Goal: Task Accomplishment & Management: Use online tool/utility

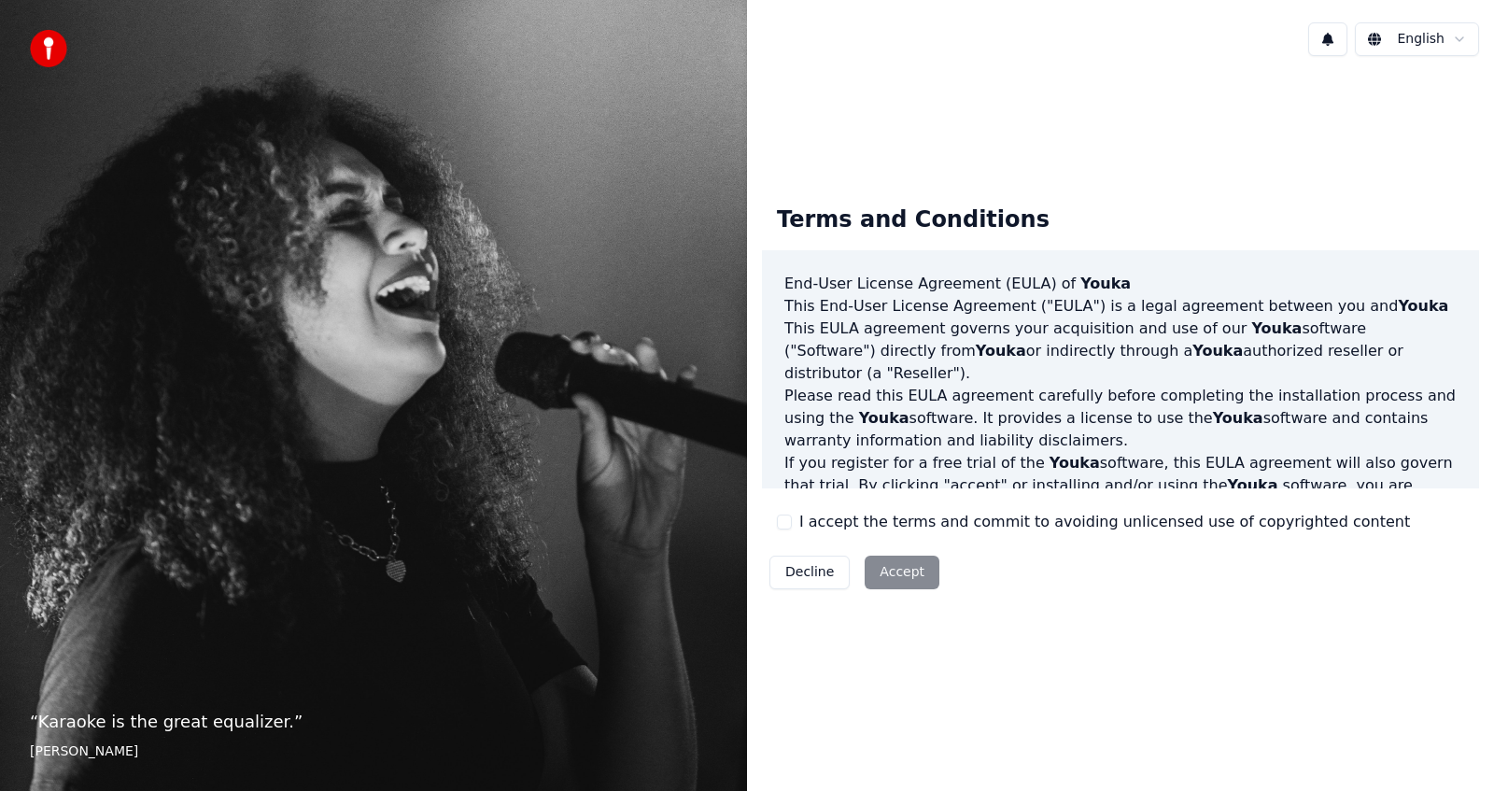
click at [772, 524] on div "Terms and Conditions End-User License Agreement ([PERSON_NAME]) of Youka This E…" at bounding box center [1120, 393] width 717 height 405
click at [781, 519] on button "I accept the terms and commit to avoiding unlicensed use of copyrighted content" at bounding box center [784, 522] width 15 height 15
click at [898, 561] on button "Accept" at bounding box center [902, 573] width 75 height 34
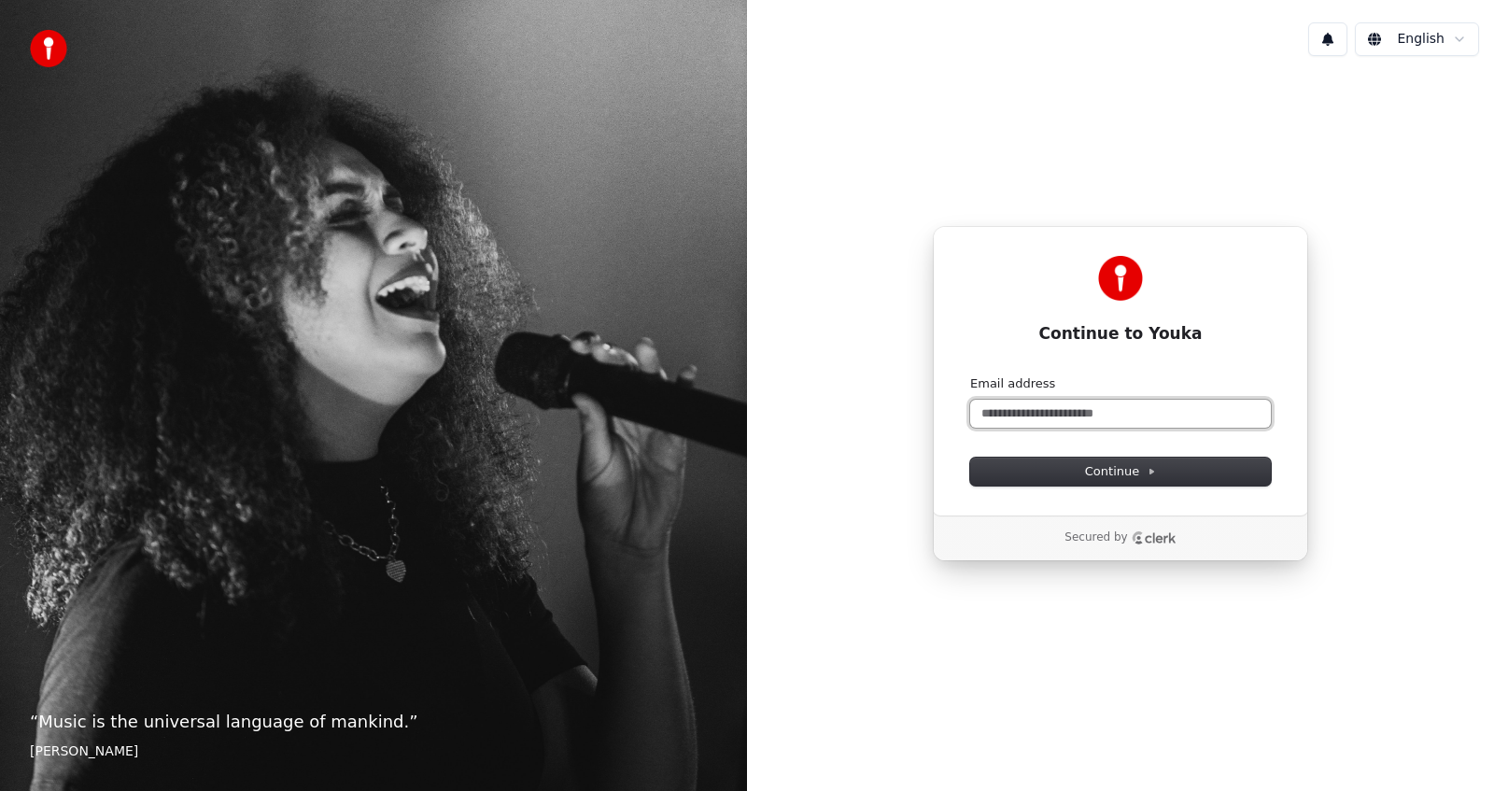
click at [1040, 410] on input "Email address" at bounding box center [1120, 414] width 301 height 28
type input "********"
click at [970, 375] on button "submit" at bounding box center [970, 375] width 0 height 0
type input "**********"
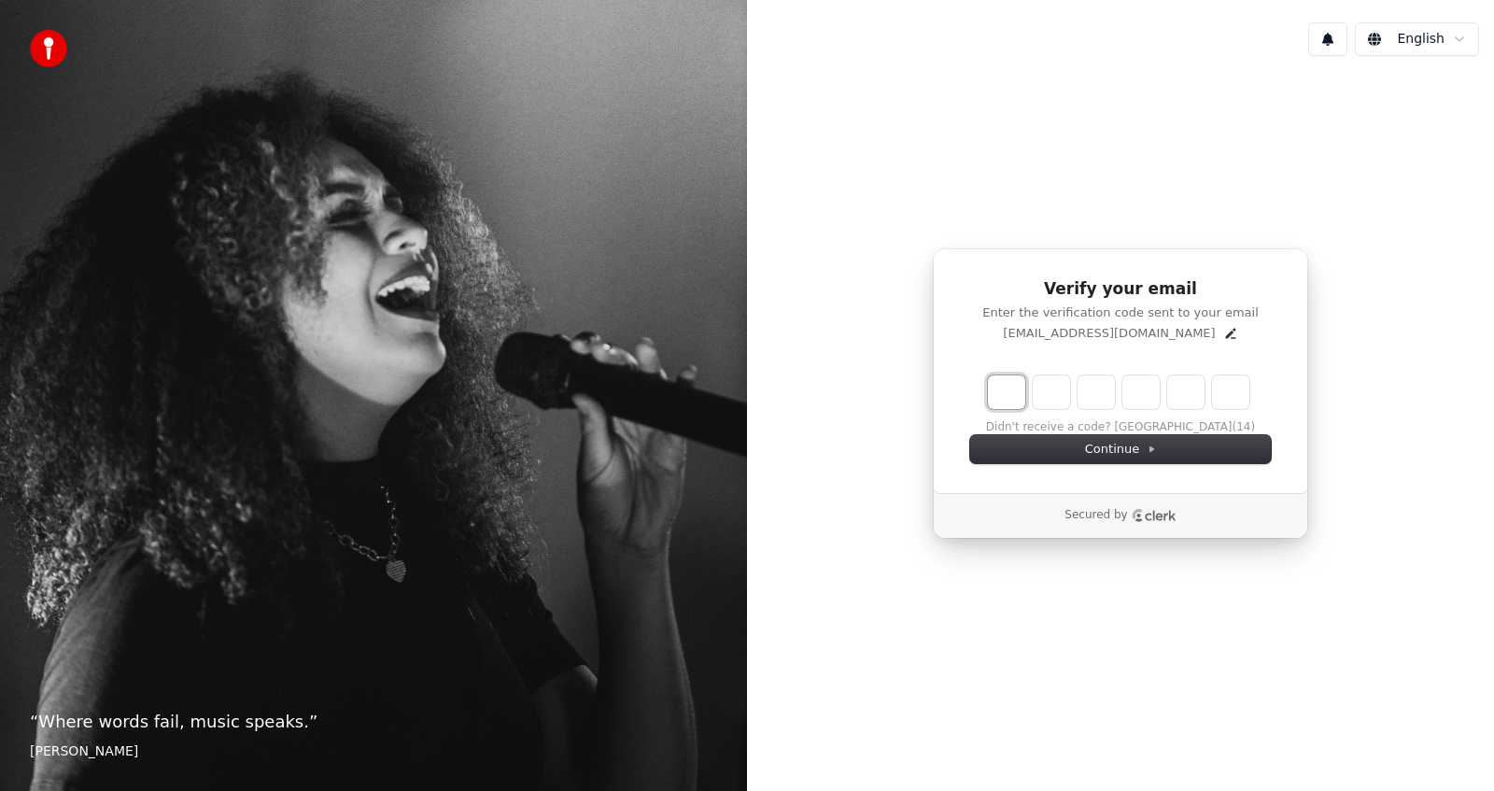
type input "*"
type input "**"
type input "*"
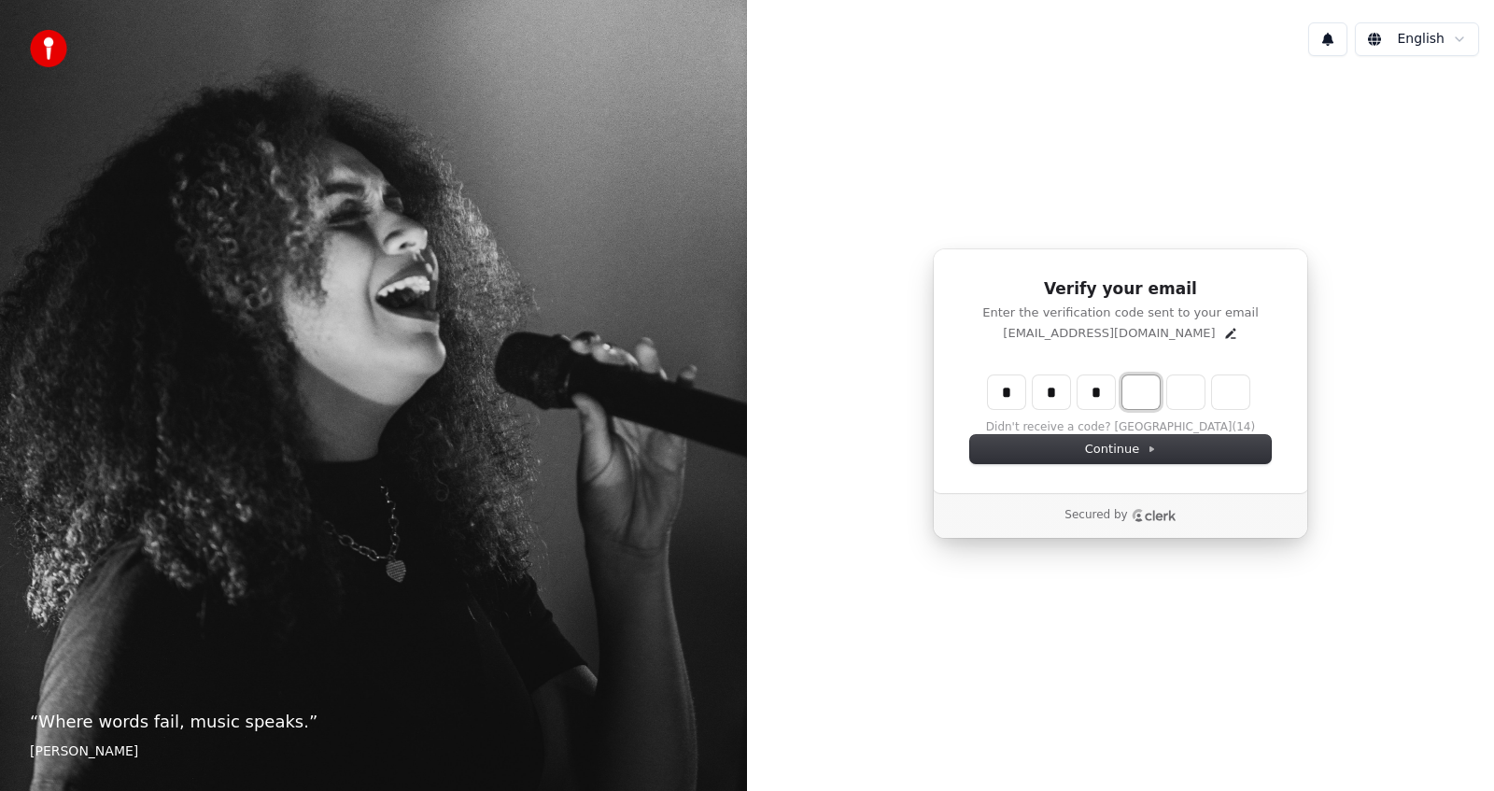
type input "***"
type input "*"
type input "****"
type input "*"
type input "******"
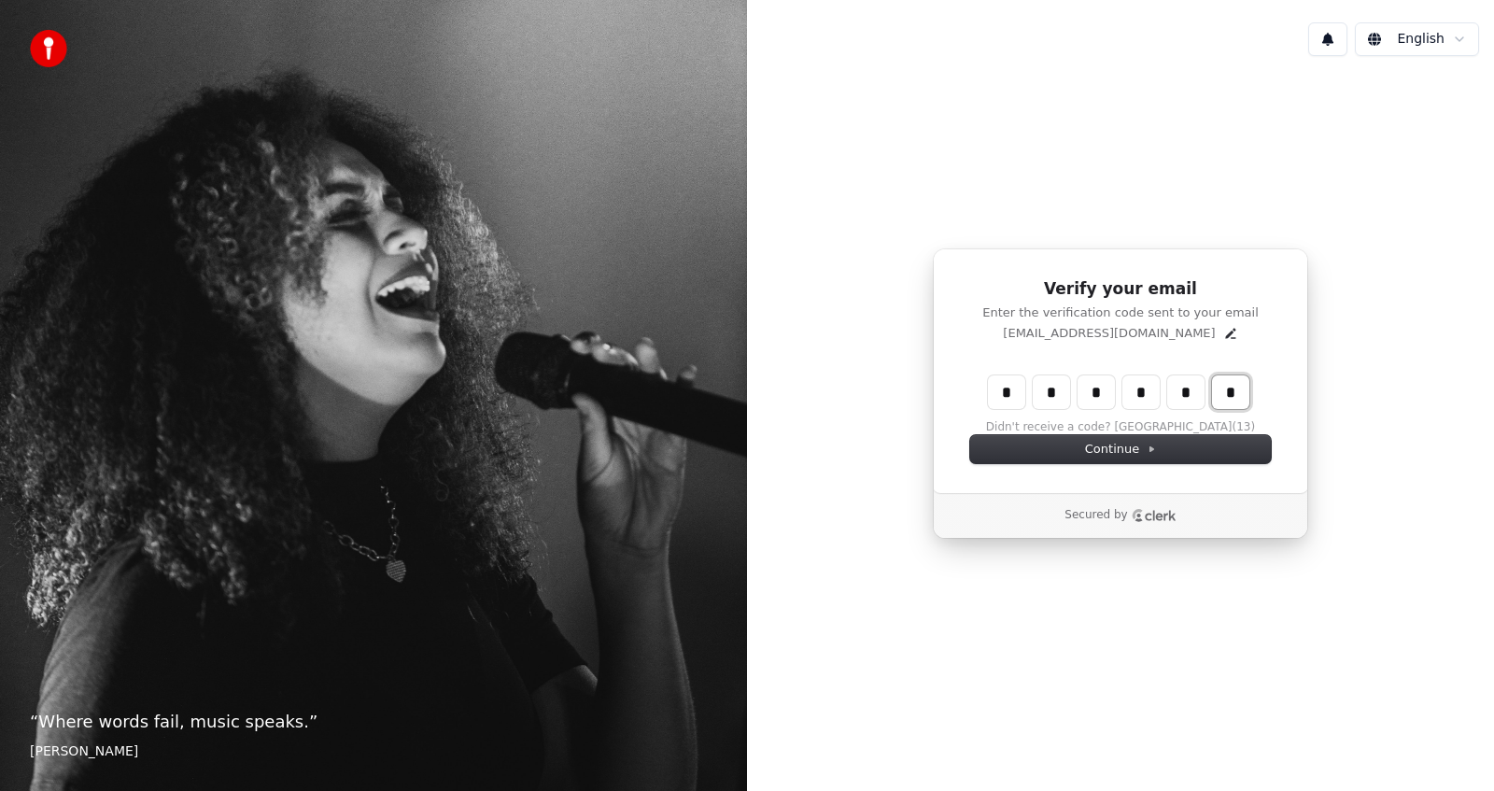
type input "*"
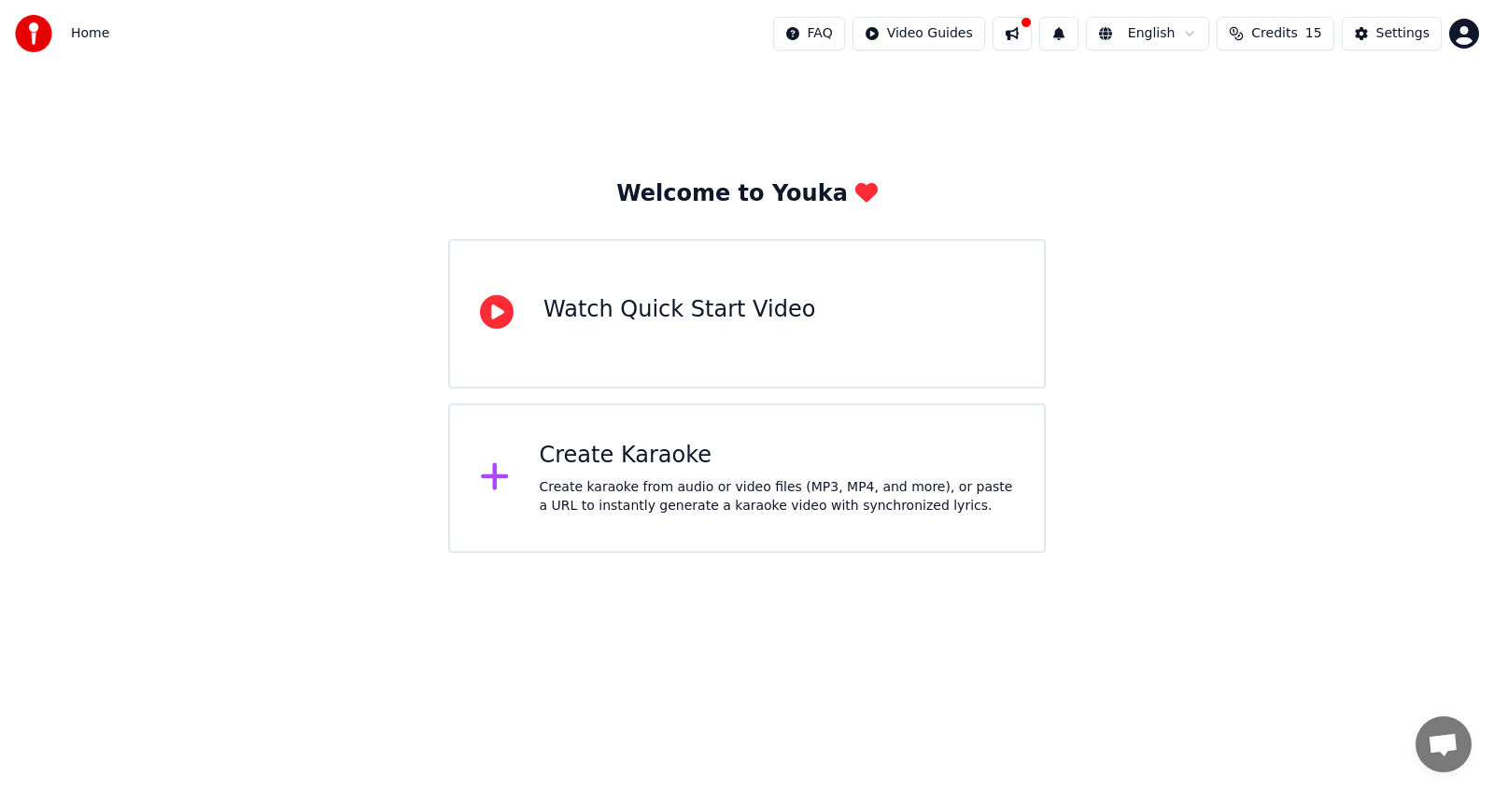
click at [485, 482] on icon at bounding box center [495, 477] width 30 height 34
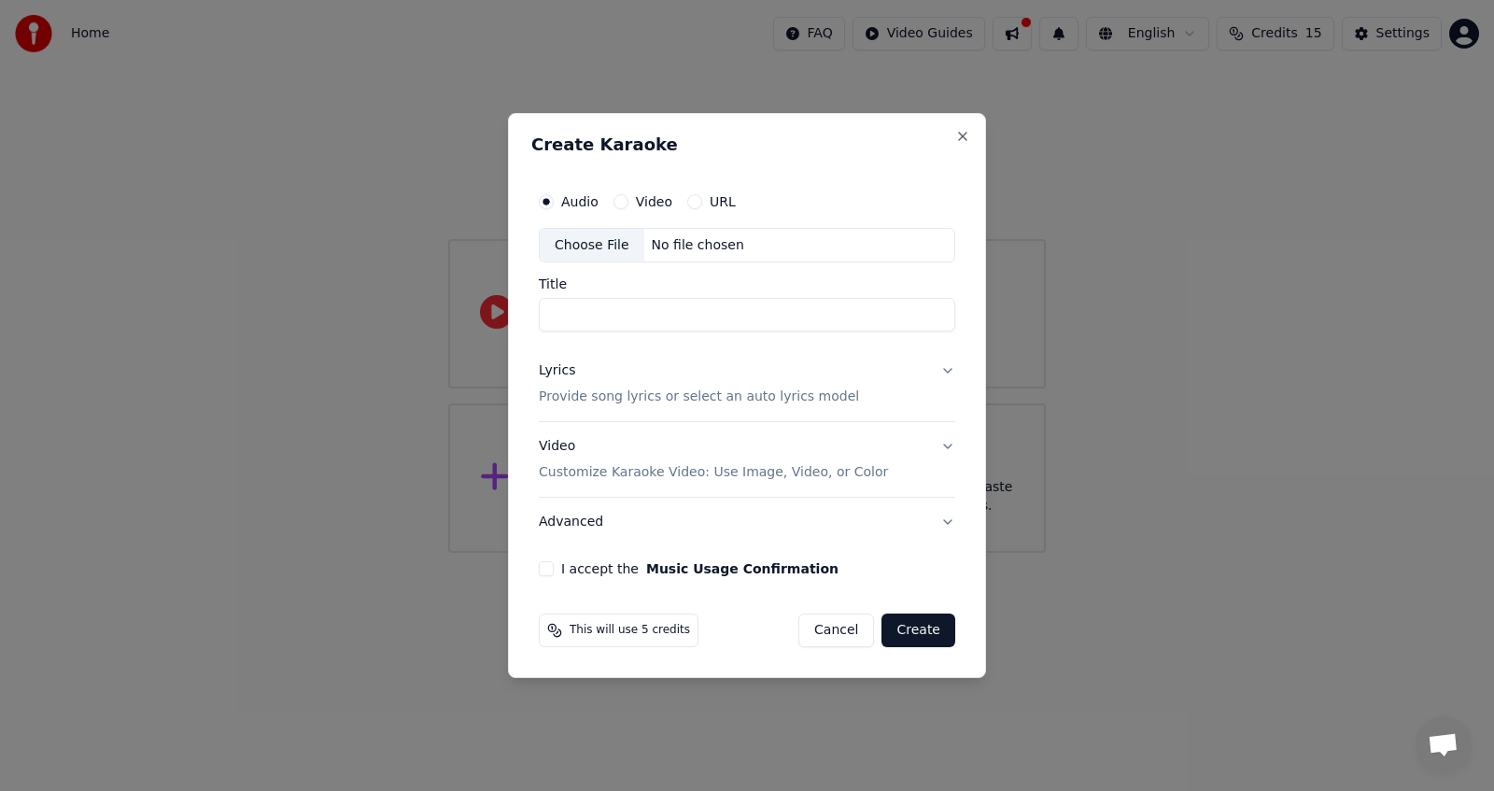
click at [588, 248] on div "Choose File" at bounding box center [592, 246] width 105 height 34
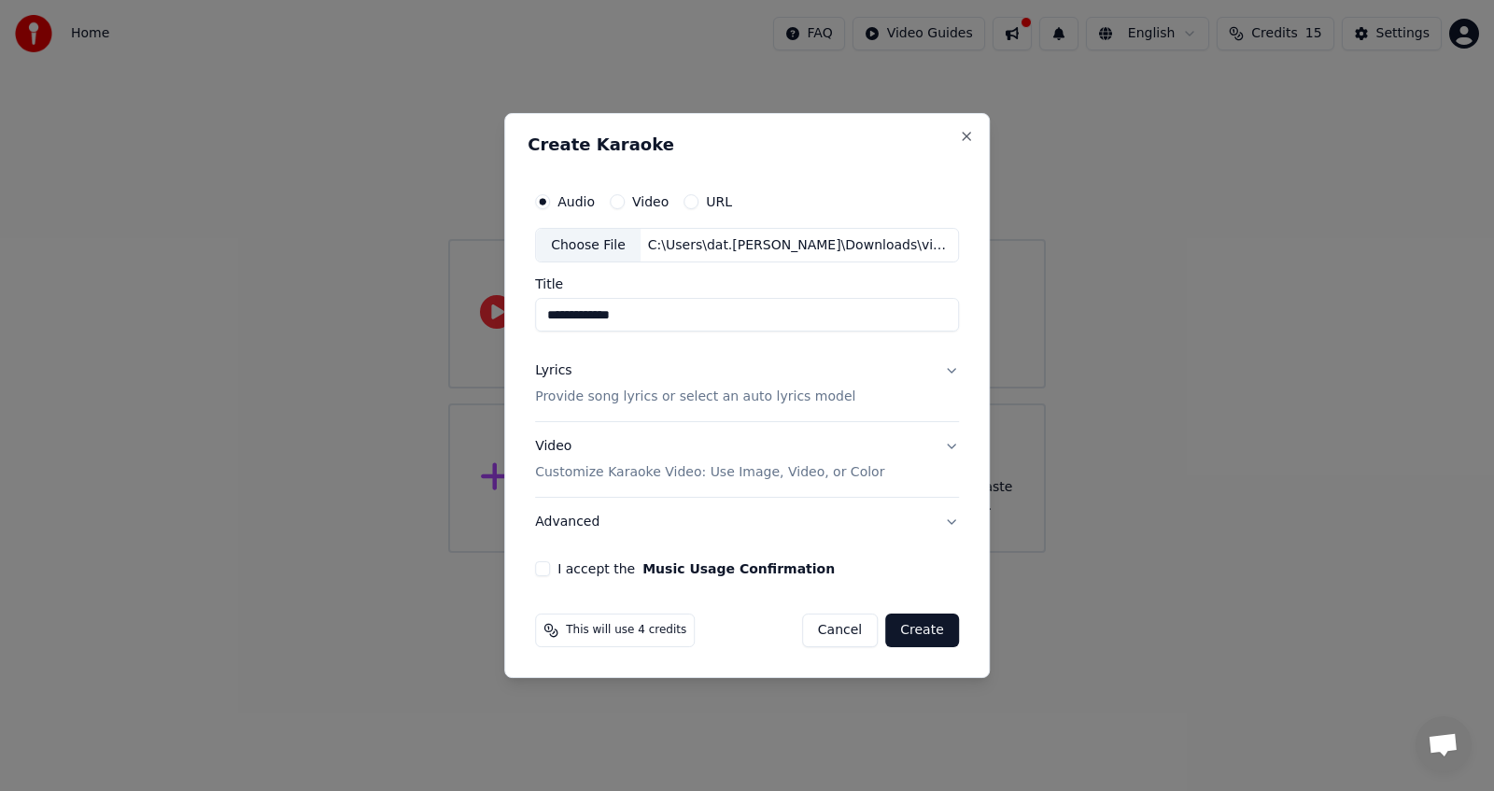
click at [670, 327] on input "**********" at bounding box center [747, 316] width 424 height 34
type input "*********"
click at [758, 389] on p "Provide song lyrics or select an auto lyrics model" at bounding box center [695, 398] width 320 height 19
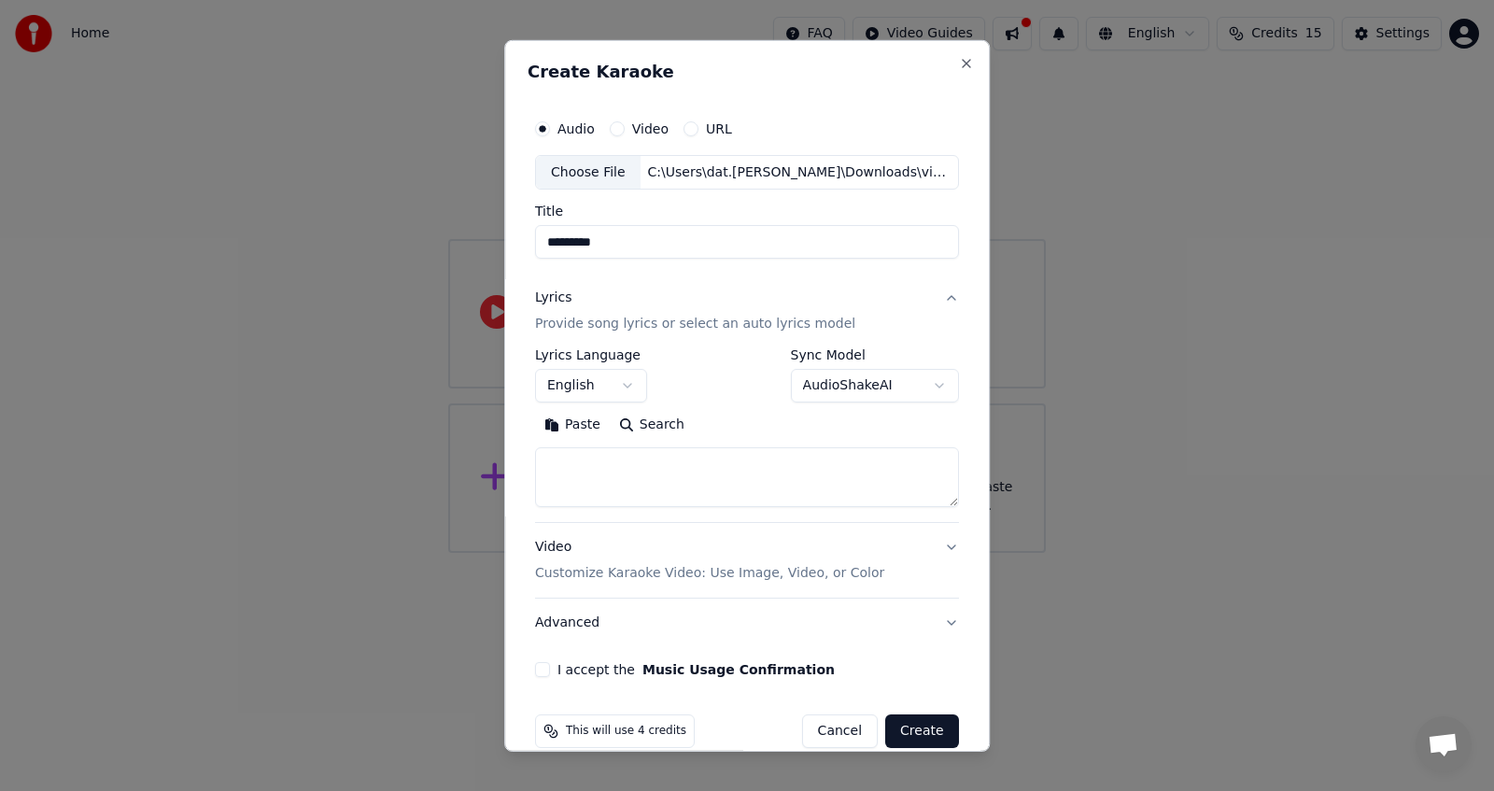
click at [611, 394] on button "English" at bounding box center [591, 386] width 112 height 34
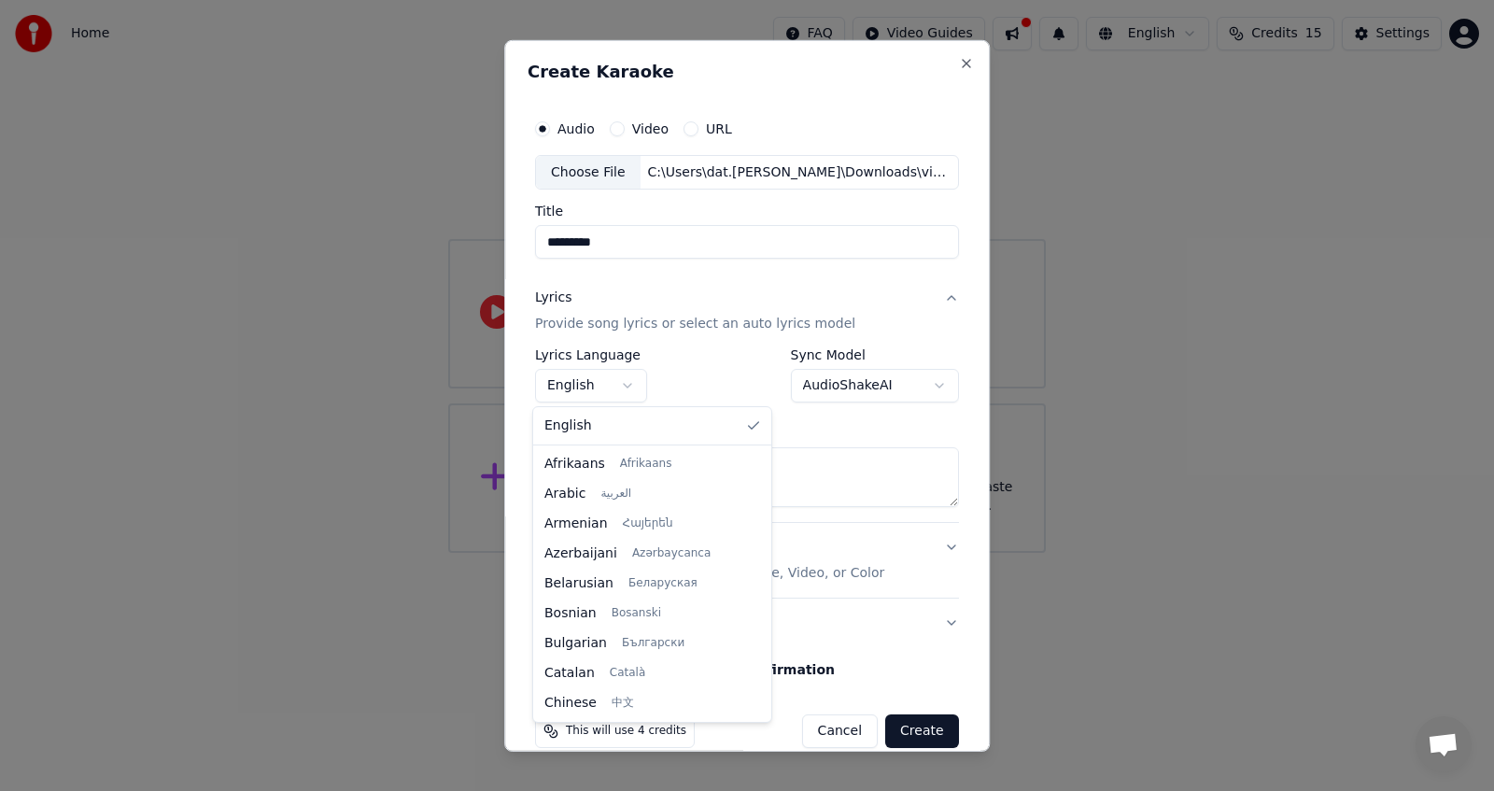
scroll to position [1434, 0]
select select "**"
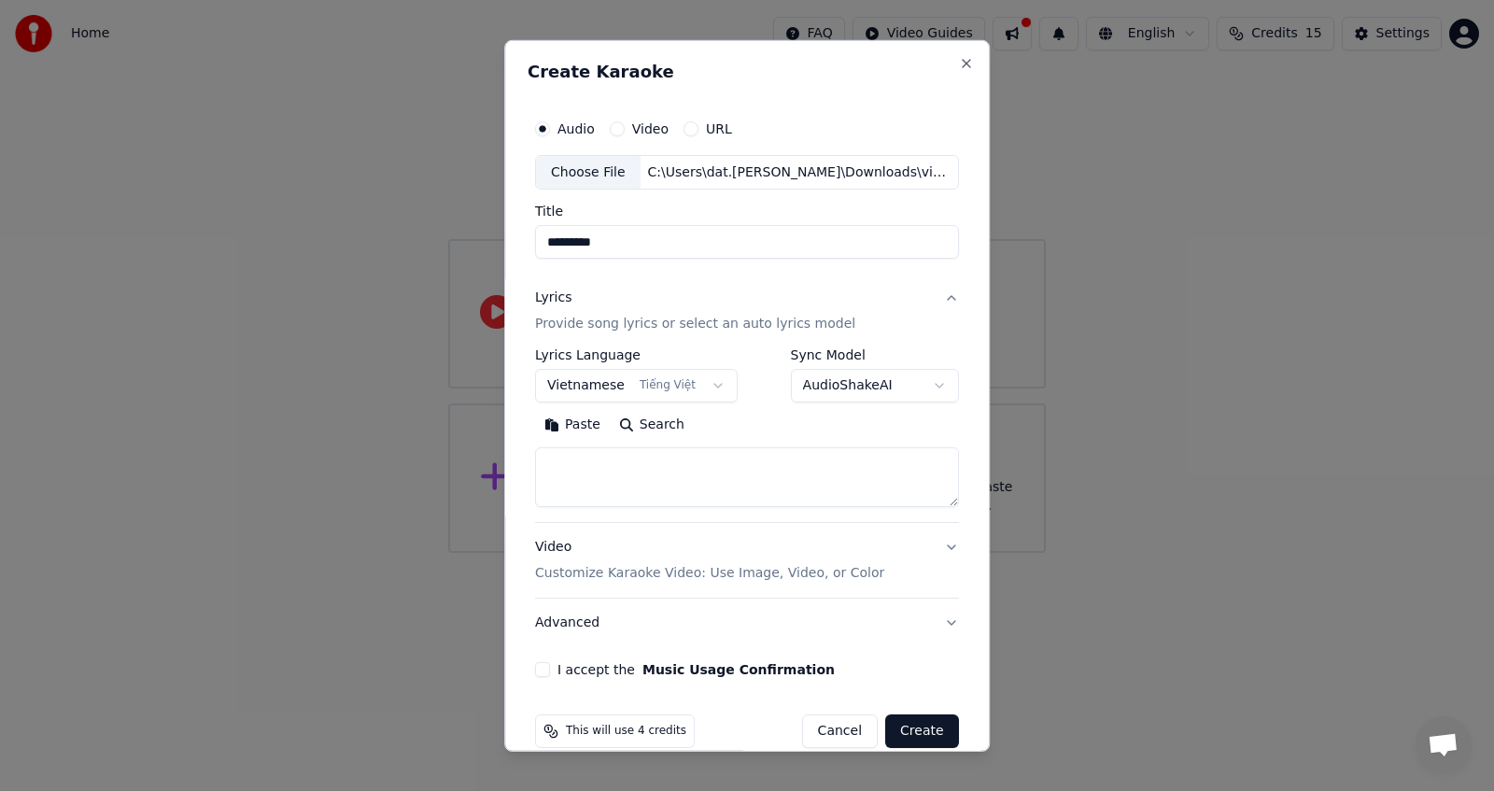
click at [721, 487] on textarea at bounding box center [747, 477] width 424 height 60
click at [654, 489] on textarea at bounding box center [747, 477] width 424 height 60
paste textarea "**********"
type textarea "**********"
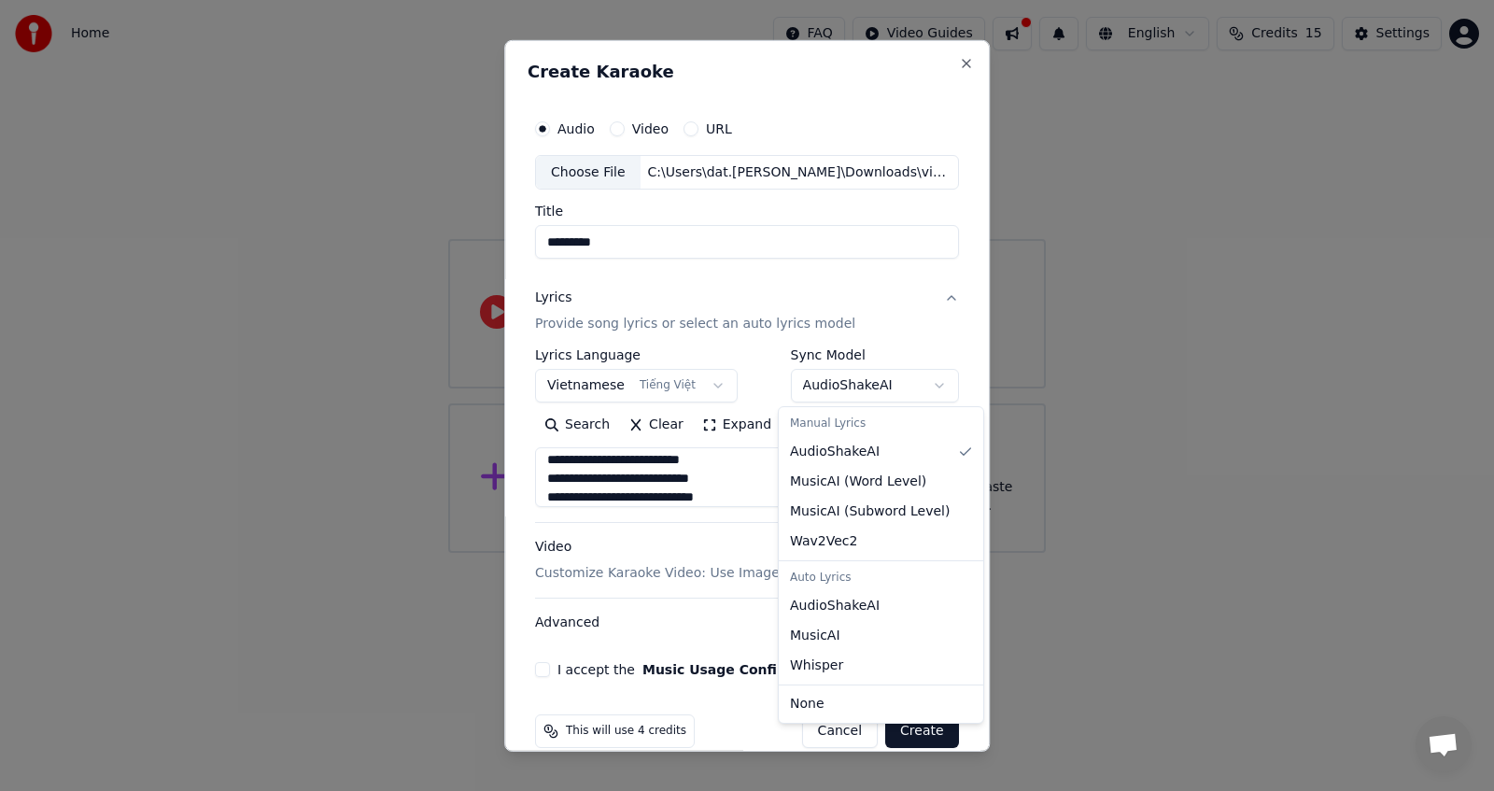
click at [865, 390] on body "**********" at bounding box center [747, 276] width 1494 height 553
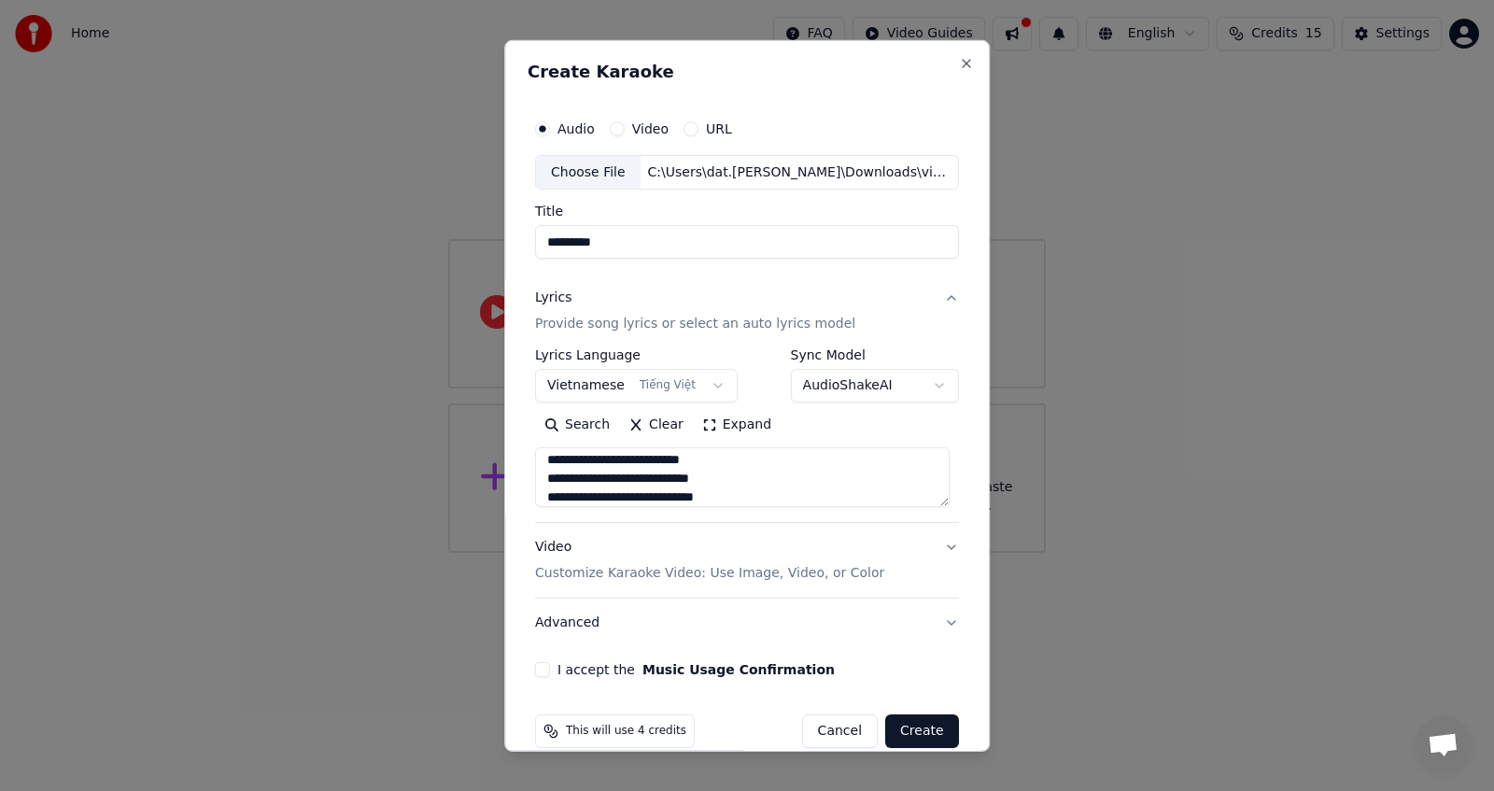
click at [875, 387] on body "**********" at bounding box center [747, 276] width 1494 height 553
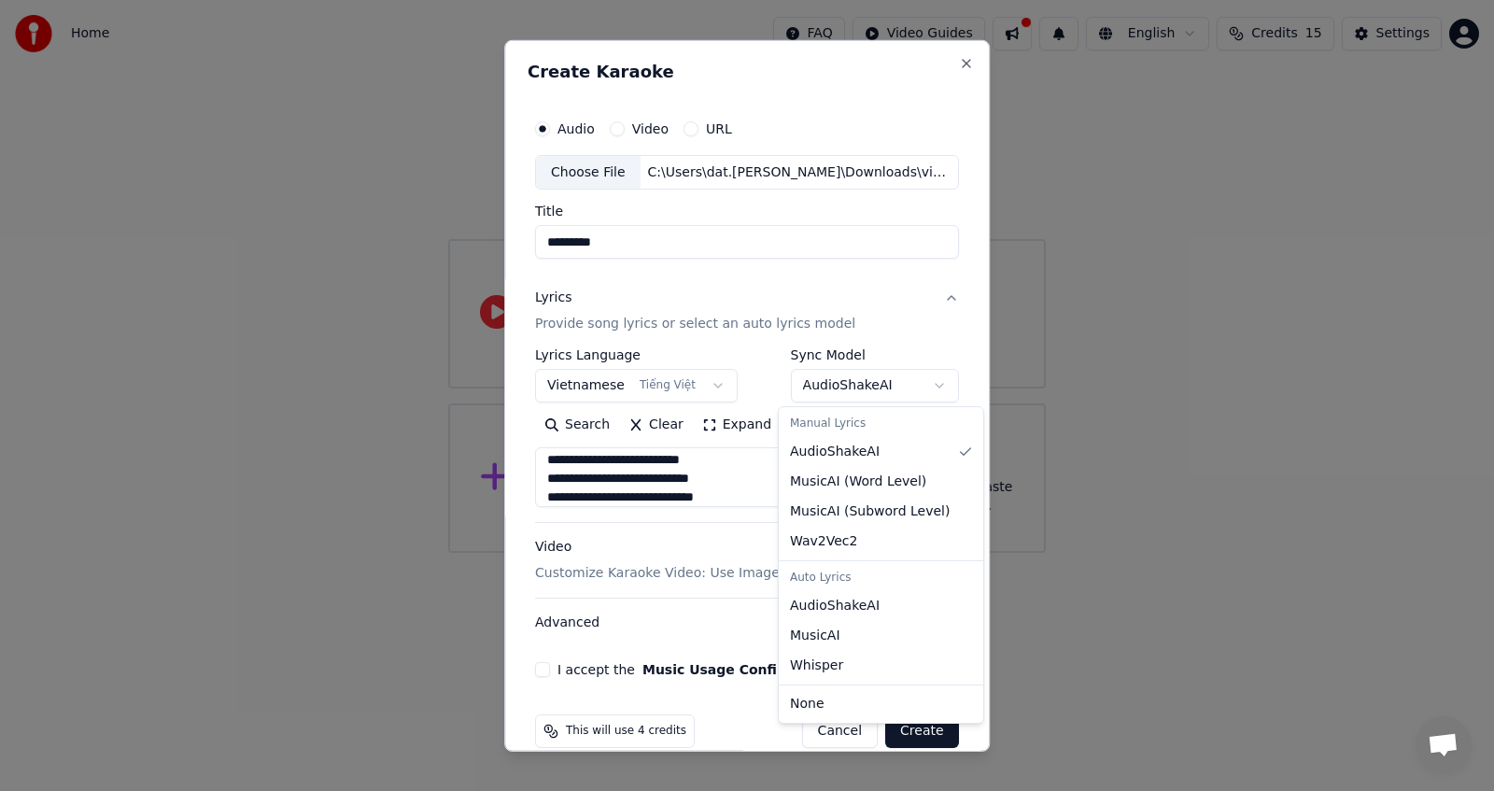
click at [865, 382] on body "**********" at bounding box center [747, 276] width 1494 height 553
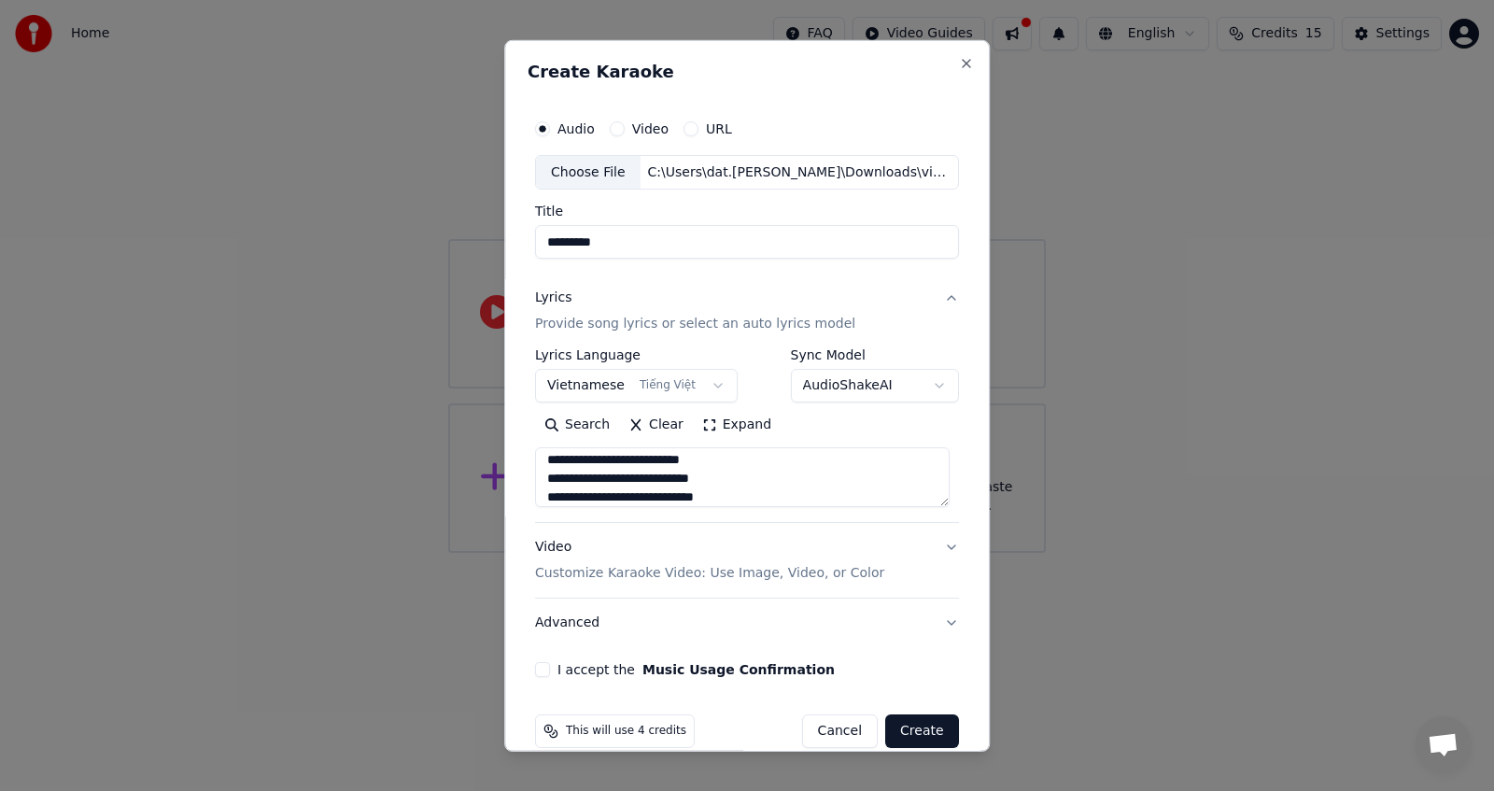
click at [865, 382] on body "**********" at bounding box center [747, 276] width 1494 height 553
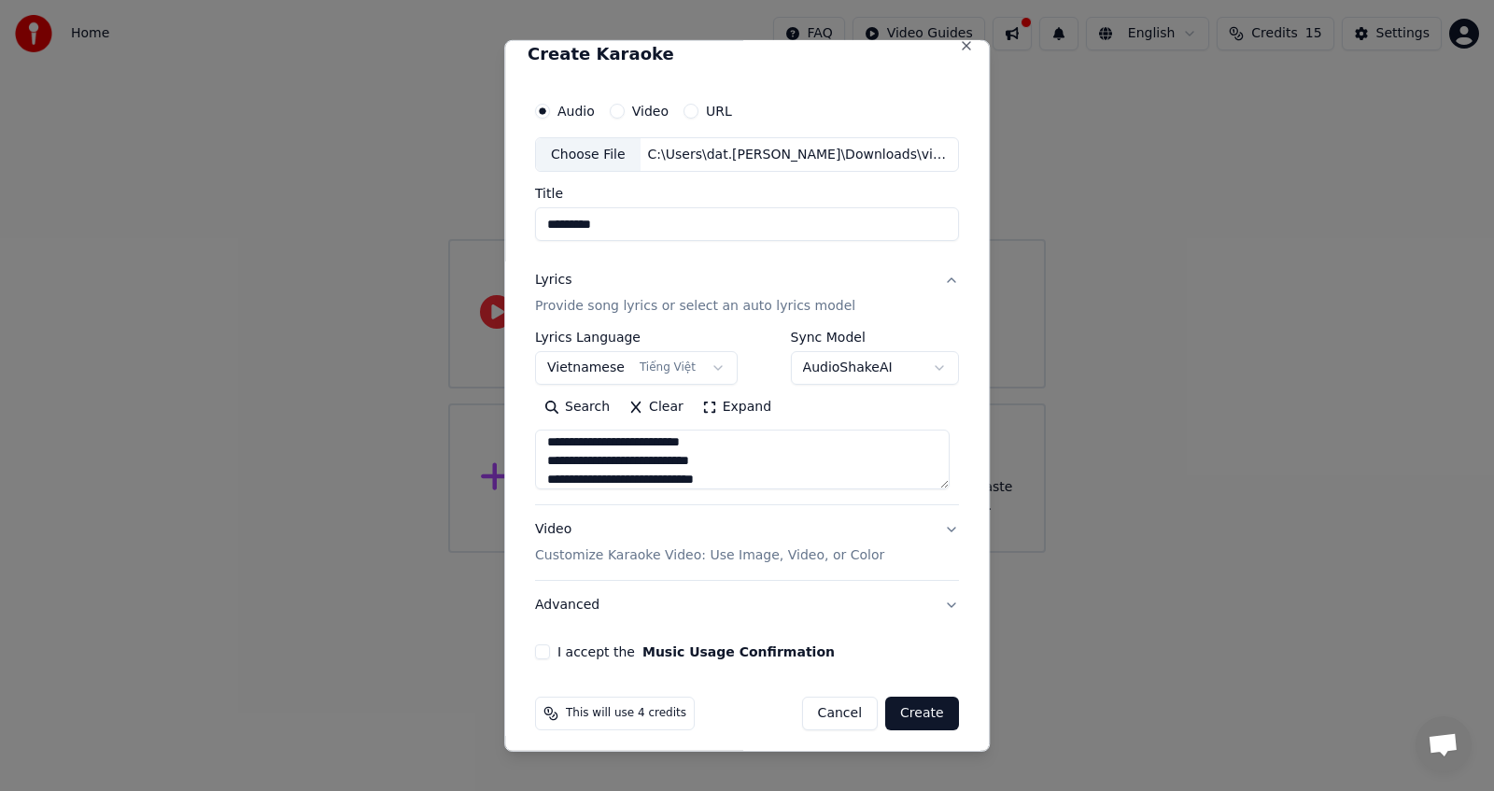
scroll to position [27, 0]
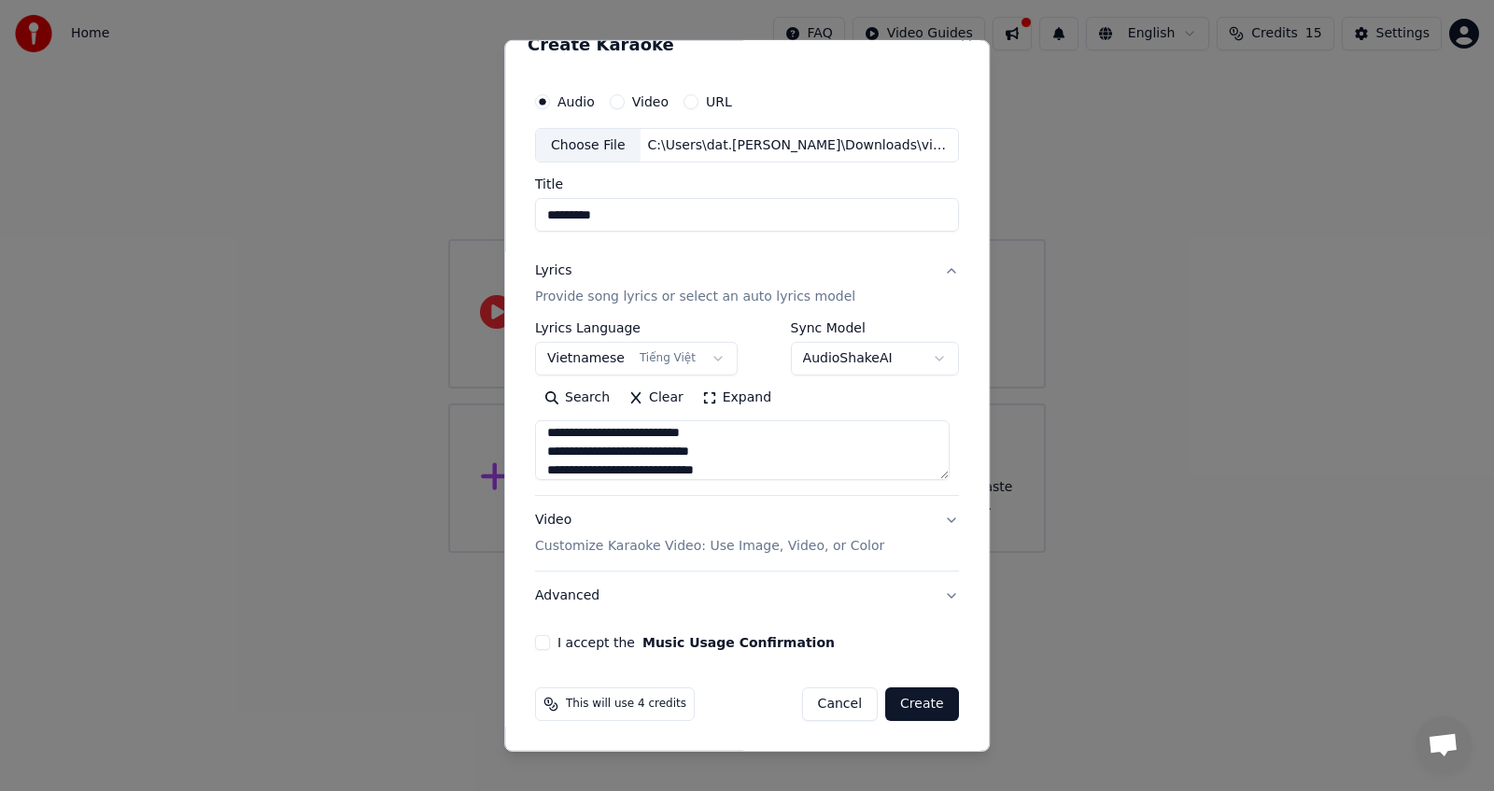
click at [647, 544] on p "Customize Karaoke Video: Use Image, Video, or Color" at bounding box center [709, 546] width 349 height 19
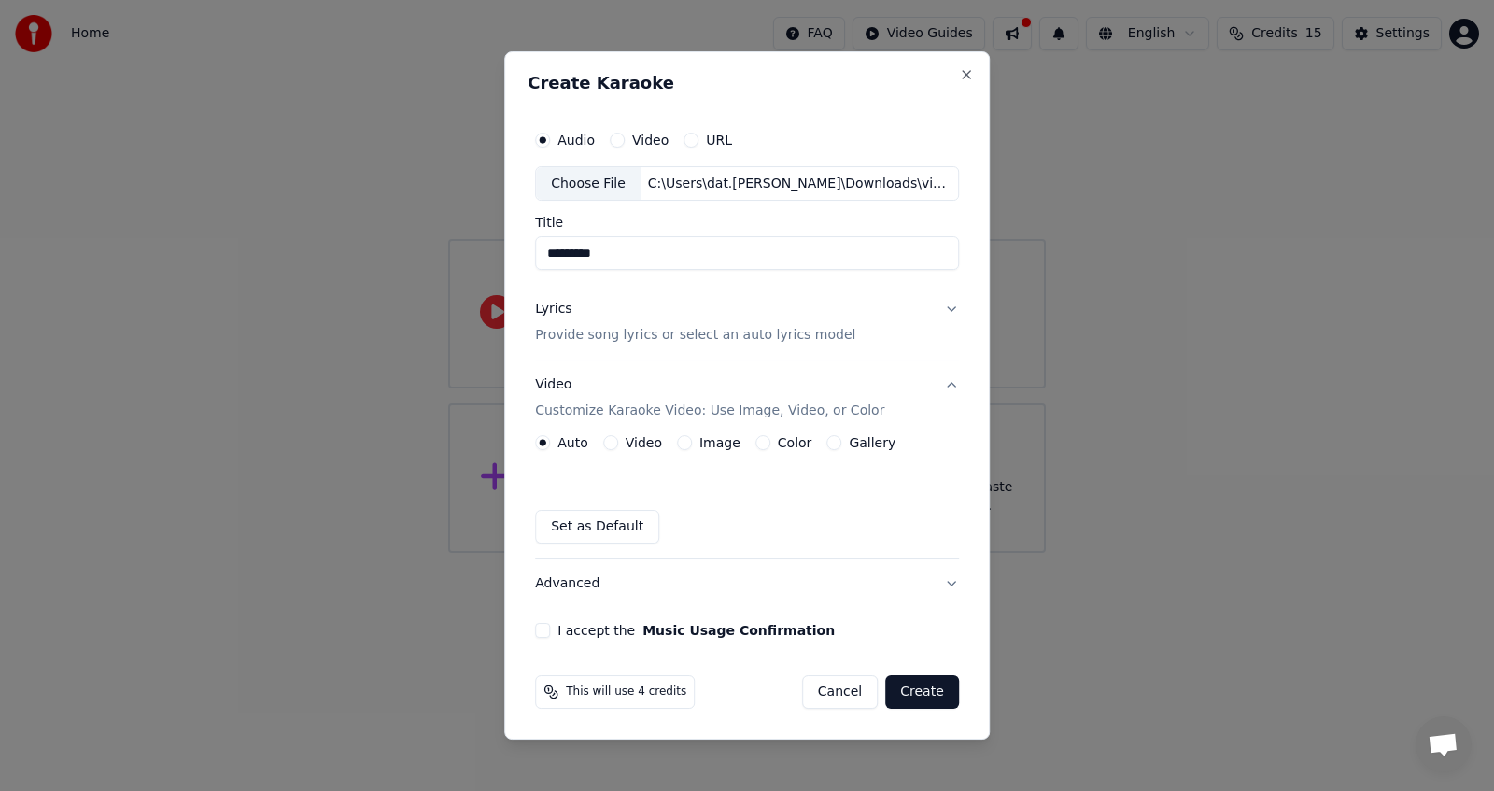
click at [624, 440] on div "Video" at bounding box center [632, 442] width 59 height 15
click at [614, 445] on button "Video" at bounding box center [610, 442] width 15 height 15
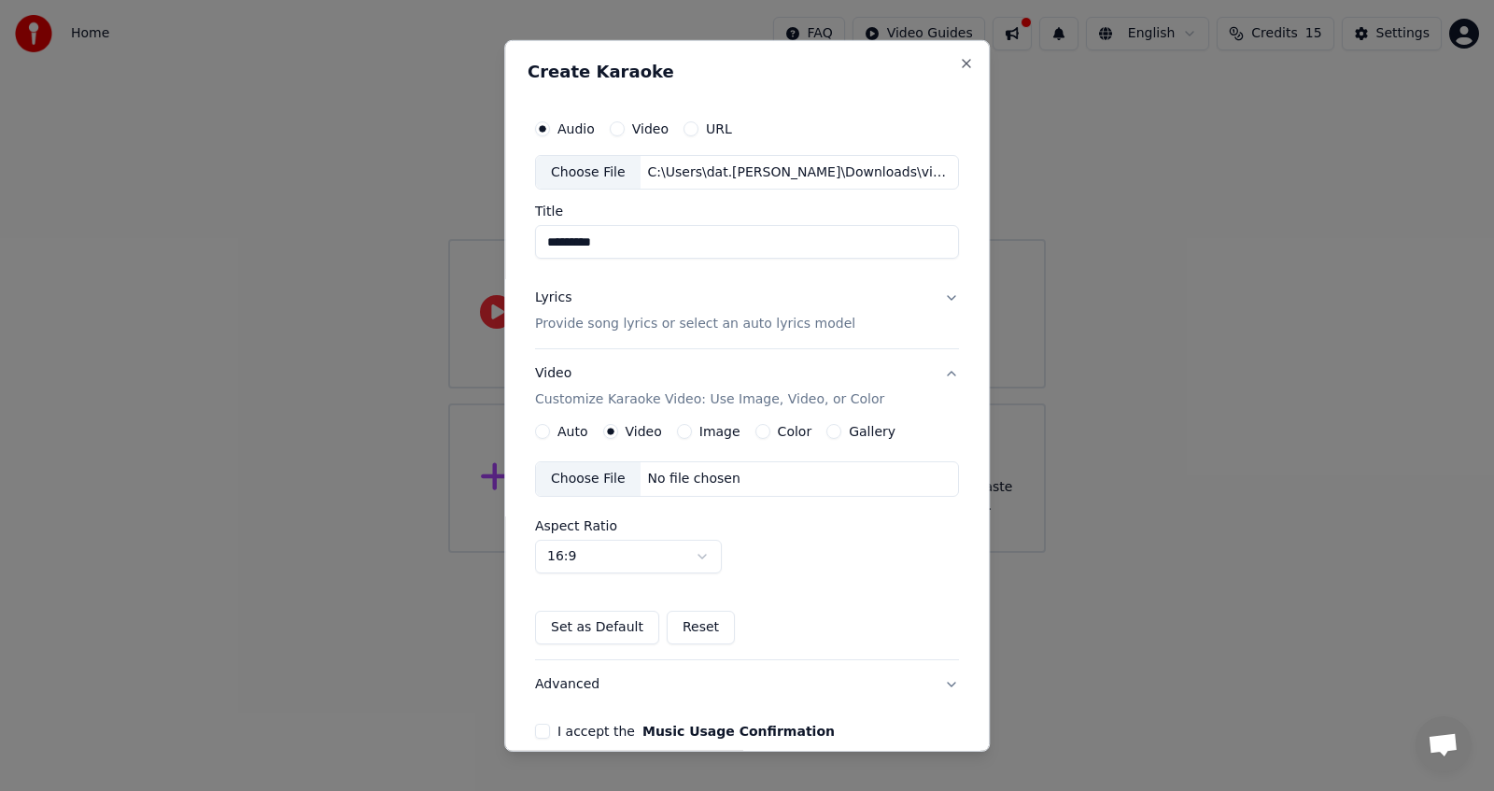
click at [594, 482] on div "Choose File" at bounding box center [588, 479] width 105 height 34
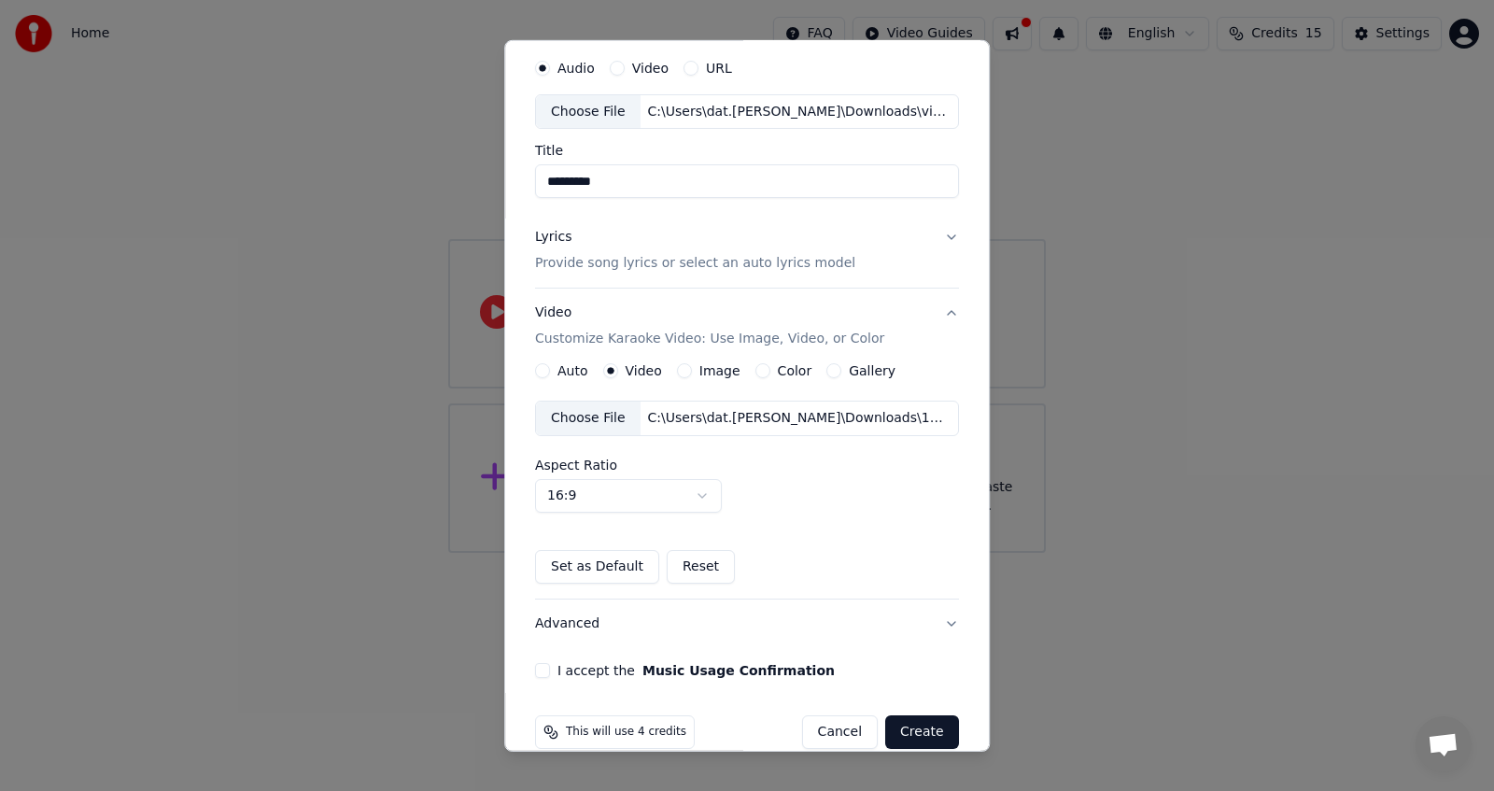
scroll to position [89, 0]
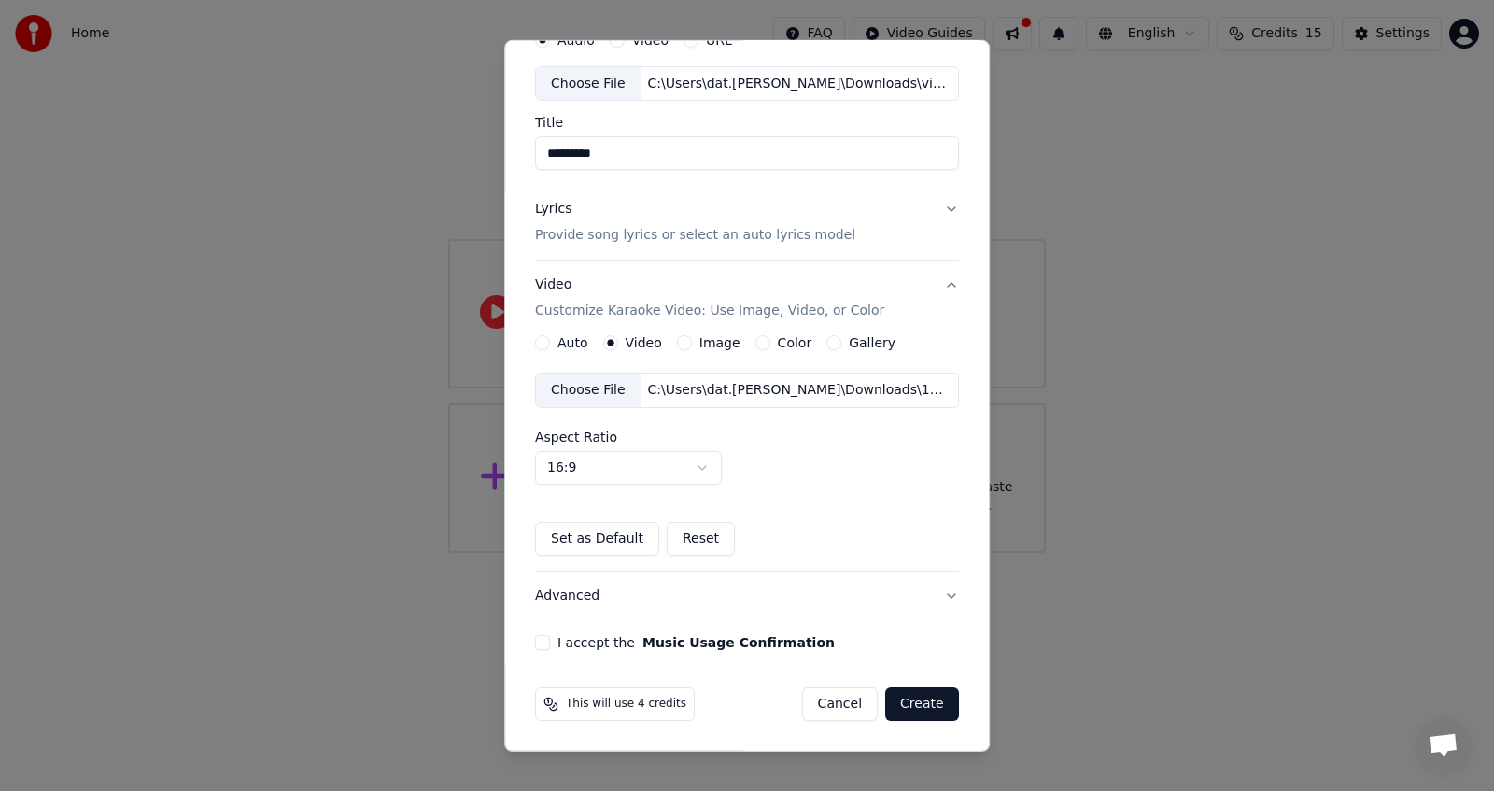
click at [918, 701] on button "Create" at bounding box center [922, 704] width 74 height 34
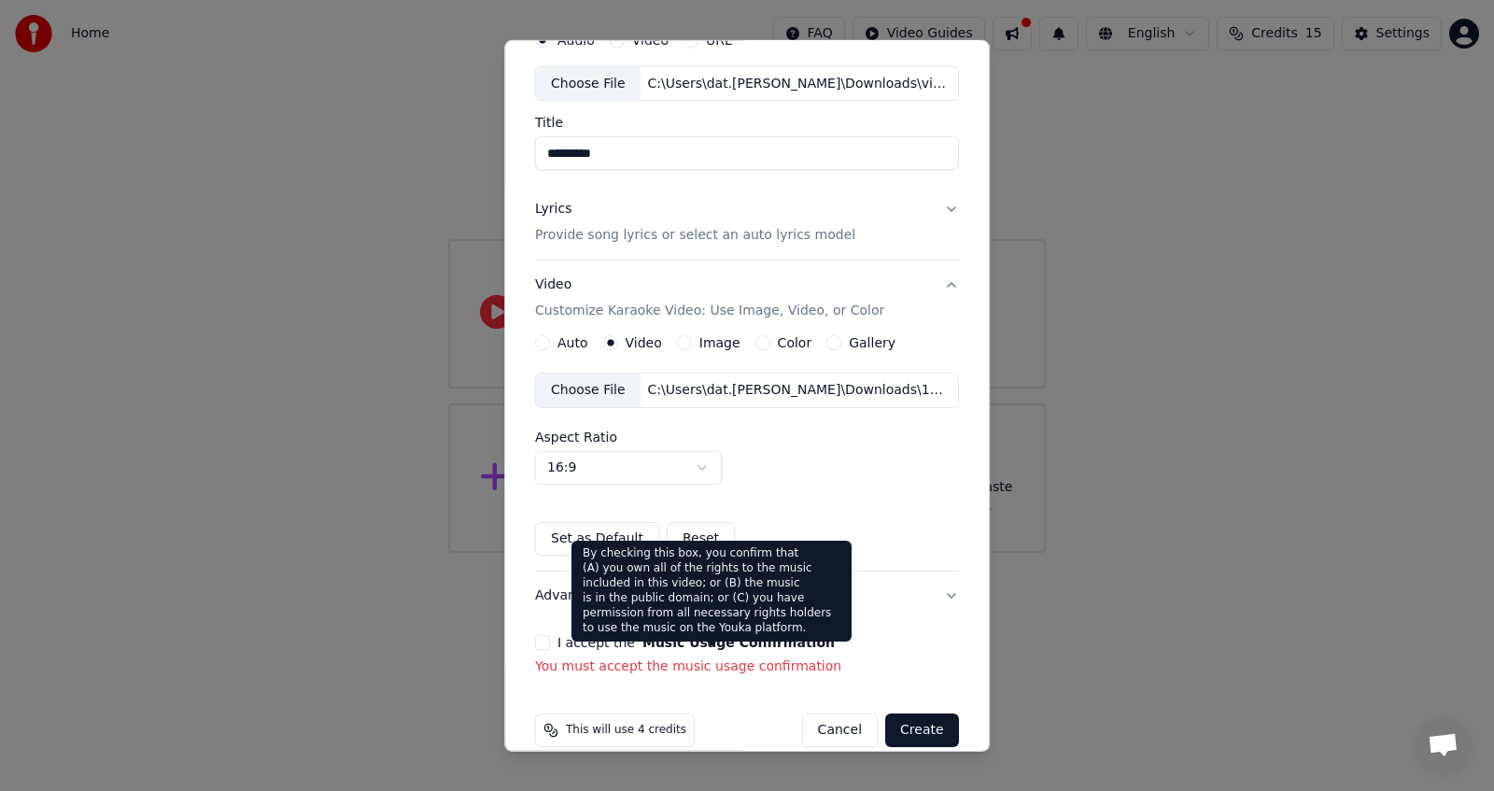
click at [714, 553] on body "Home FAQ Video Guides English Credits 15 Settings Welcome to Youka Watch Quick …" at bounding box center [747, 276] width 1494 height 553
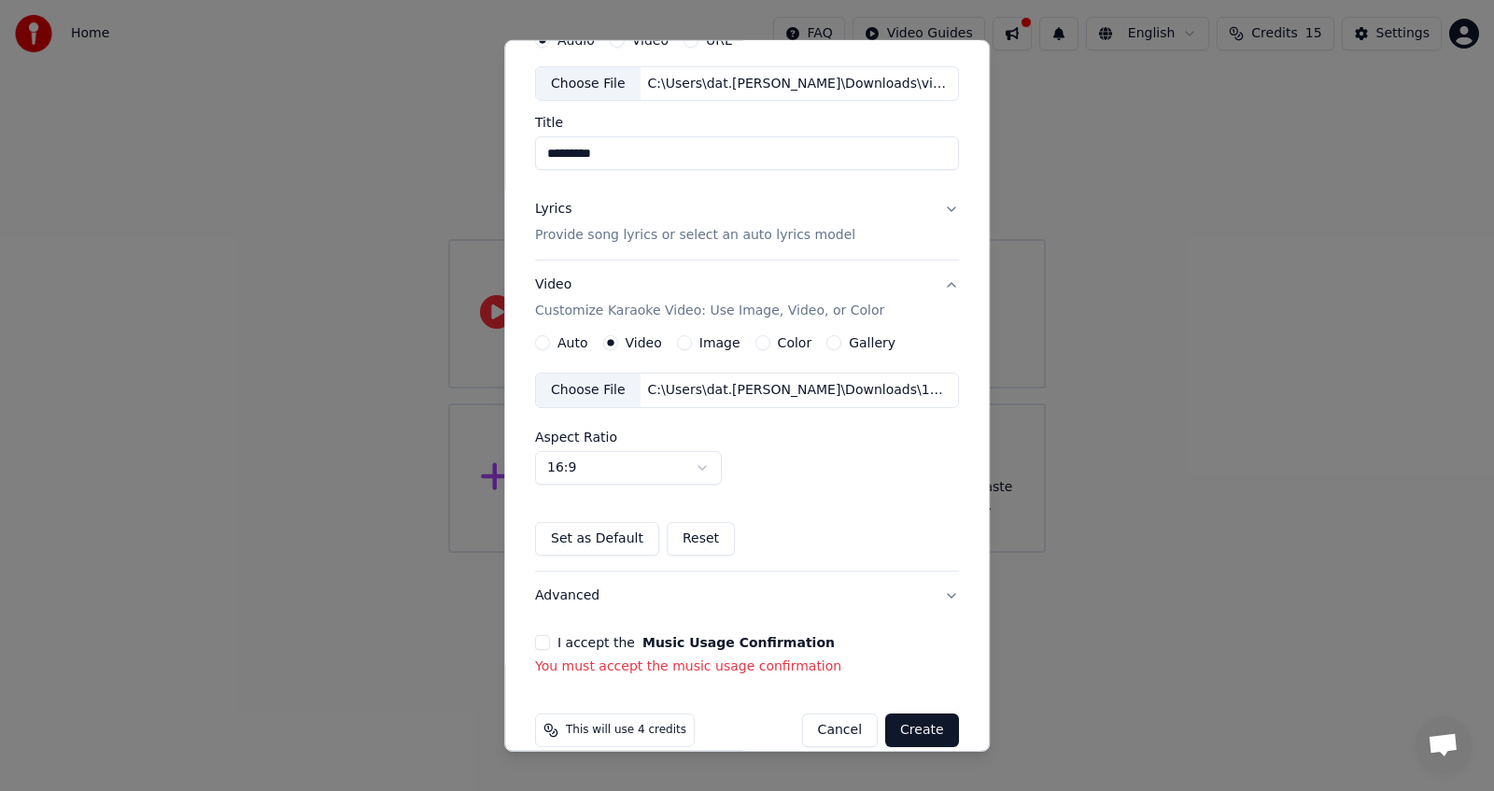
click at [528, 643] on div "Audio Video URL Choose File C:\Users\dat.[PERSON_NAME]\Downloads\videoplayback.…" at bounding box center [747, 348] width 439 height 671
click at [538, 642] on button "I accept the Music Usage Confirmation" at bounding box center [542, 642] width 15 height 15
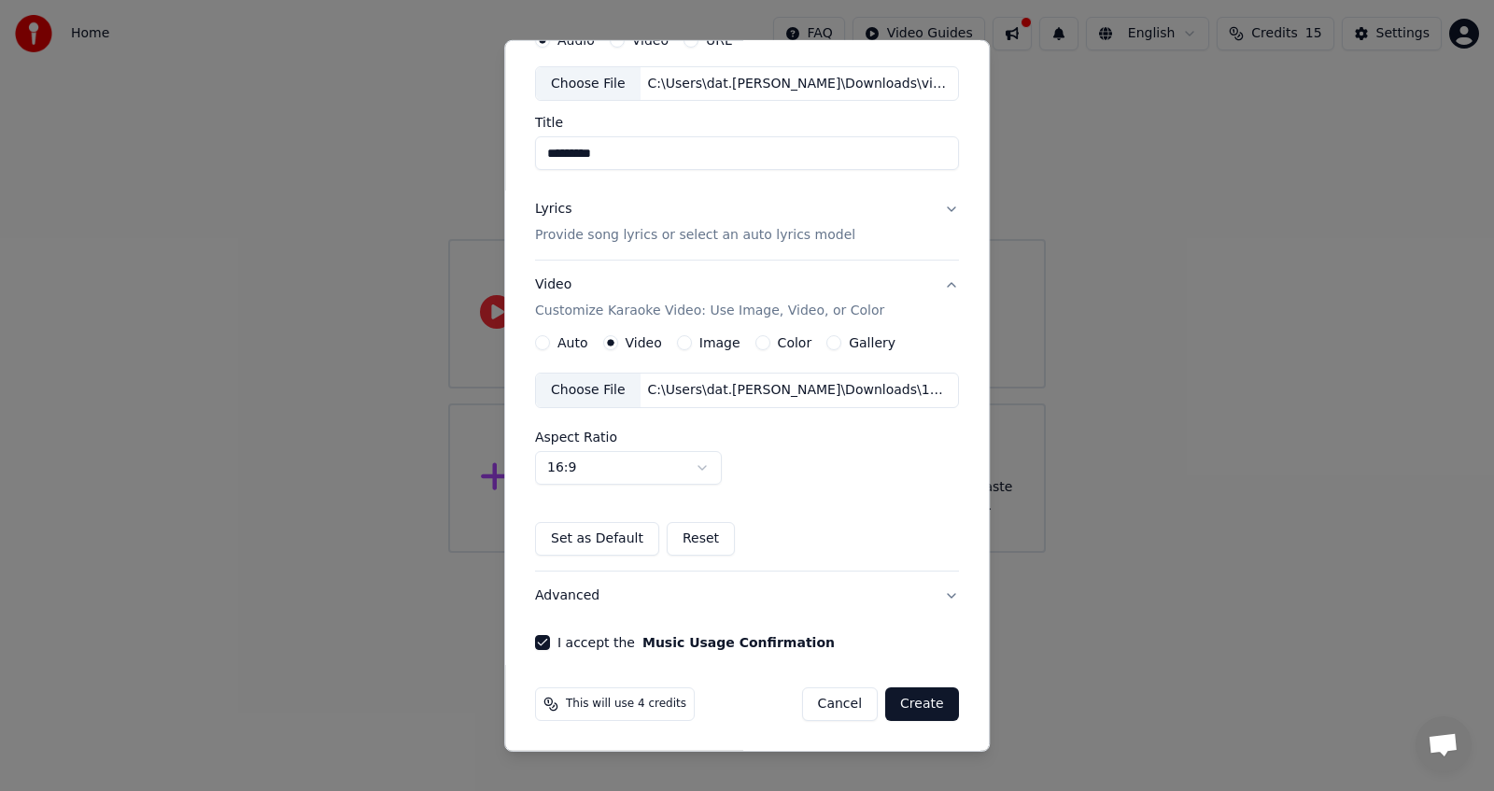
click at [924, 704] on button "Create" at bounding box center [922, 704] width 74 height 34
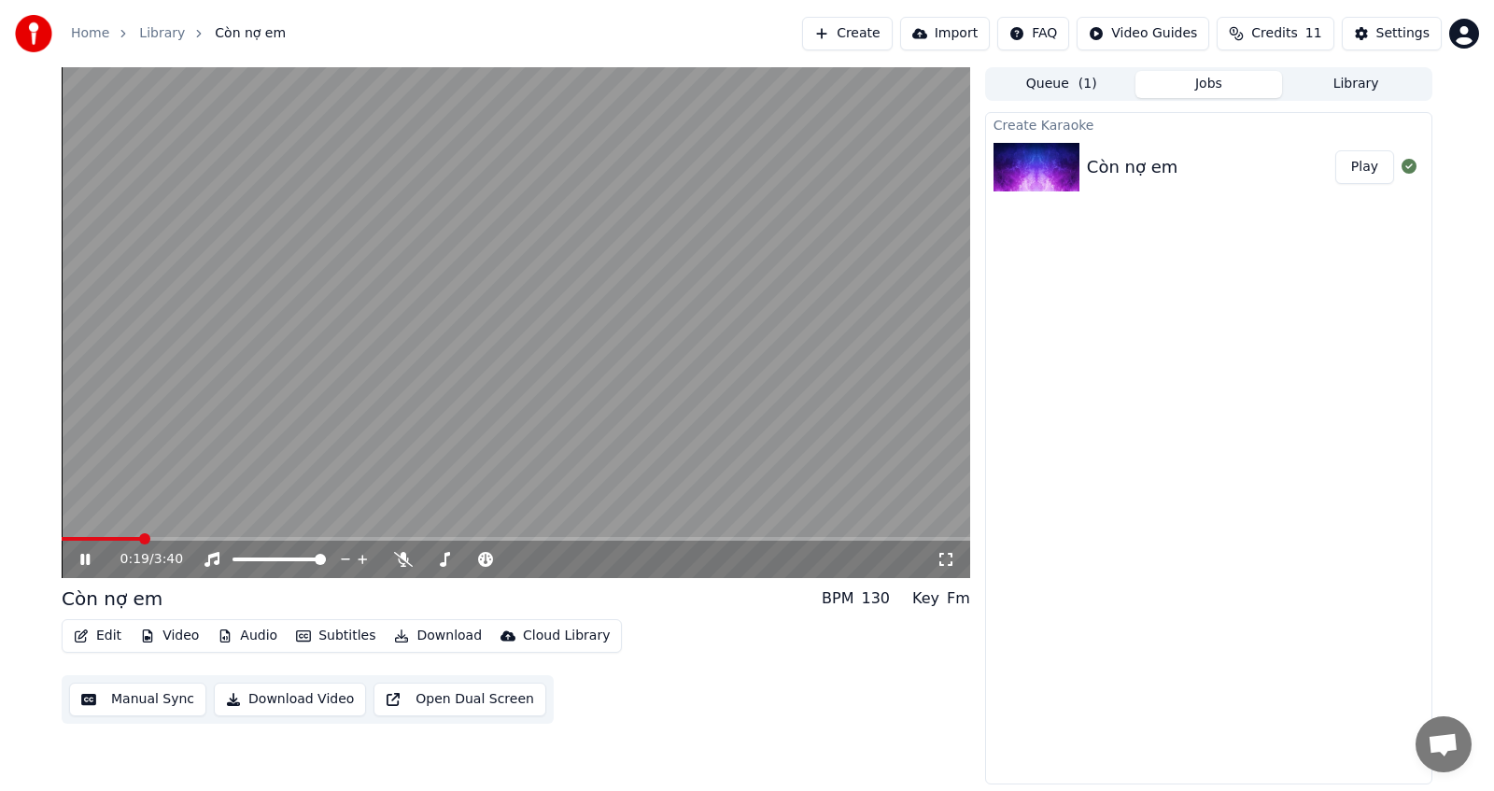
click at [139, 540] on span at bounding box center [101, 539] width 78 height 4
click at [210, 537] on span at bounding box center [516, 539] width 909 height 4
click at [191, 537] on span at bounding box center [128, 539] width 132 height 4
click at [309, 700] on button "Download Video" at bounding box center [290, 700] width 152 height 34
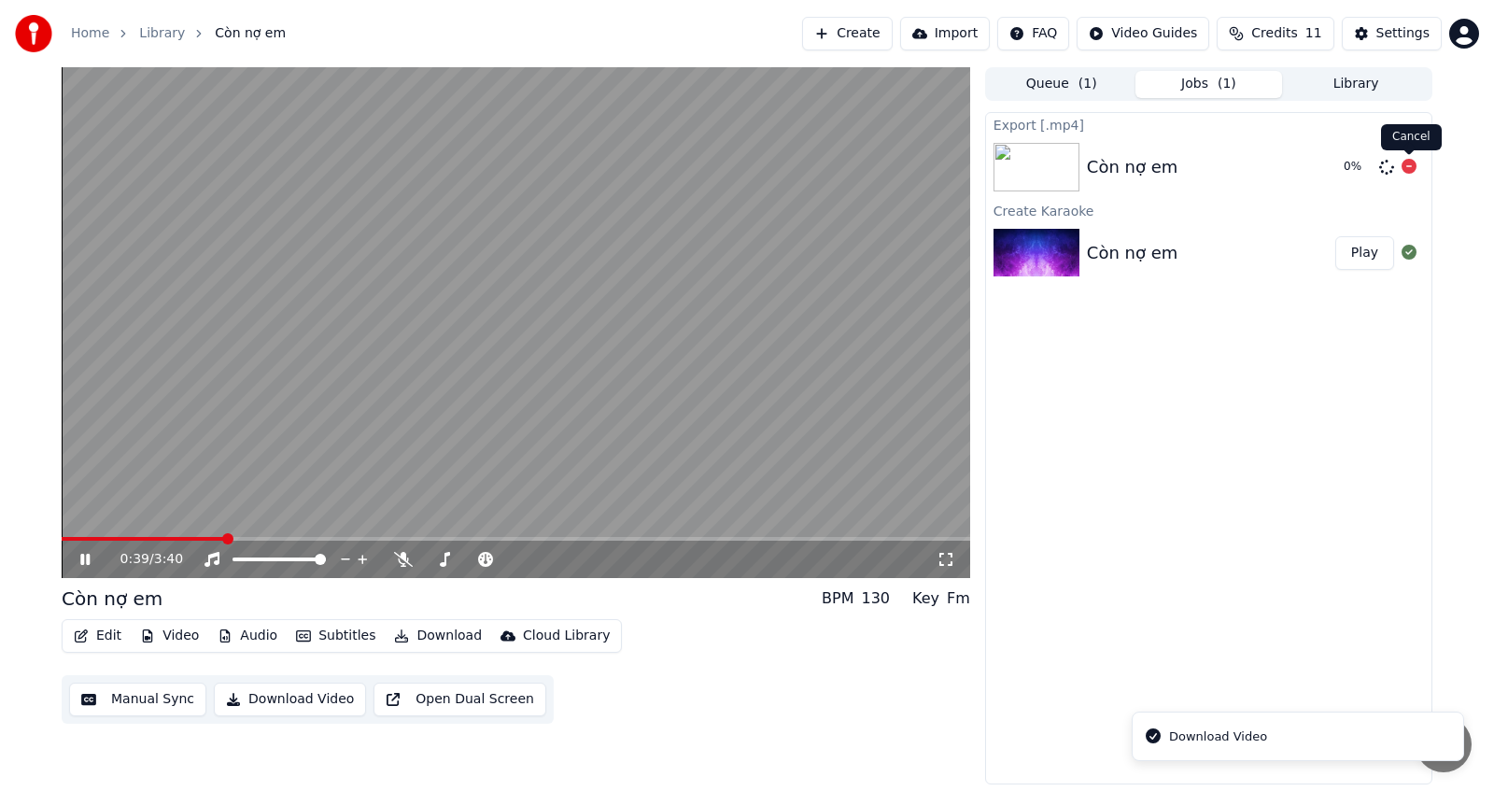
click at [1412, 167] on icon at bounding box center [1409, 166] width 15 height 15
click at [1168, 580] on div "Export [.mp4] Còn nợ em Create Karaoke Còn nợ em Play" at bounding box center [1208, 448] width 447 height 673
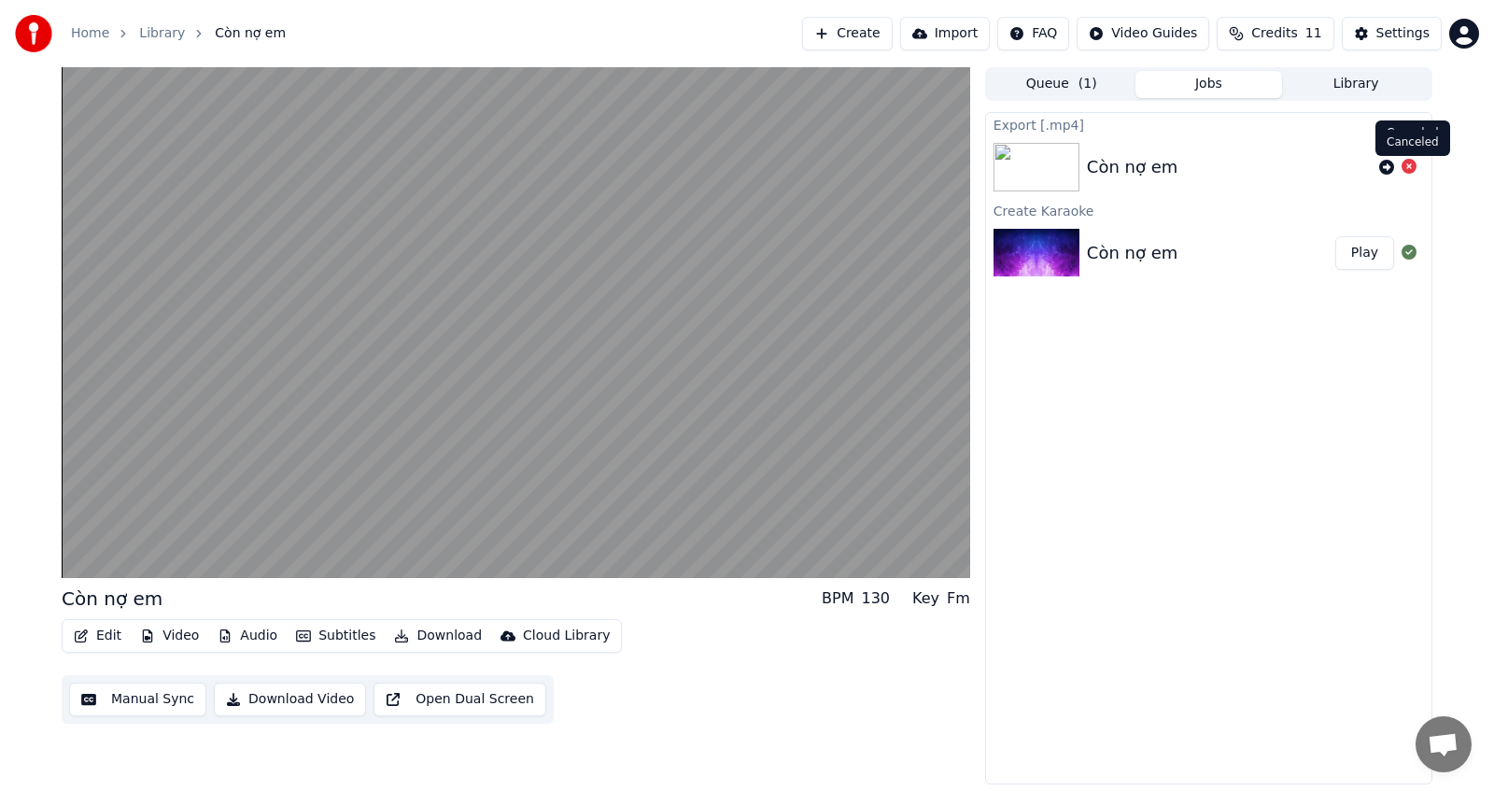
click at [1409, 167] on icon at bounding box center [1409, 166] width 15 height 15
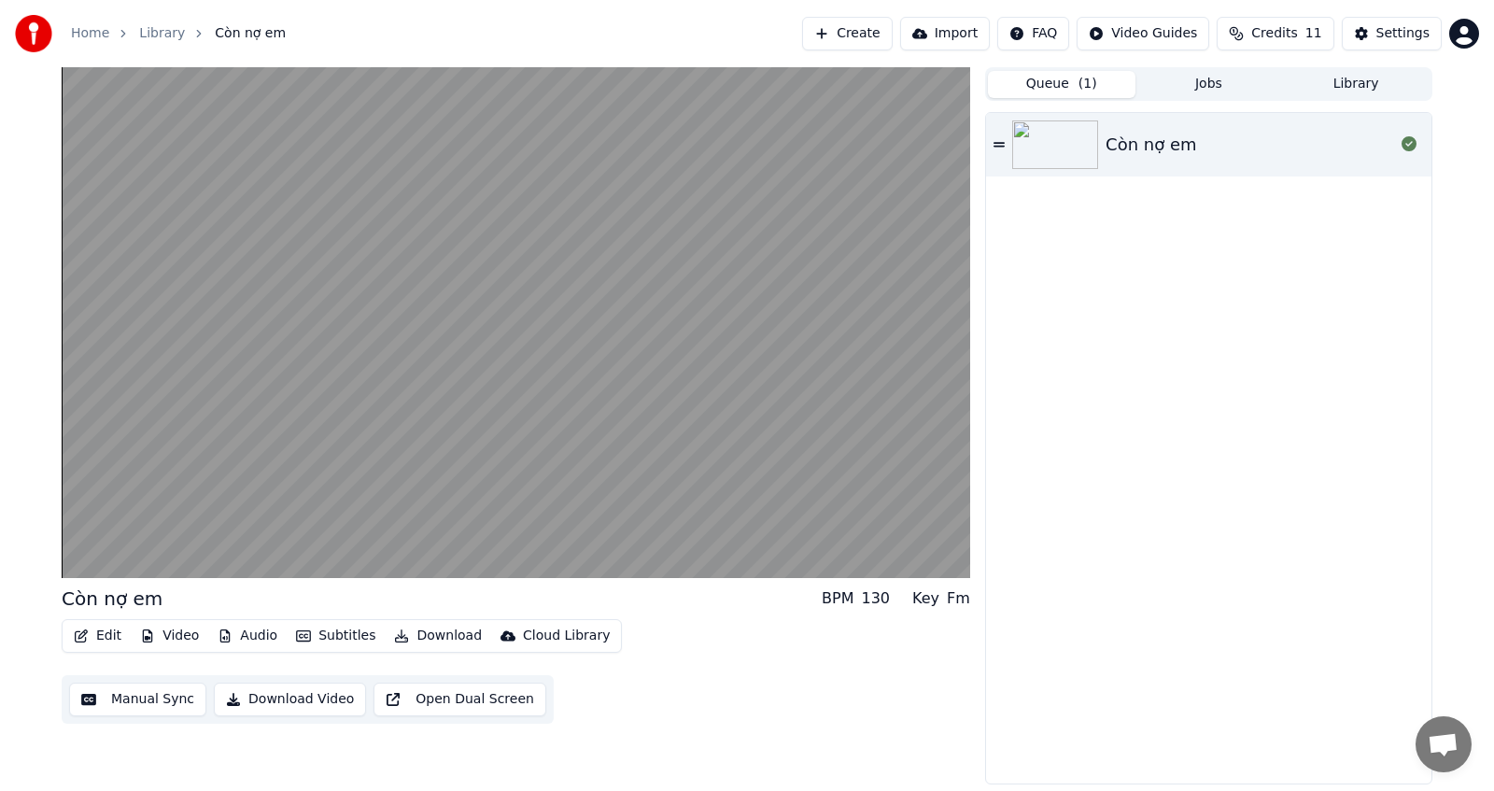
click at [1068, 95] on button "Queue ( 1 )" at bounding box center [1062, 84] width 148 height 27
click at [1179, 90] on button "Jobs" at bounding box center [1210, 84] width 148 height 27
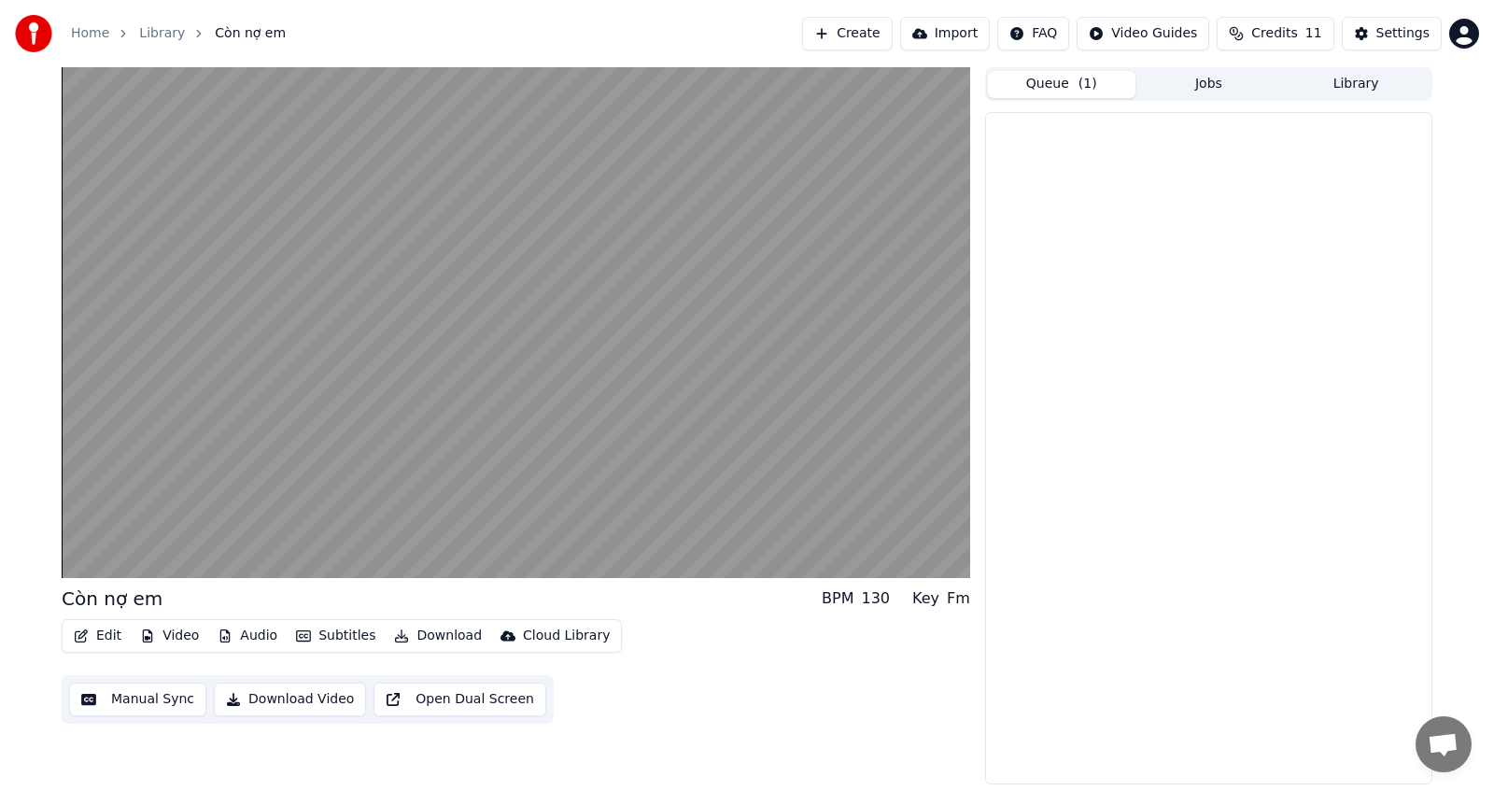
click at [1108, 85] on button "Queue ( 1 )" at bounding box center [1062, 84] width 148 height 27
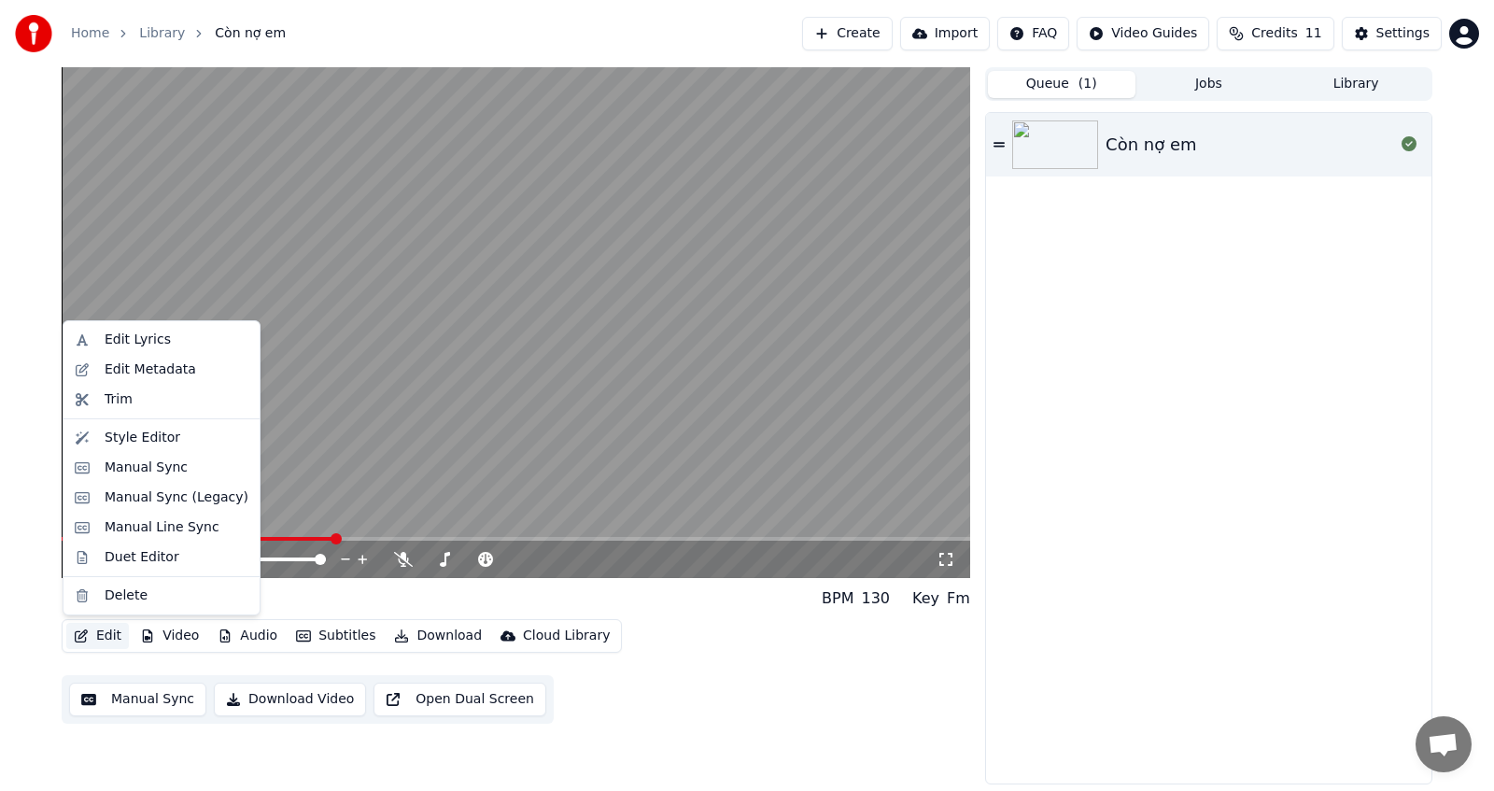
click at [94, 637] on button "Edit" at bounding box center [97, 636] width 63 height 26
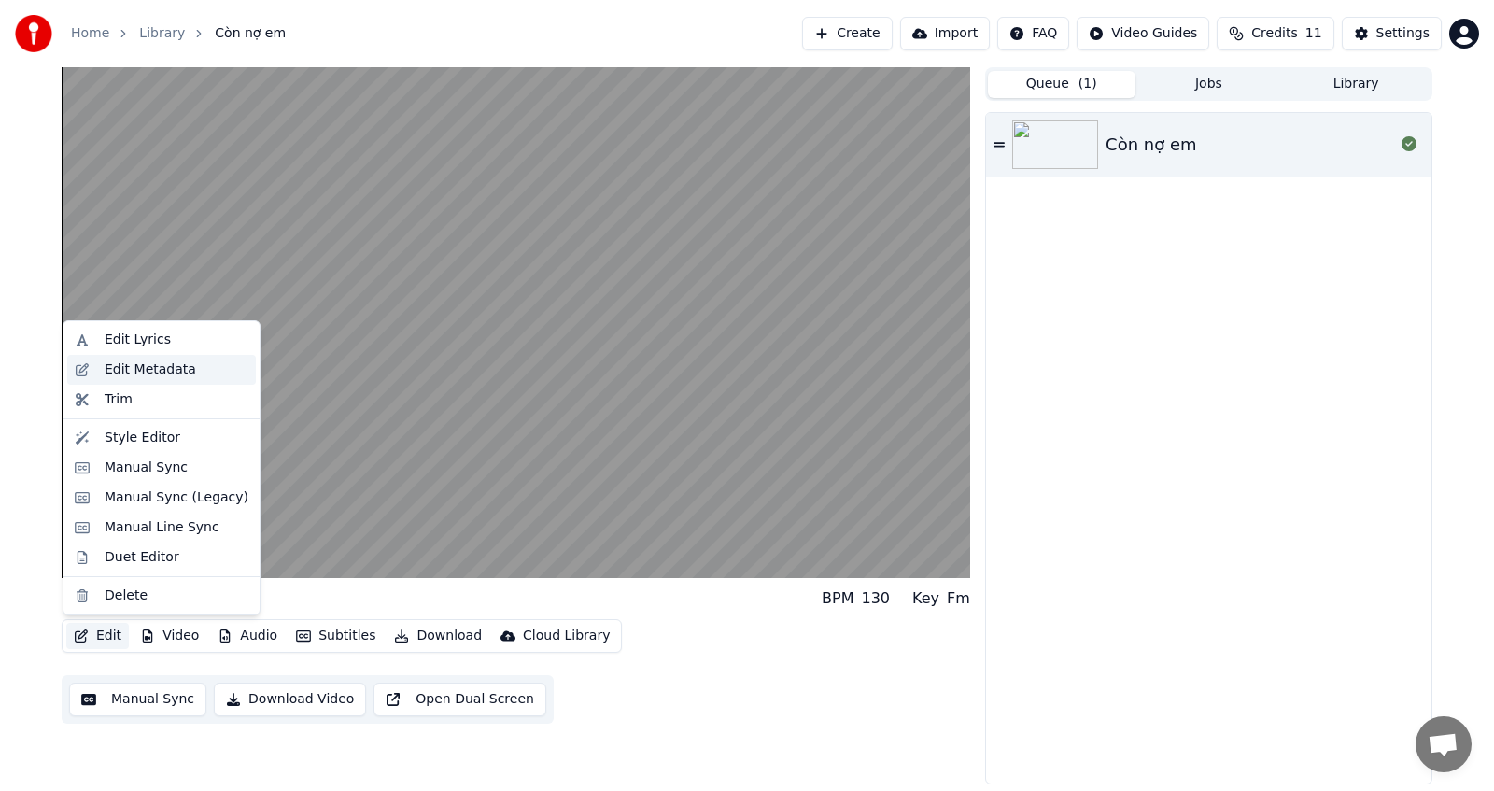
click at [142, 367] on div "Edit Metadata" at bounding box center [151, 370] width 92 height 19
click at [83, 633] on icon "button" at bounding box center [81, 636] width 15 height 13
click at [134, 335] on div "Edit Lyrics" at bounding box center [138, 340] width 66 height 19
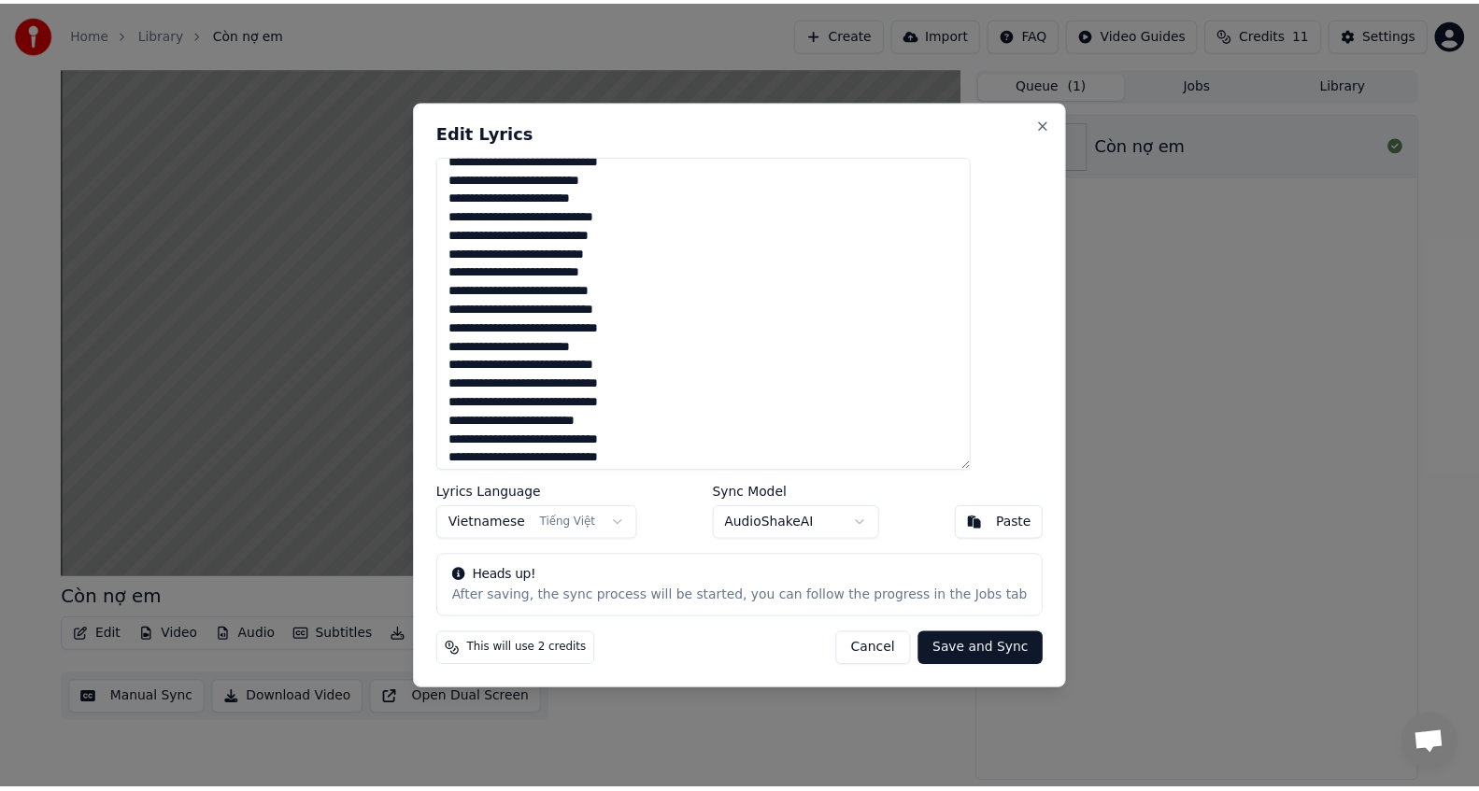
scroll to position [187, 0]
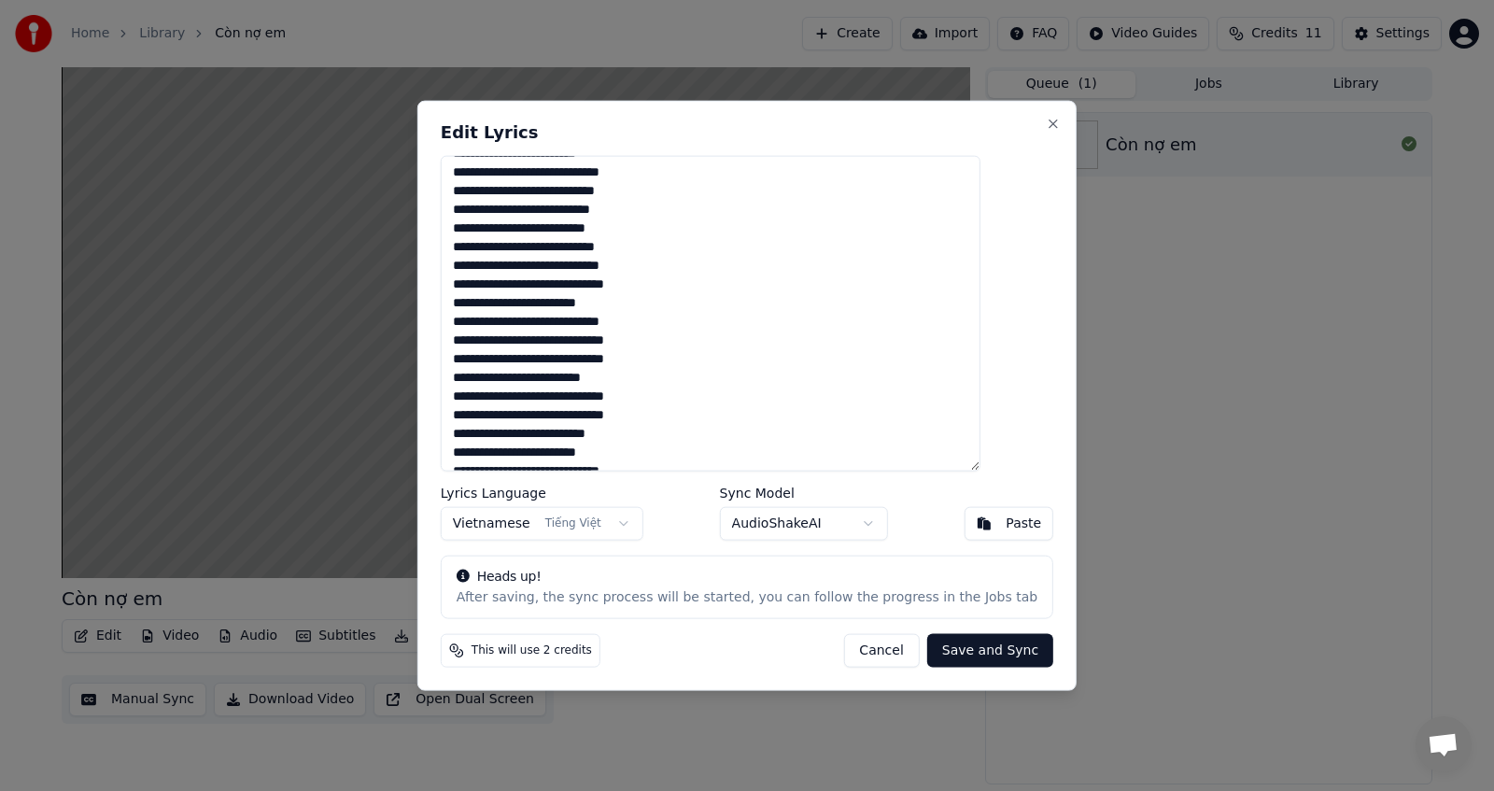
click at [559, 653] on span "This will use 2 credits" at bounding box center [532, 651] width 120 height 15
drag, startPoint x: 559, startPoint y: 653, endPoint x: 532, endPoint y: 653, distance: 26.2
click at [532, 653] on span "This will use 2 credits" at bounding box center [532, 651] width 120 height 15
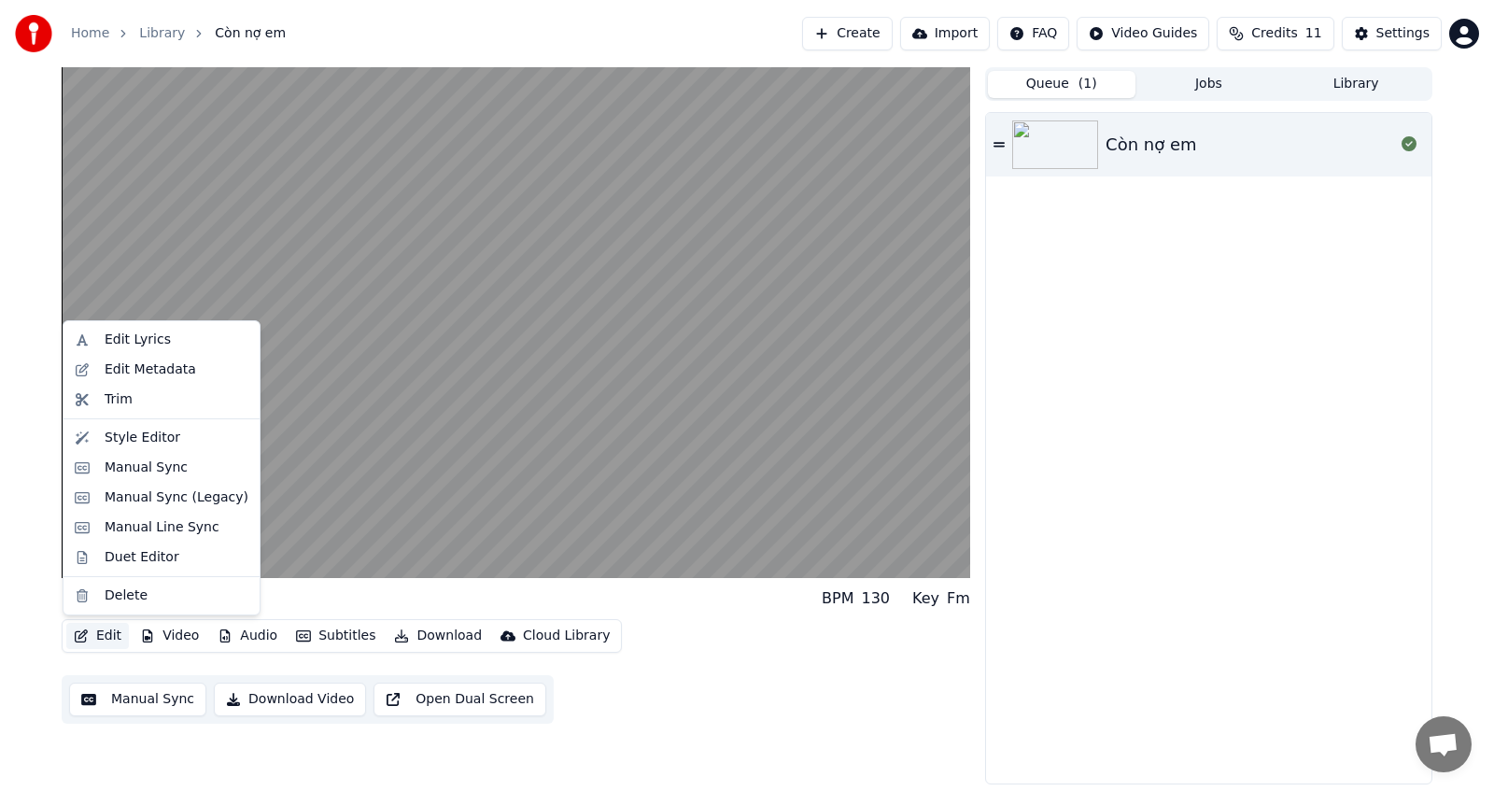
click at [92, 640] on button "Edit" at bounding box center [97, 636] width 63 height 26
click at [182, 469] on div "Manual Sync" at bounding box center [177, 468] width 144 height 19
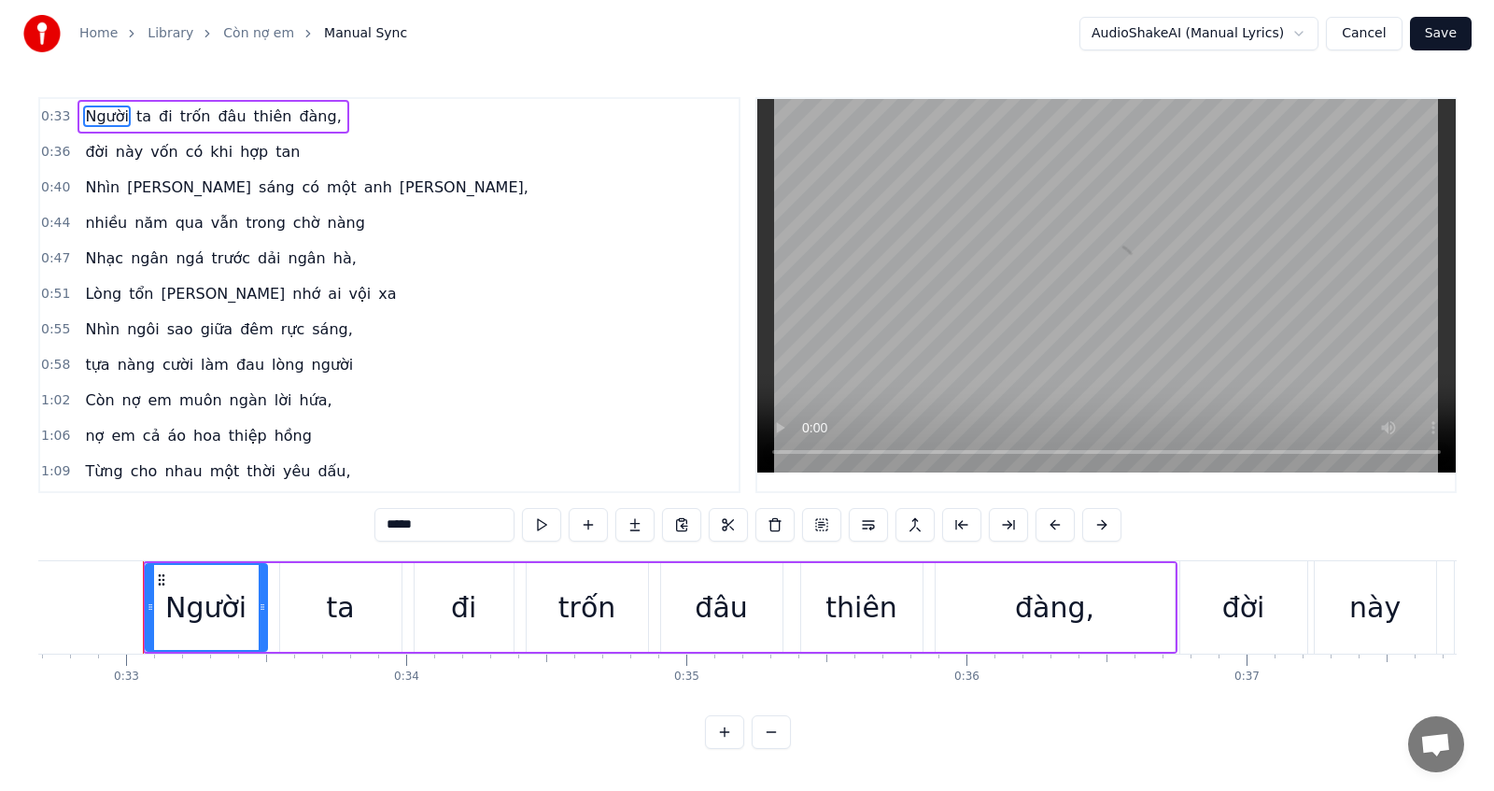
scroll to position [0, 9169]
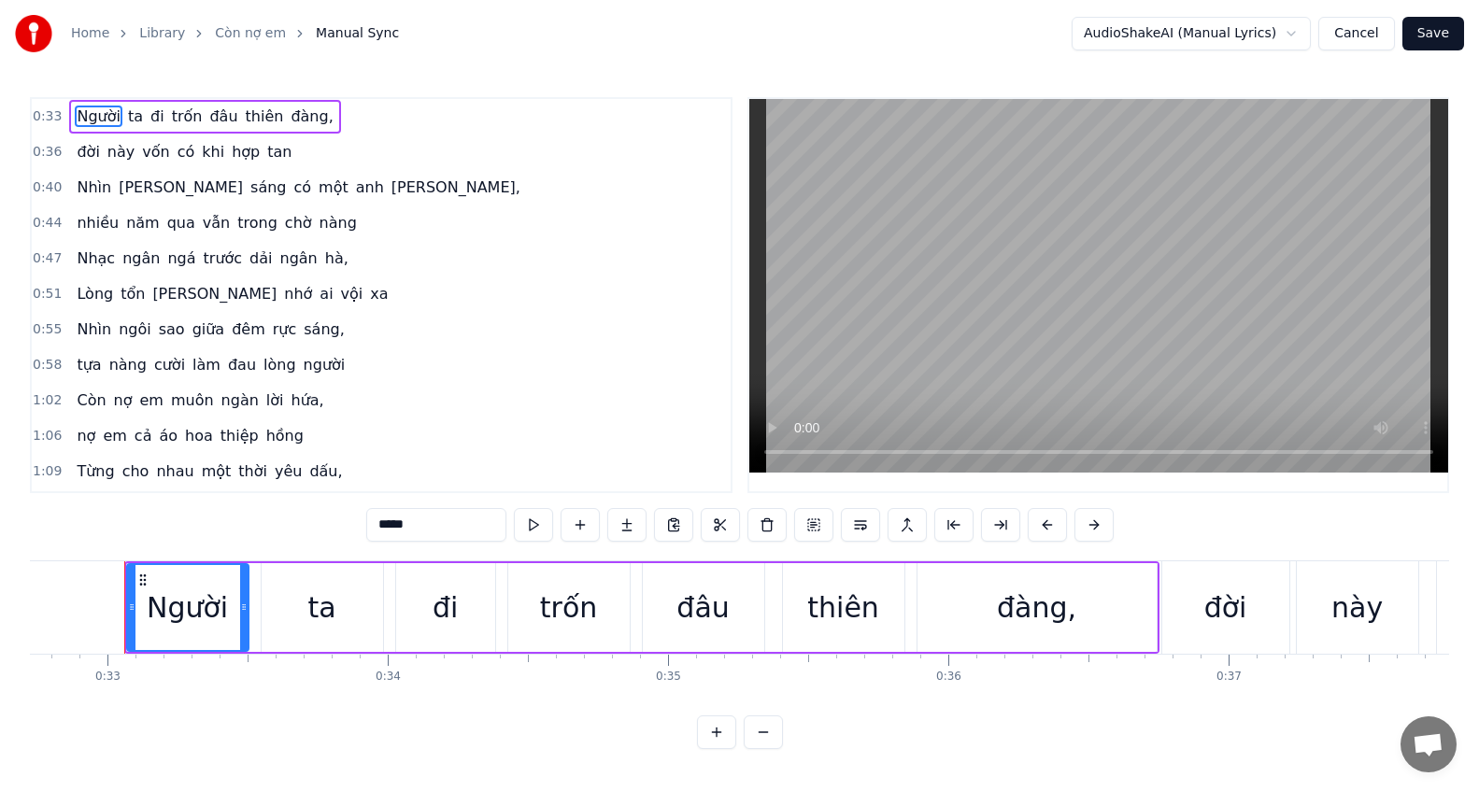
click at [1382, 45] on button "Cancel" at bounding box center [1356, 34] width 76 height 34
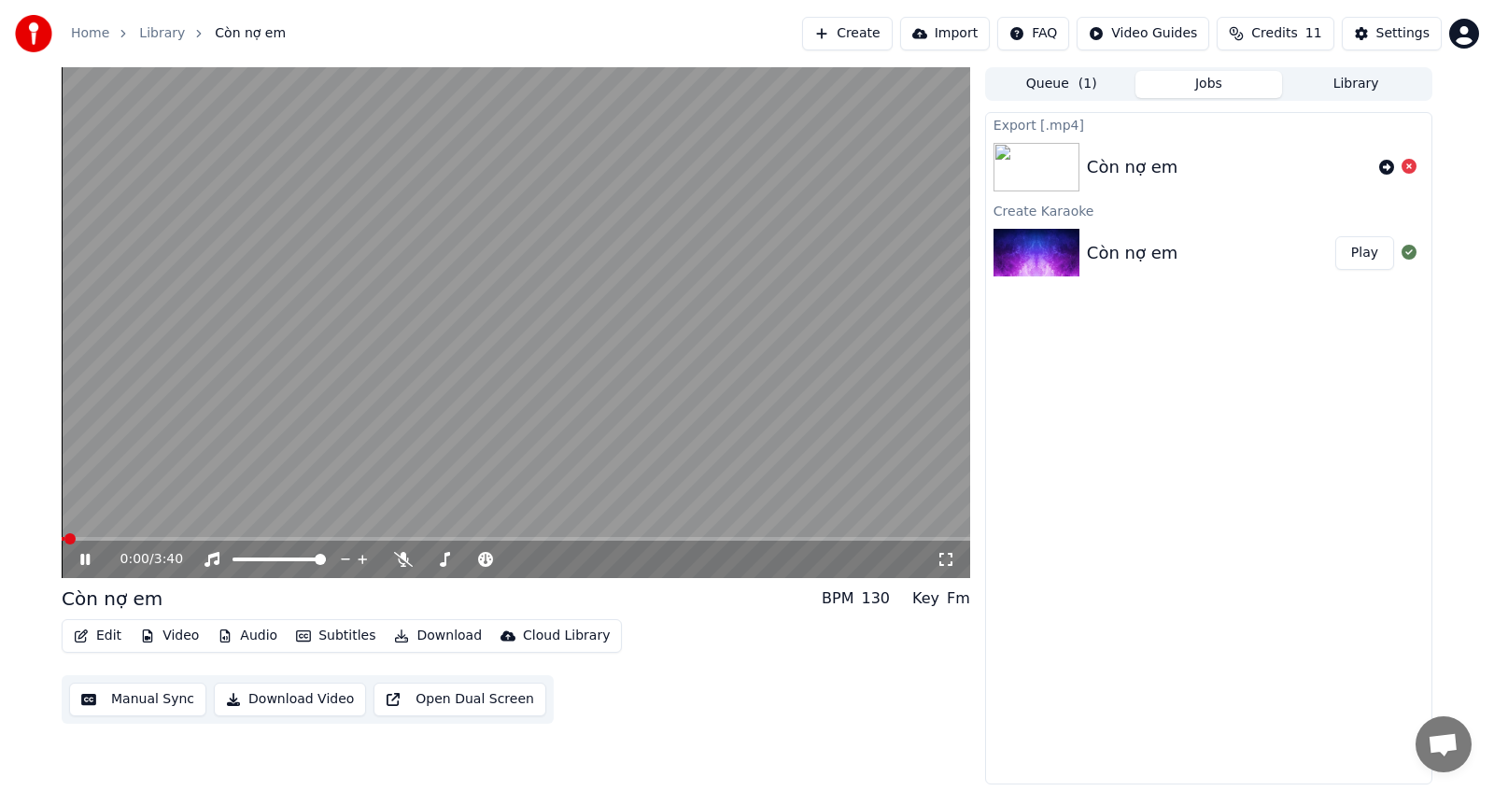
click at [1189, 84] on button "Jobs" at bounding box center [1210, 84] width 148 height 27
click at [1391, 169] on icon at bounding box center [1387, 167] width 15 height 15
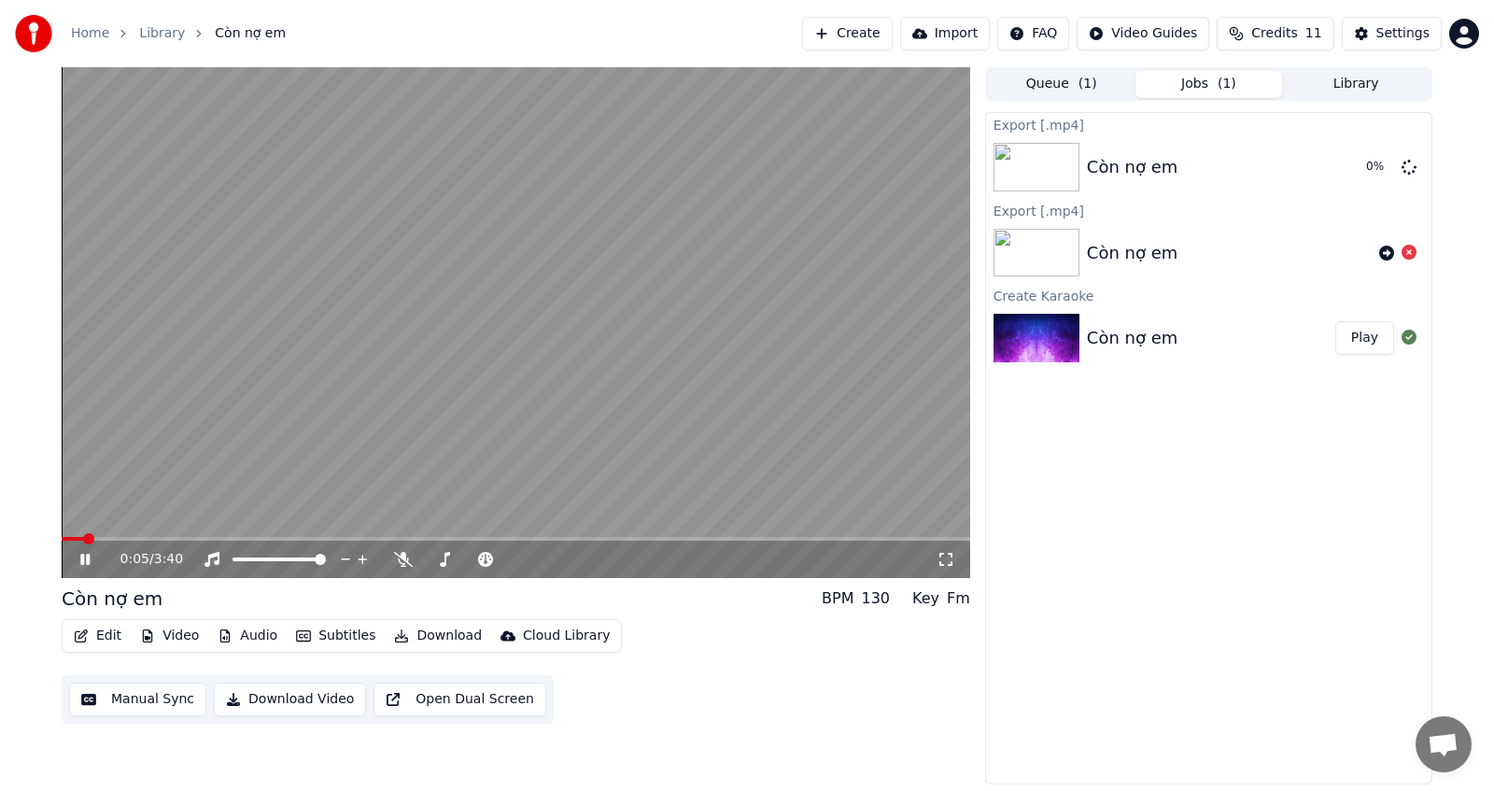
click at [1459, 33] on html "Home Library Còn nợ em Create Import FAQ Video Guides Credits 11 Settings 0:05 …" at bounding box center [747, 395] width 1494 height 791
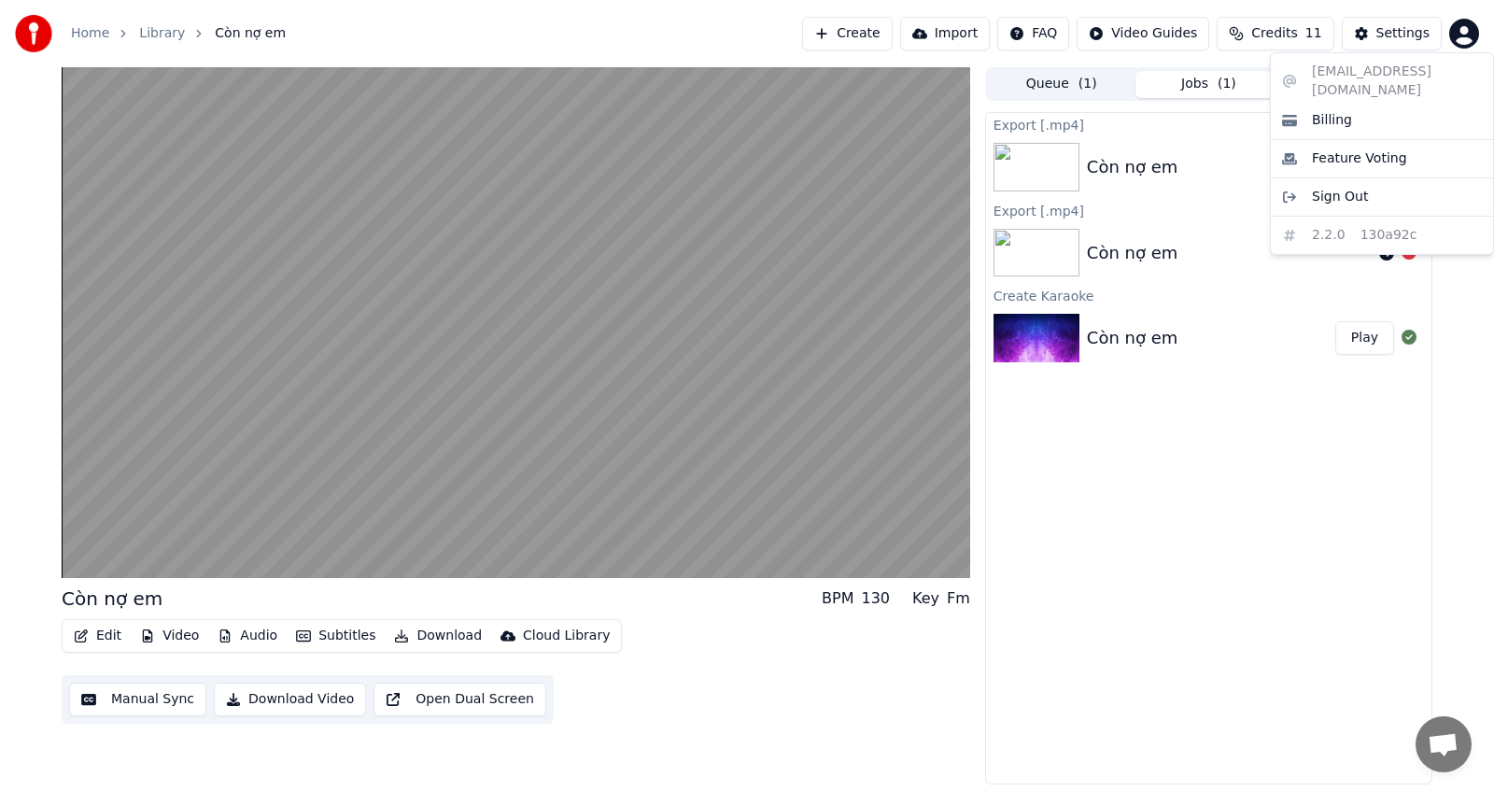
click at [1173, 538] on html "Home Library Còn nợ em Create Import FAQ Video Guides Credits 11 Settings Còn n…" at bounding box center [747, 395] width 1494 height 791
click at [1461, 43] on html "Home Library Còn nợ em Create Import FAQ Video Guides Credits 11 Settings Còn n…" at bounding box center [747, 395] width 1494 height 791
click at [1113, 149] on html "Home Library Còn nợ em Create Import FAQ Video Guides Credits 11 Settings Còn n…" at bounding box center [747, 395] width 1494 height 791
click at [1410, 166] on icon at bounding box center [1409, 166] width 15 height 15
click at [1391, 166] on icon at bounding box center [1387, 167] width 15 height 15
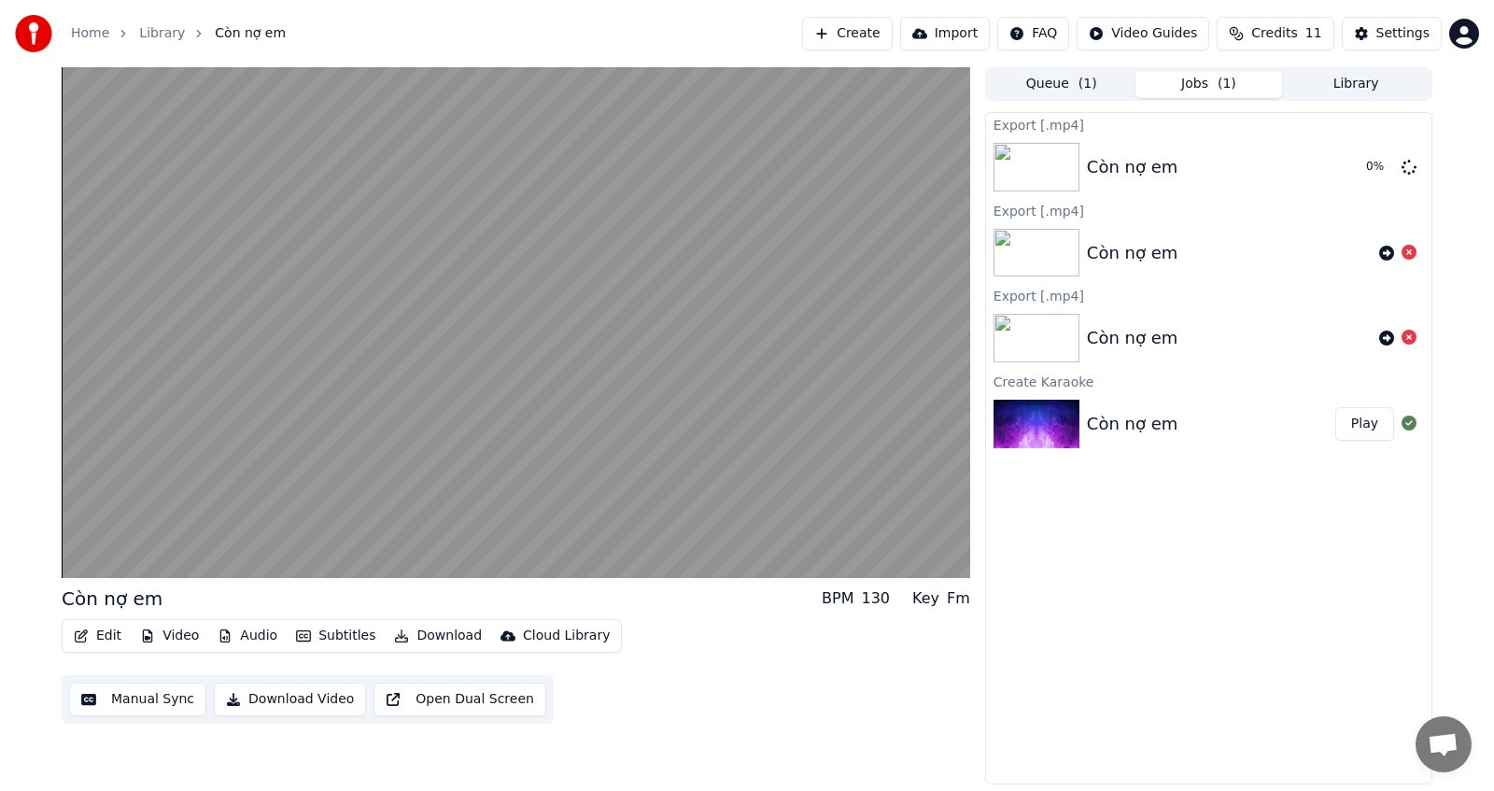
click at [1295, 38] on span "Credits" at bounding box center [1275, 33] width 46 height 19
click at [1299, 177] on button "Refresh" at bounding box center [1285, 173] width 96 height 34
click at [1191, 89] on th "Topup" at bounding box center [1178, 88] width 53 height 37
click at [1199, 116] on td "15" at bounding box center [1178, 124] width 53 height 34
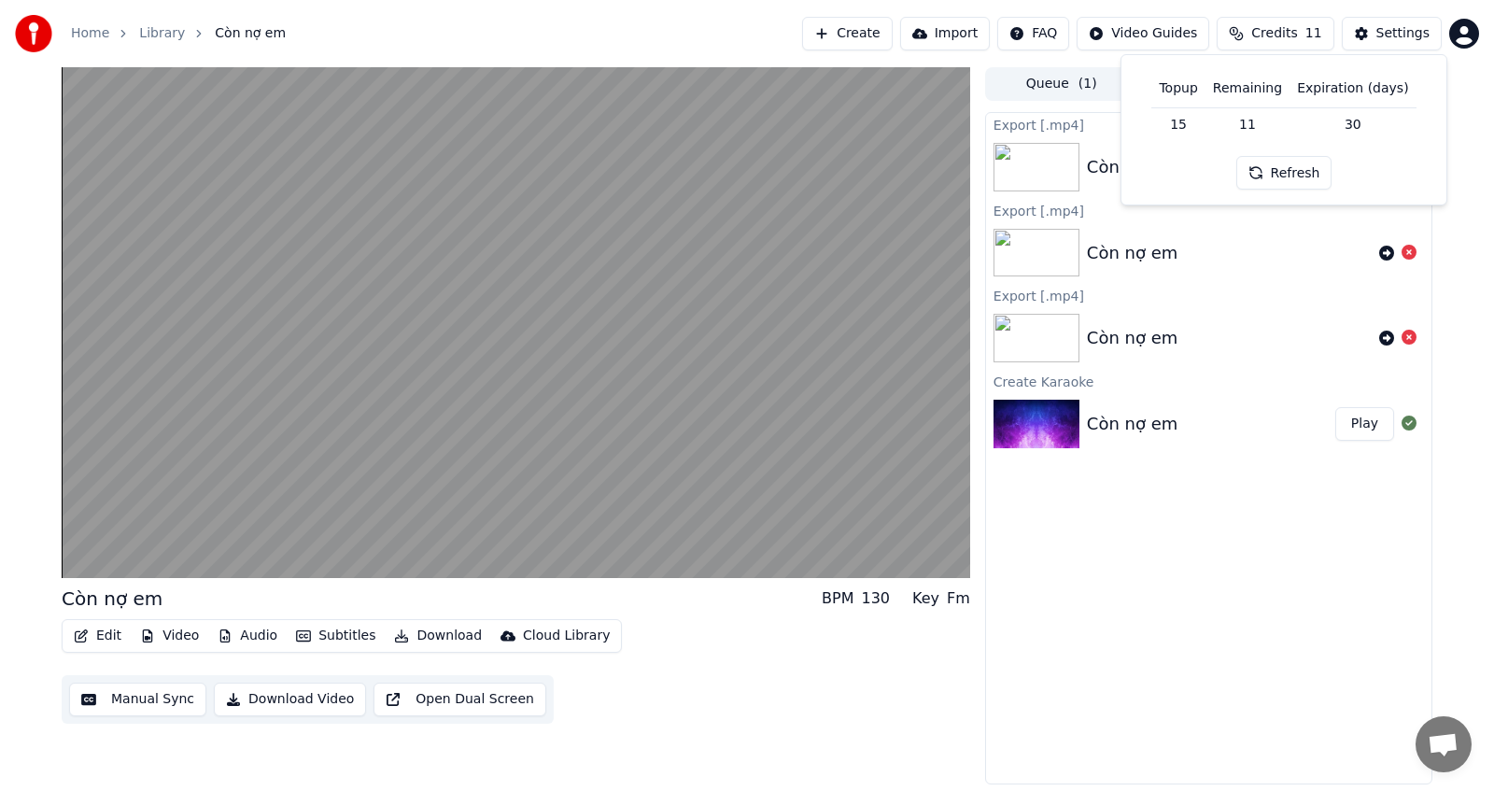
drag, startPoint x: 1191, startPoint y: 166, endPoint x: 1188, endPoint y: 276, distance: 110.3
click at [1189, 166] on div "Topup Remaining Expiration (days) 15 11 30 Refresh" at bounding box center [1284, 130] width 295 height 120
click at [1268, 503] on div "Export [.mp4] Còn nợ em 4 % Export [.mp4] Còn nợ em Export [.mp4] Còn nợ em Cre…" at bounding box center [1208, 448] width 447 height 673
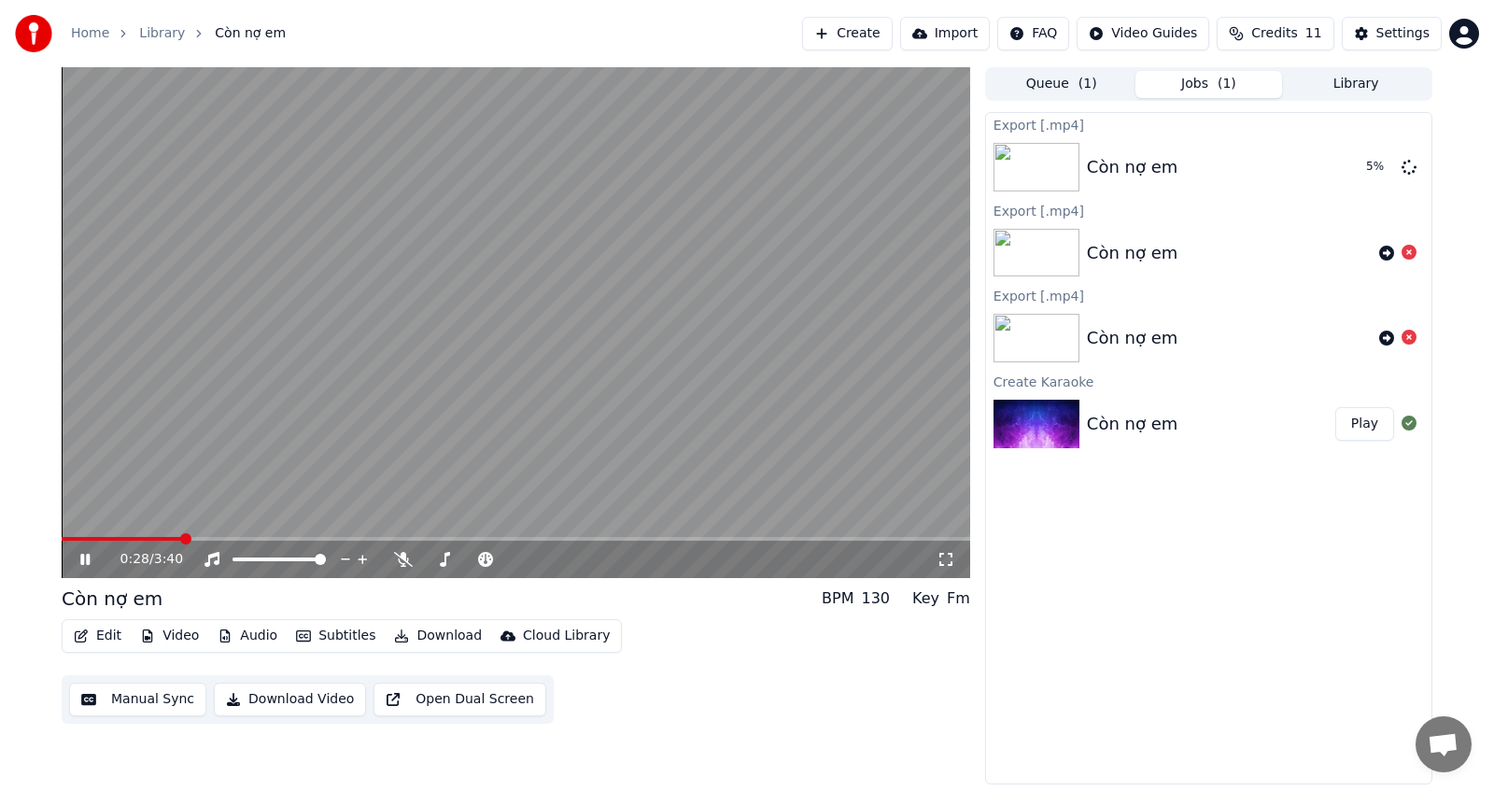
click at [306, 701] on button "Download Video" at bounding box center [290, 700] width 152 height 34
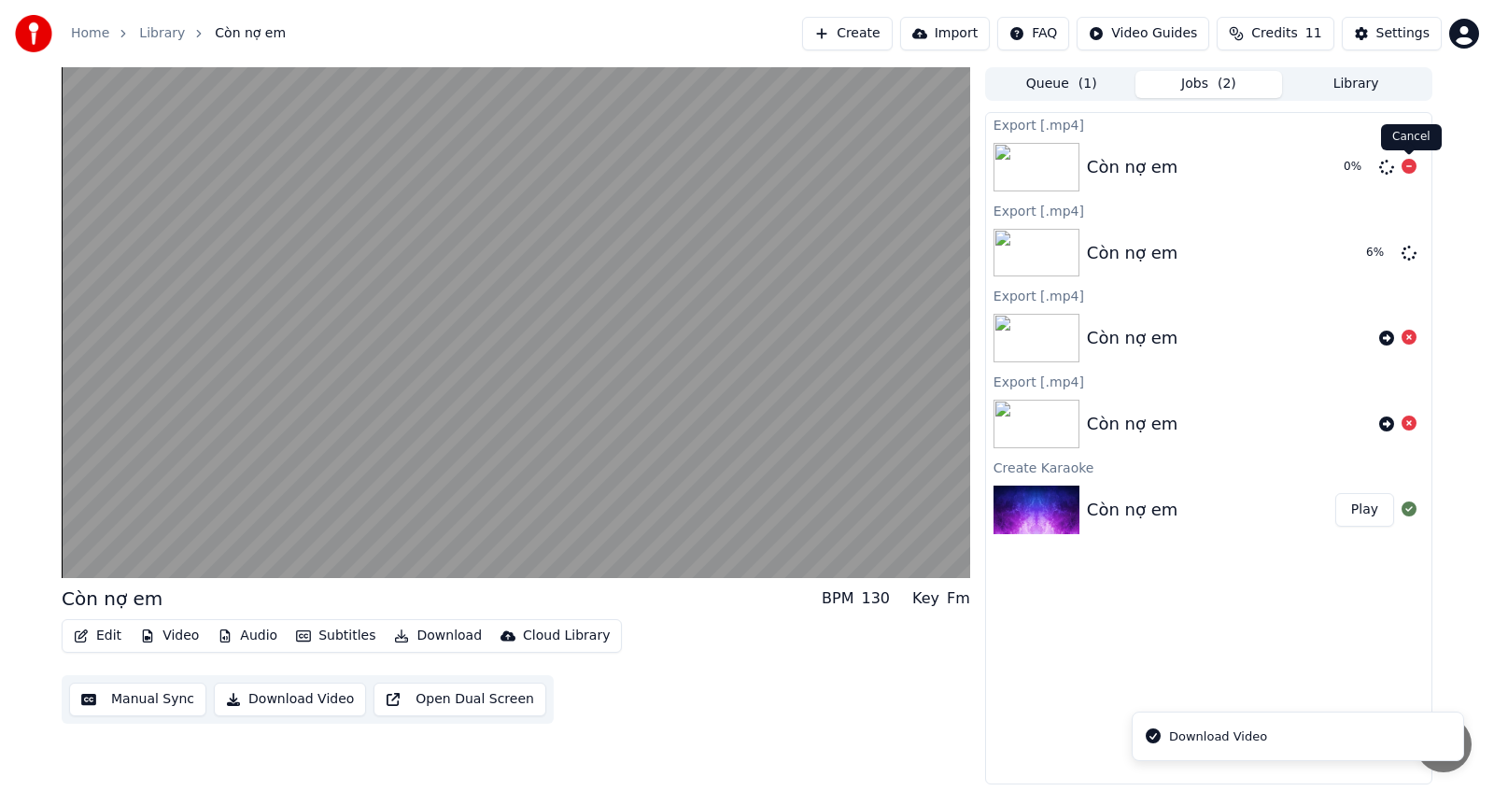
click at [1409, 165] on icon at bounding box center [1409, 166] width 15 height 15
click at [1185, 683] on div "Export [.mp4] Còn nợ em Export [.mp4] Còn nợ em 6 % Export [.mp4] Còn nợ em Exp…" at bounding box center [1208, 448] width 447 height 673
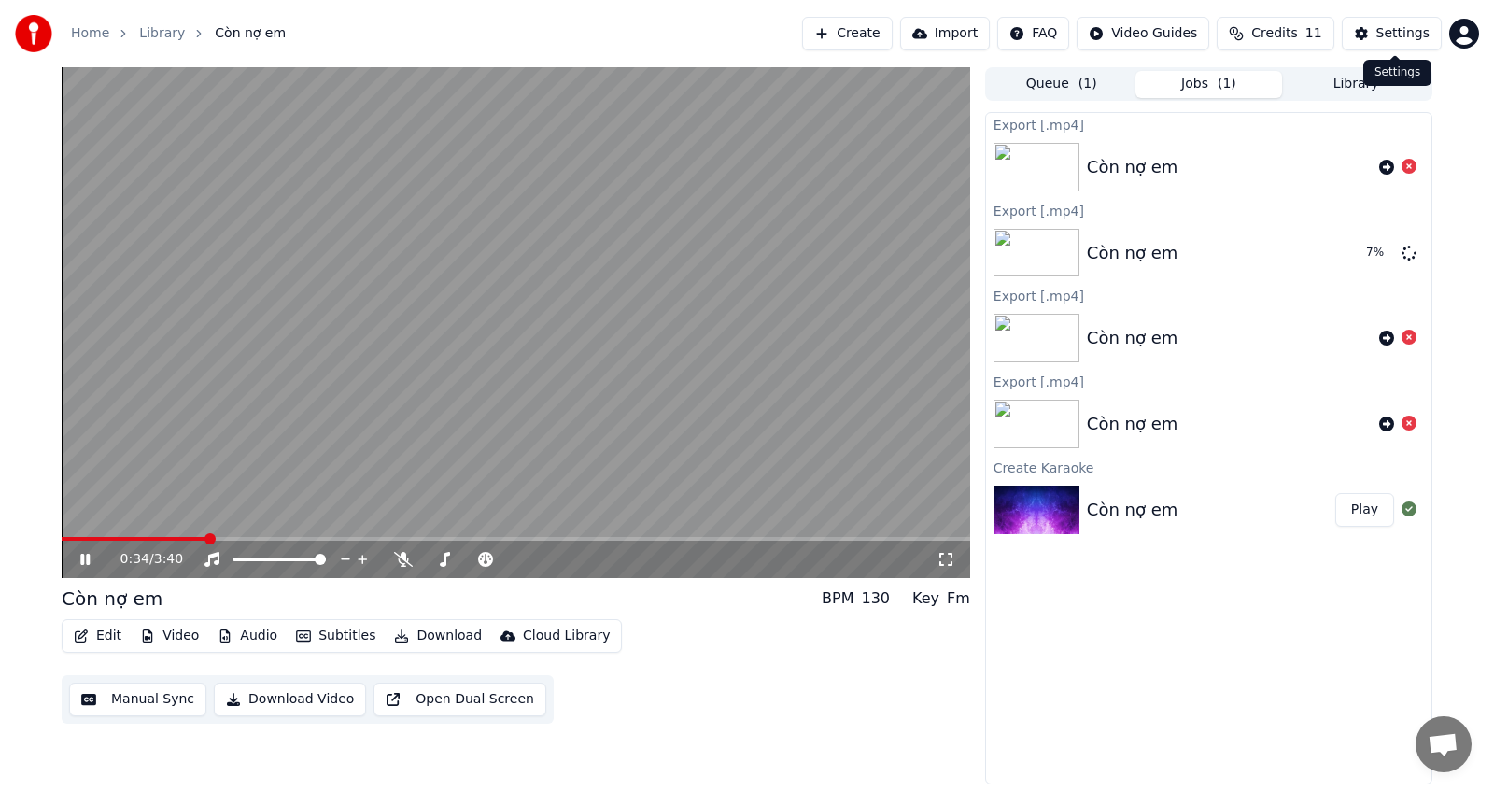
click at [1455, 38] on html "Home Library Còn nợ em Create Import FAQ Video Guides Credits 11 Settings 0:34 …" at bounding box center [747, 395] width 1494 height 791
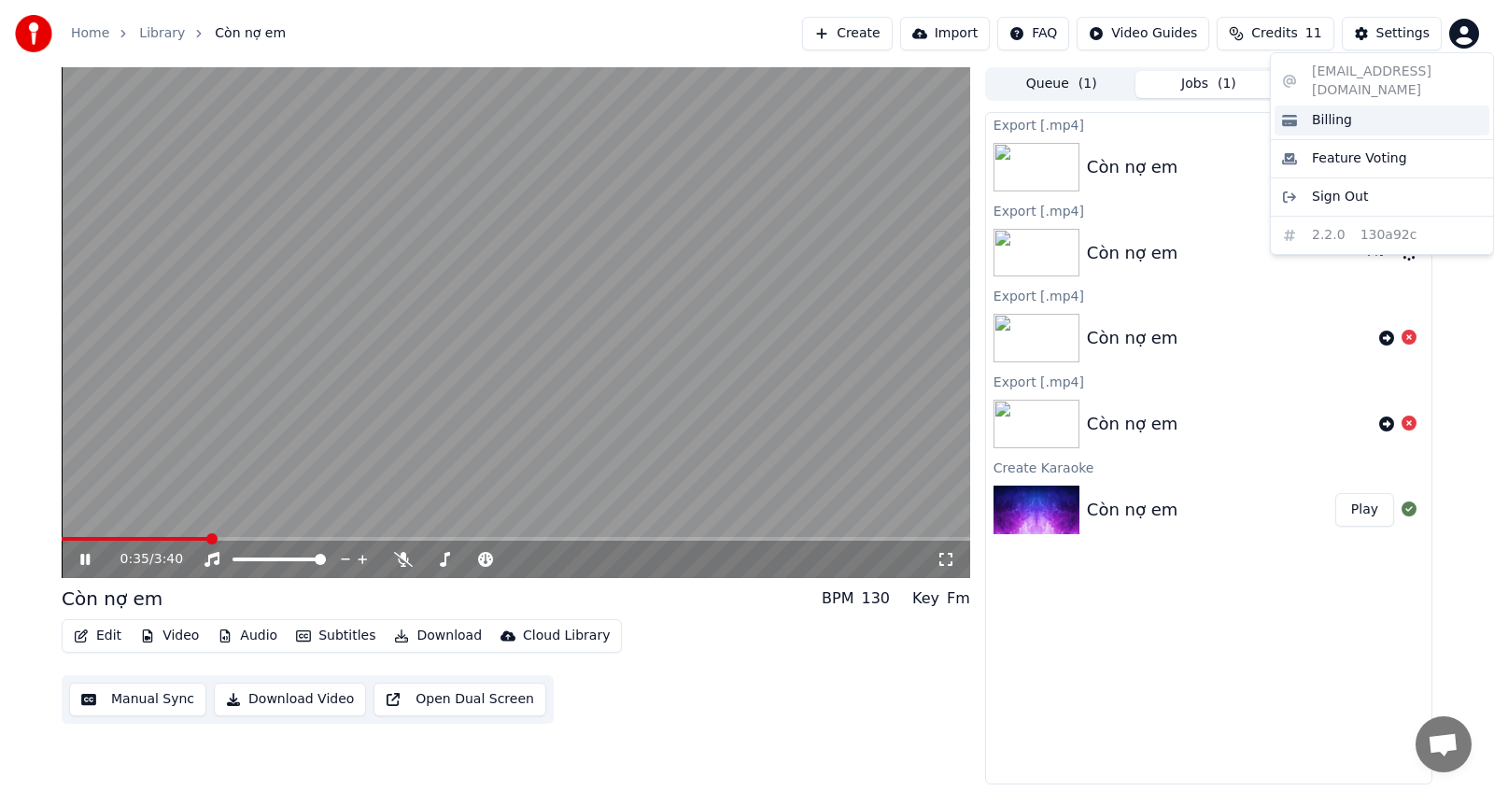
click at [1394, 106] on div "Billing" at bounding box center [1382, 121] width 215 height 30
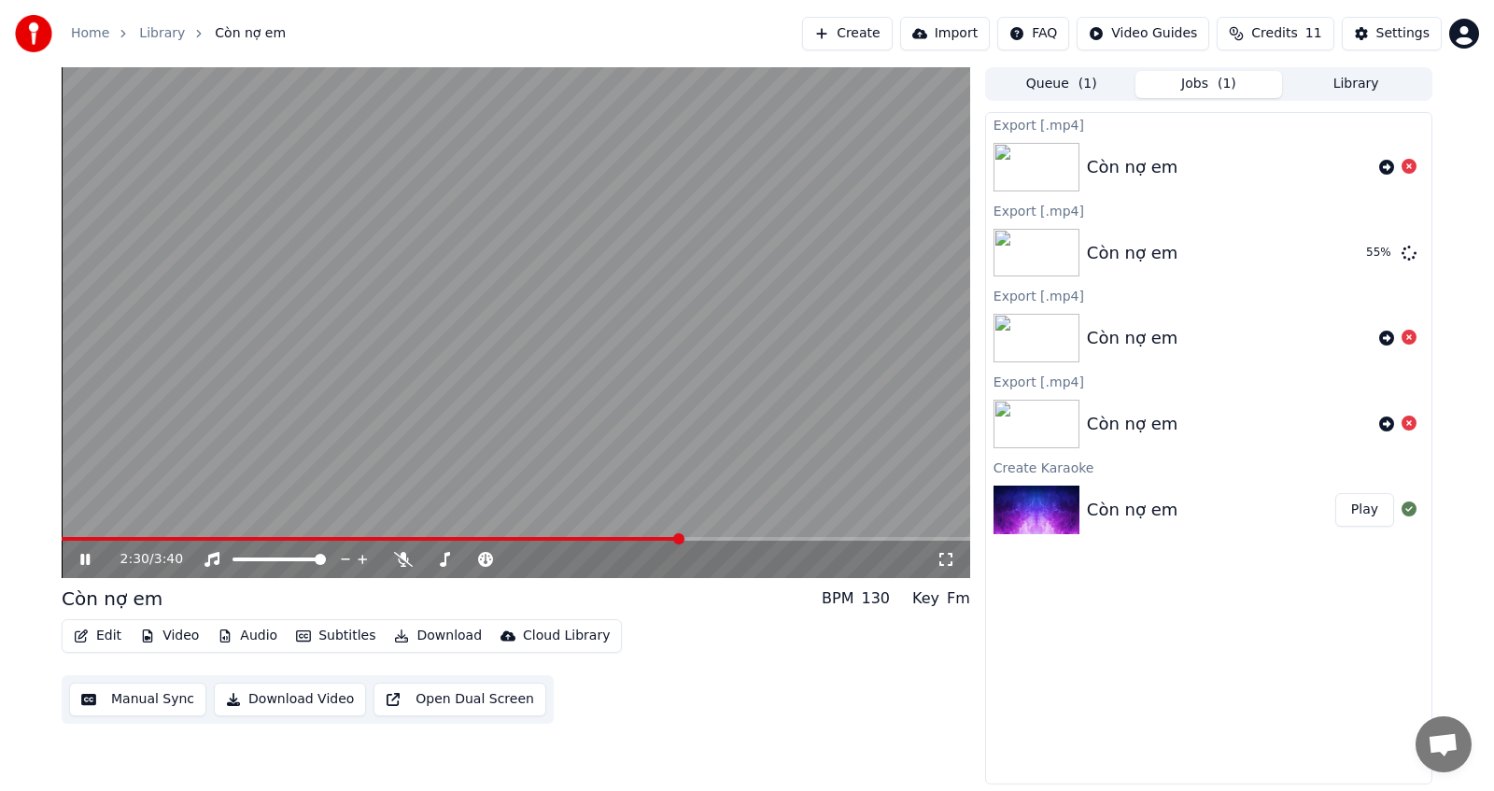
click at [1230, 666] on div "Export [.mp4] Còn nợ em Export [.mp4] Còn nợ em 55 % Export [.mp4] Còn nợ em Ex…" at bounding box center [1208, 448] width 447 height 673
click at [281, 710] on button "Download Video" at bounding box center [290, 700] width 152 height 34
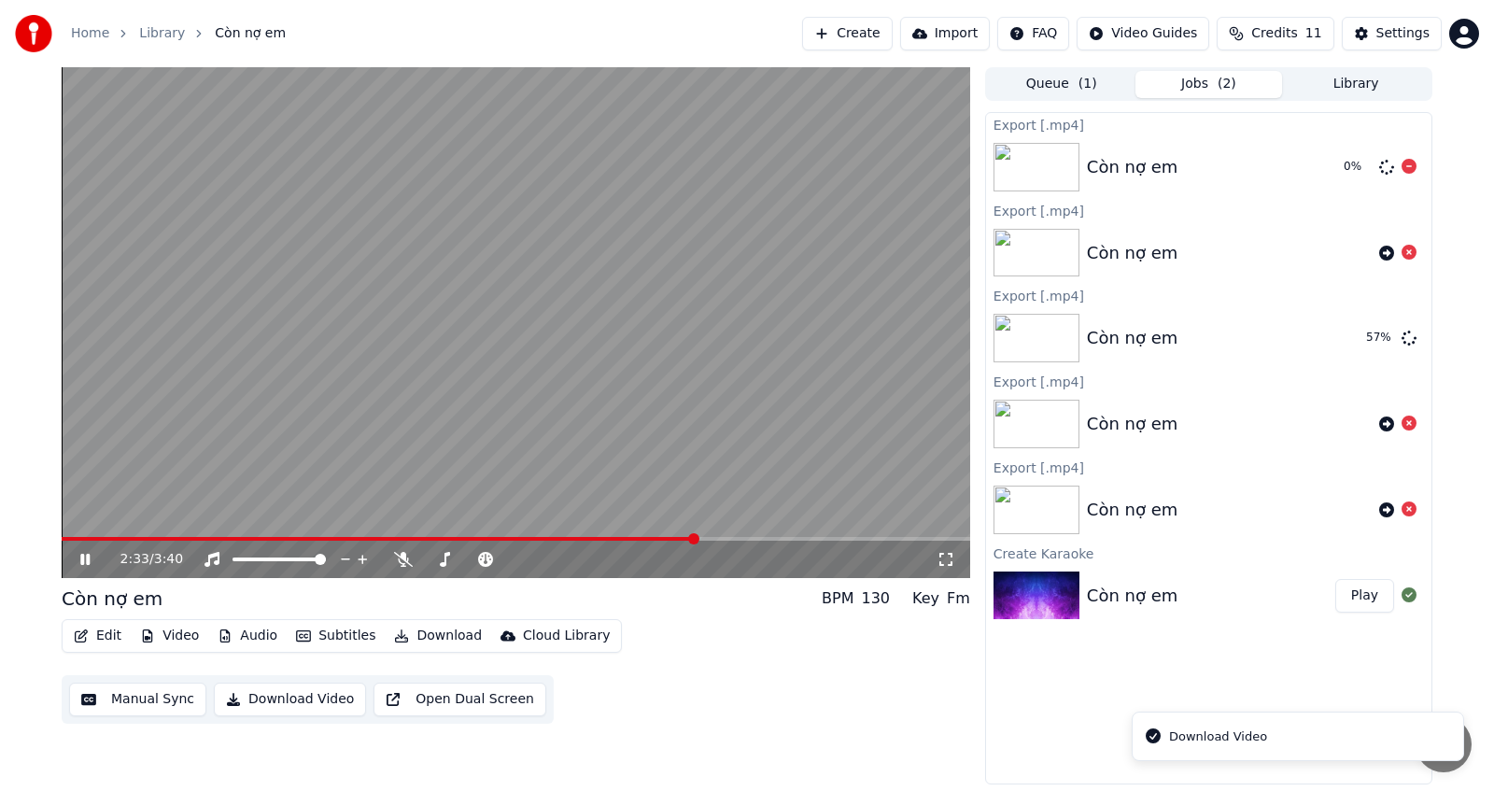
click at [1407, 166] on icon at bounding box center [1409, 166] width 15 height 15
click at [89, 646] on button "Edit" at bounding box center [97, 636] width 63 height 26
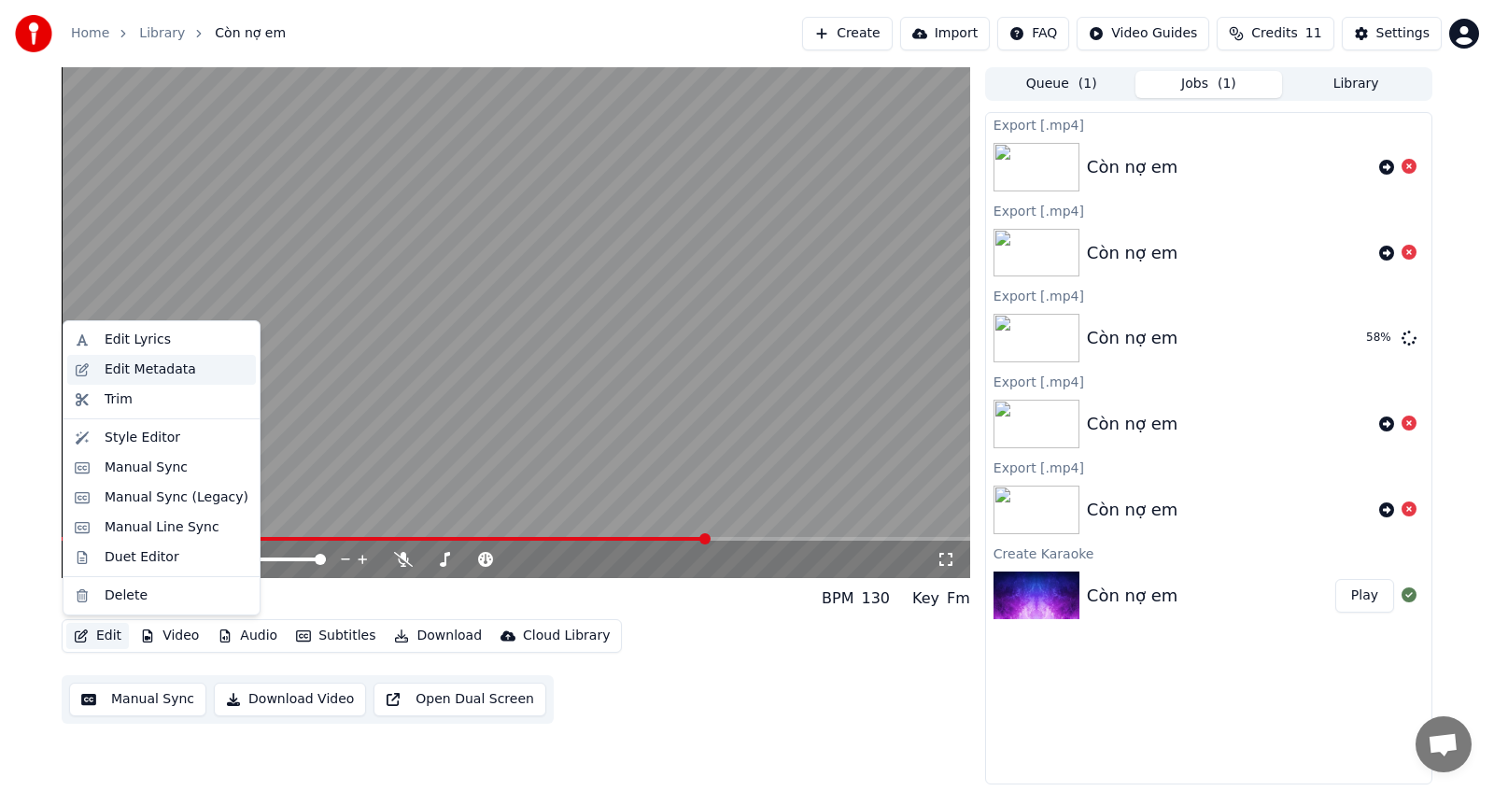
click at [140, 369] on div "Edit Metadata" at bounding box center [151, 370] width 92 height 19
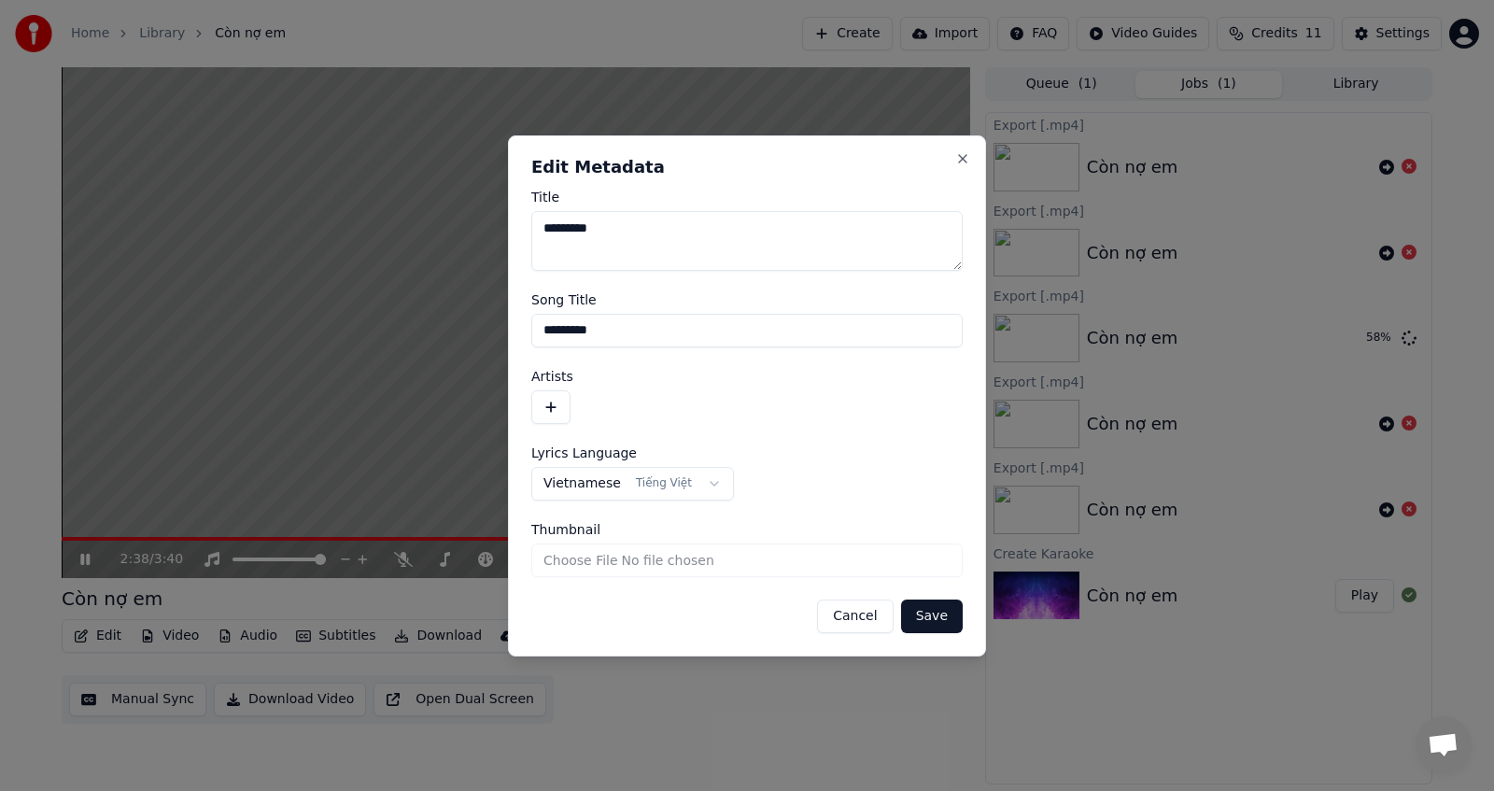
click at [852, 626] on button "Cancel" at bounding box center [855, 617] width 76 height 34
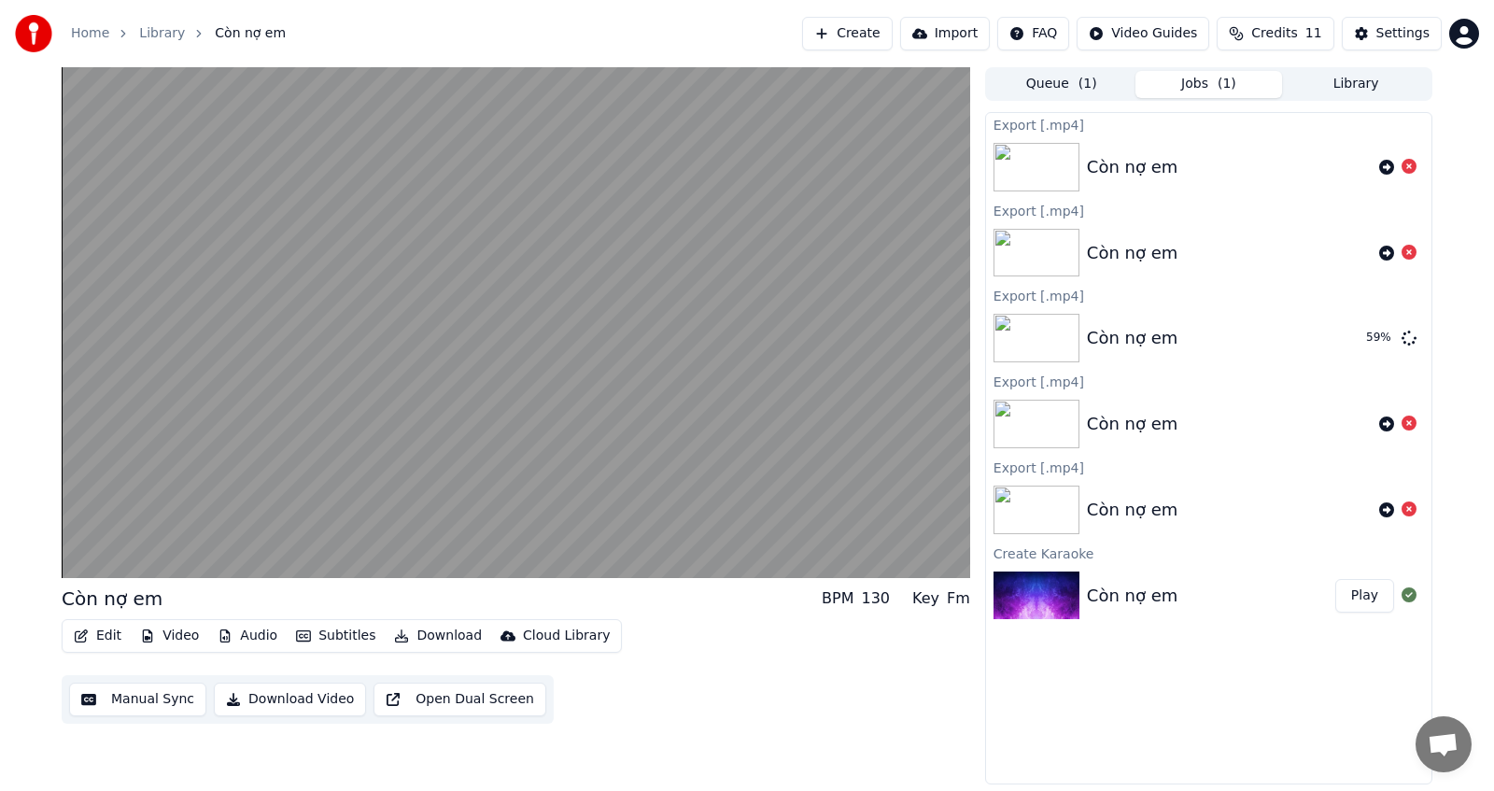
click at [101, 632] on button "Edit" at bounding box center [97, 636] width 63 height 26
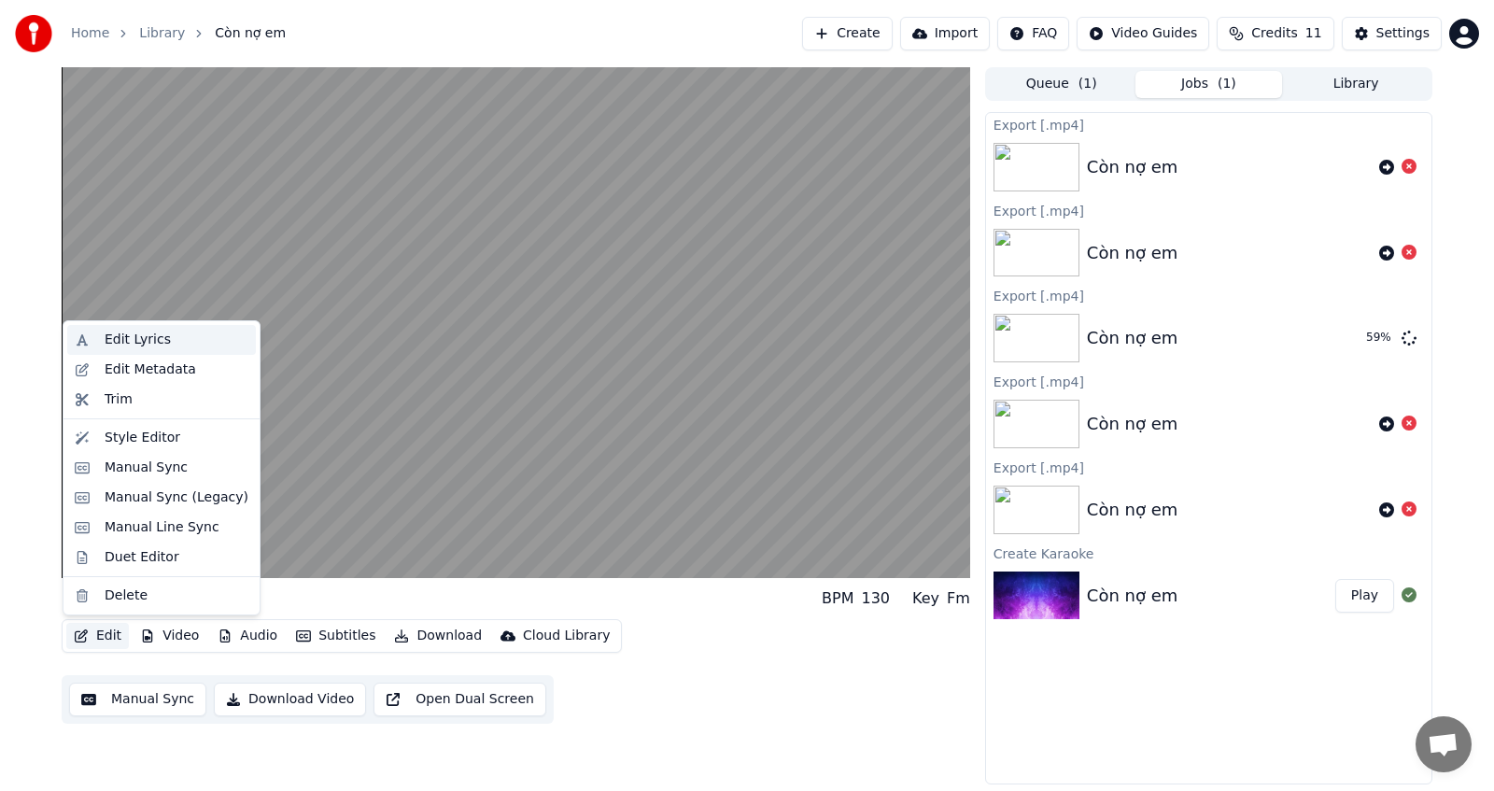
click at [152, 338] on div "Edit Lyrics" at bounding box center [138, 340] width 66 height 19
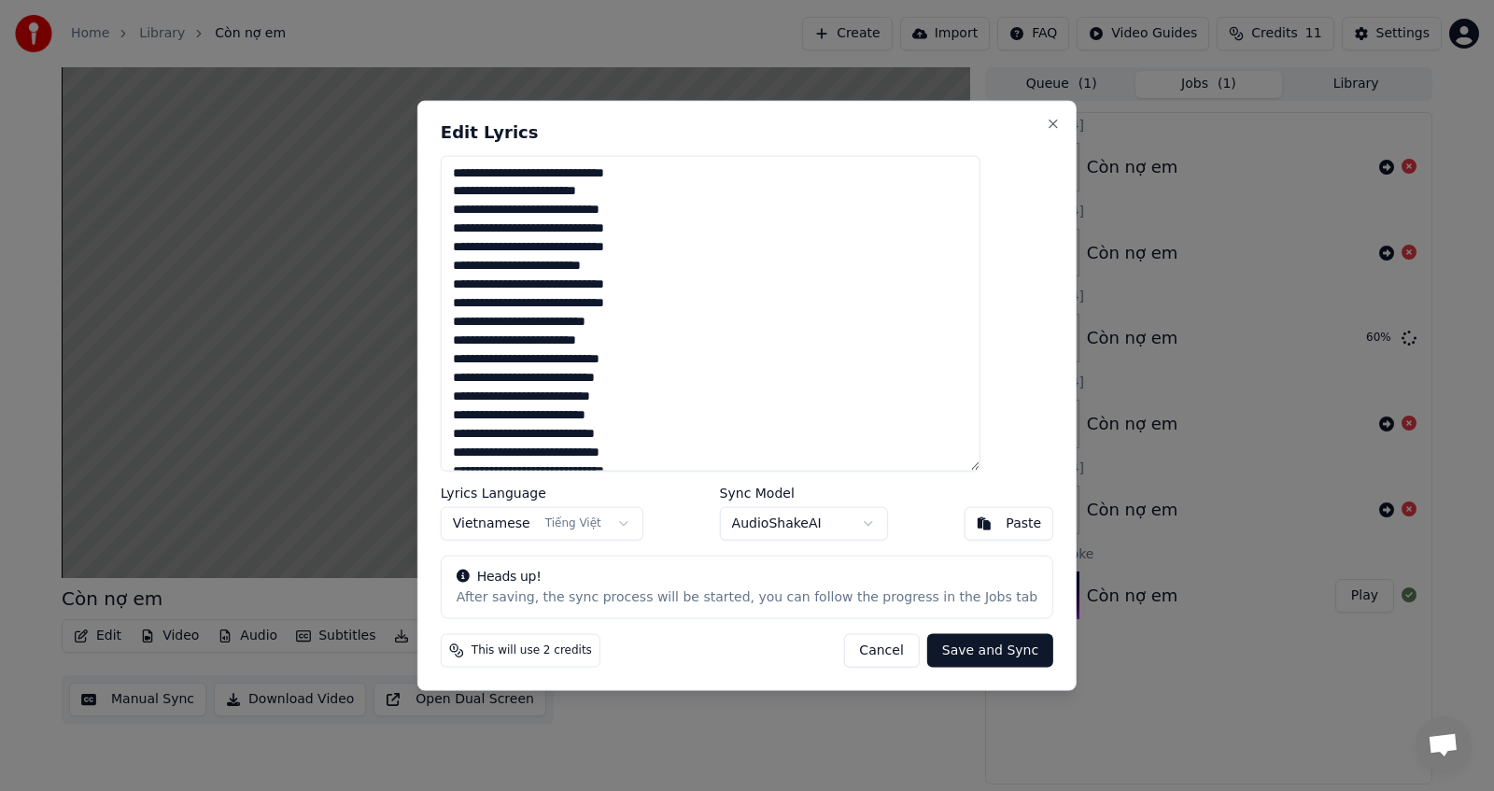
click at [511, 654] on span "This will use 2 credits" at bounding box center [532, 651] width 120 height 15
drag, startPoint x: 511, startPoint y: 654, endPoint x: 620, endPoint y: 659, distance: 109.4
click at [620, 659] on div "This will use 2 credits Cancel Save and Sync" at bounding box center [747, 651] width 613 height 34
click at [856, 652] on button "Cancel" at bounding box center [881, 651] width 76 height 34
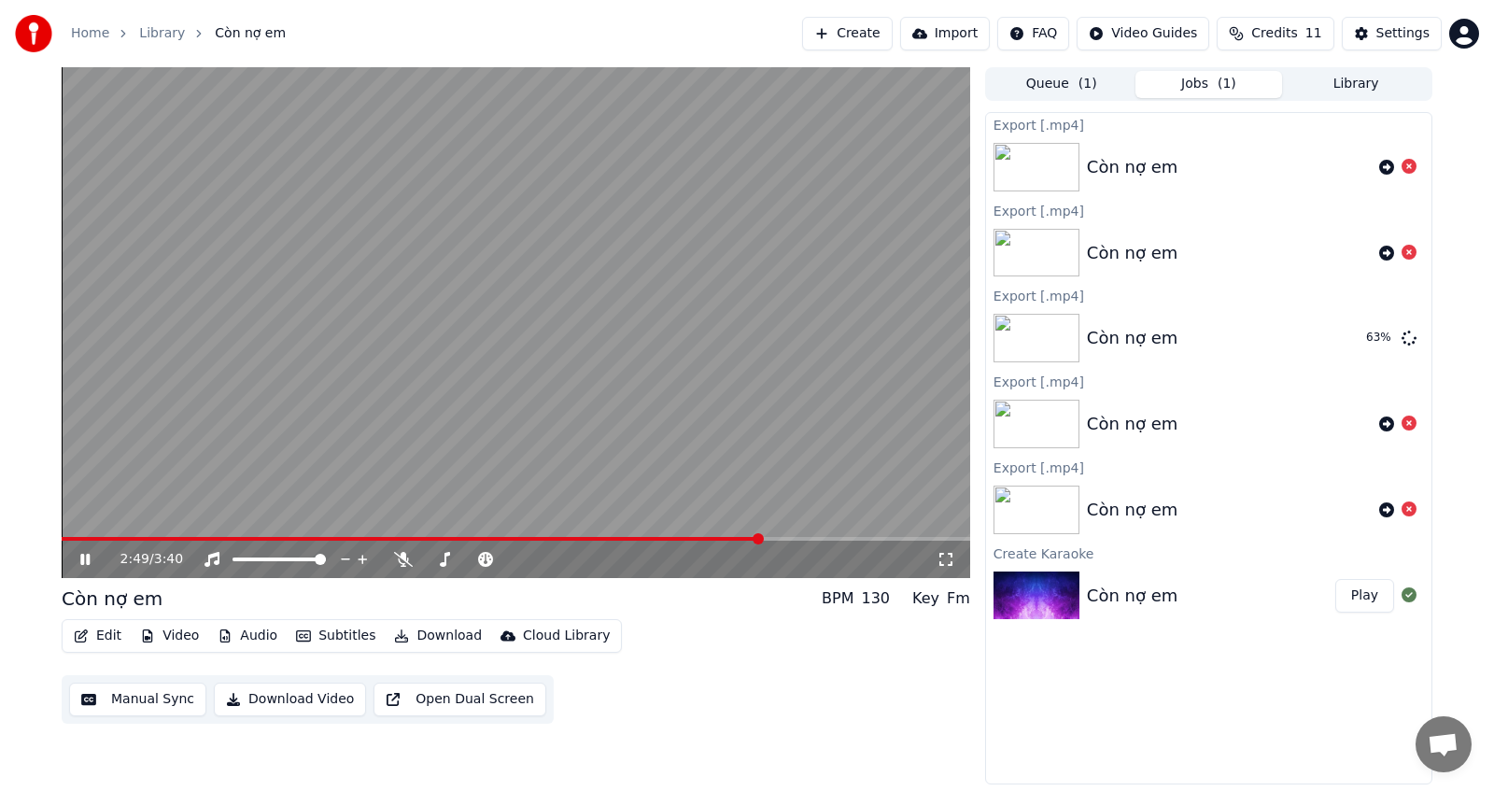
click at [1279, 24] on span "Credits" at bounding box center [1275, 33] width 46 height 19
click at [1028, 687] on div "Export [.mp4] Còn nợ em Export [.mp4] Còn nợ em Export [.mp4] Còn nợ em 64 % Ex…" at bounding box center [1208, 448] width 447 height 673
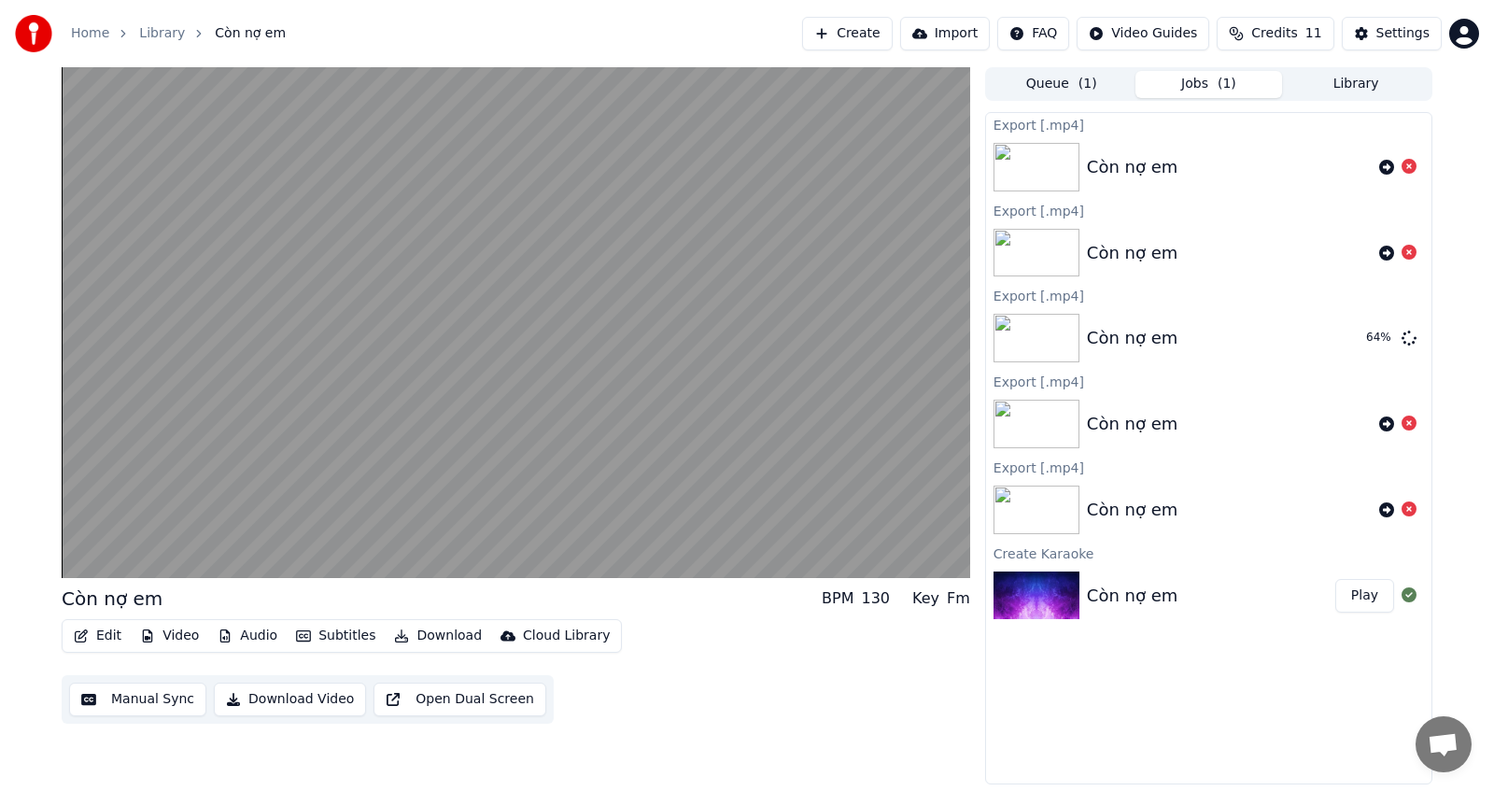
click at [687, 685] on div "Edit Video Audio Subtitles Download Cloud Library Manual Sync Download Video Op…" at bounding box center [516, 671] width 909 height 105
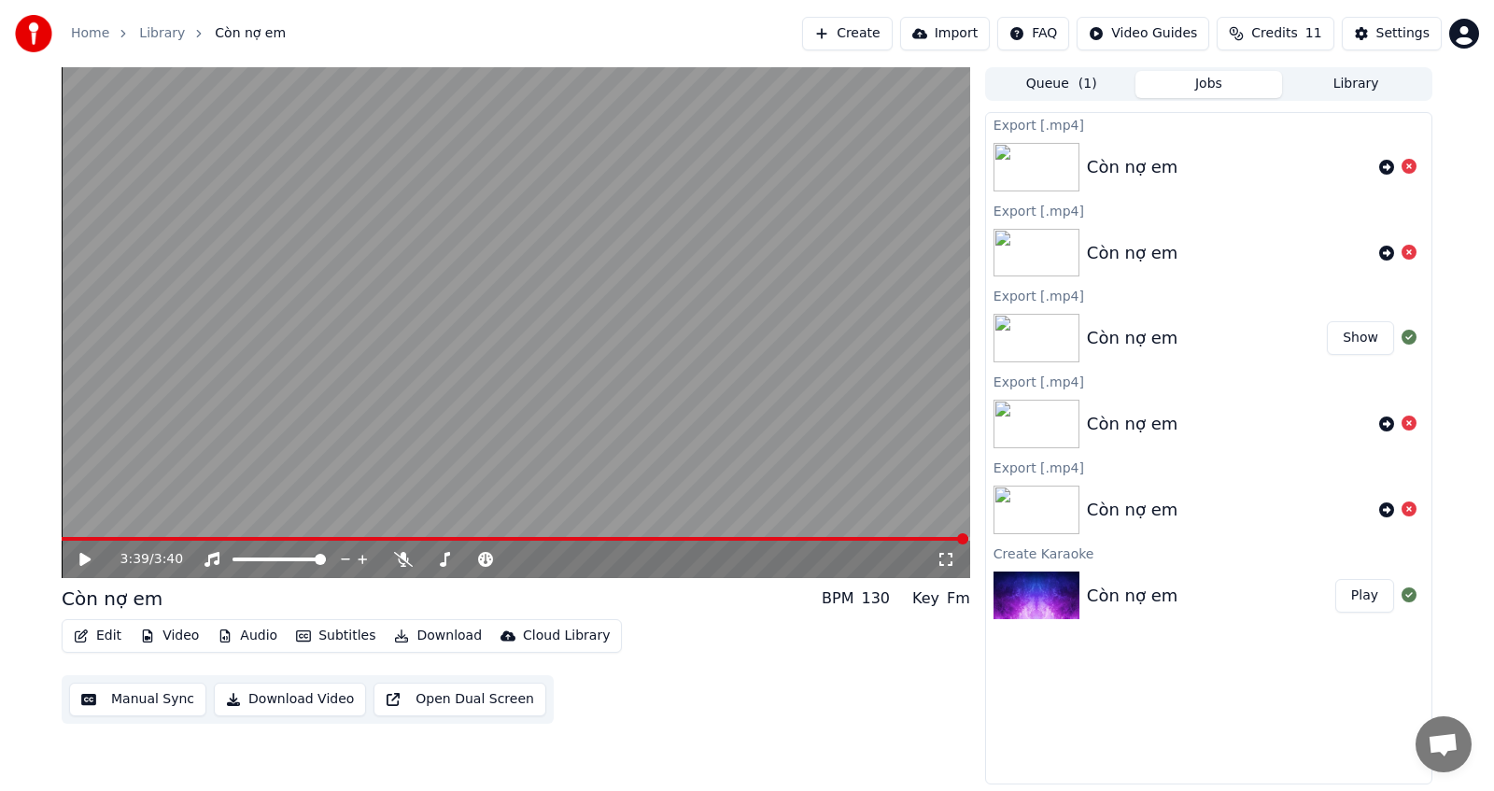
click at [1375, 339] on button "Show" at bounding box center [1360, 338] width 67 height 34
click at [545, 415] on video at bounding box center [516, 322] width 909 height 511
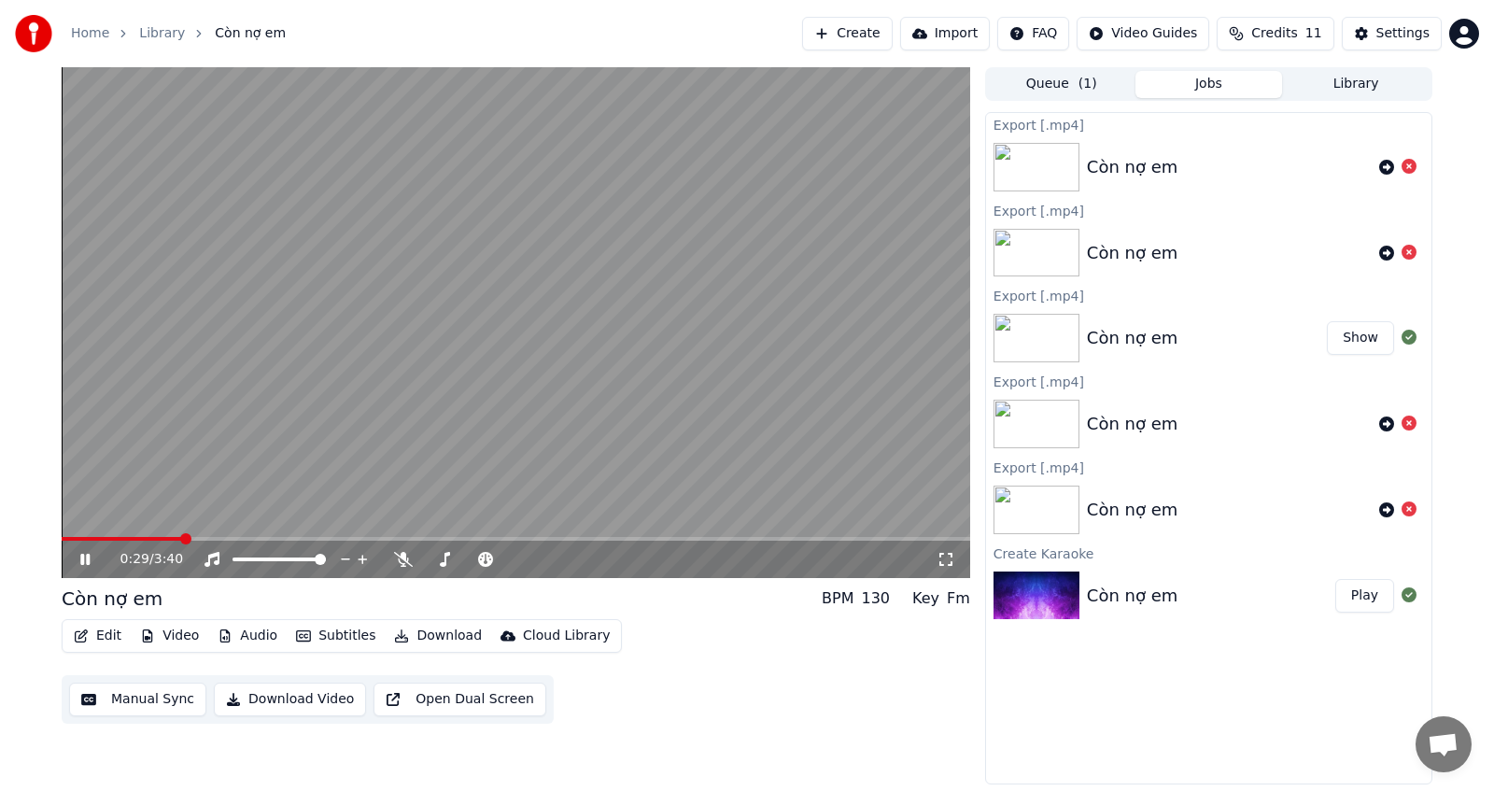
click at [181, 538] on span at bounding box center [122, 539] width 120 height 4
click at [403, 562] on icon at bounding box center [403, 559] width 19 height 15
click at [407, 560] on icon at bounding box center [403, 559] width 10 height 15
click at [395, 548] on div "0:34 / 3:40" at bounding box center [516, 559] width 909 height 37
click at [404, 559] on icon at bounding box center [403, 559] width 19 height 15
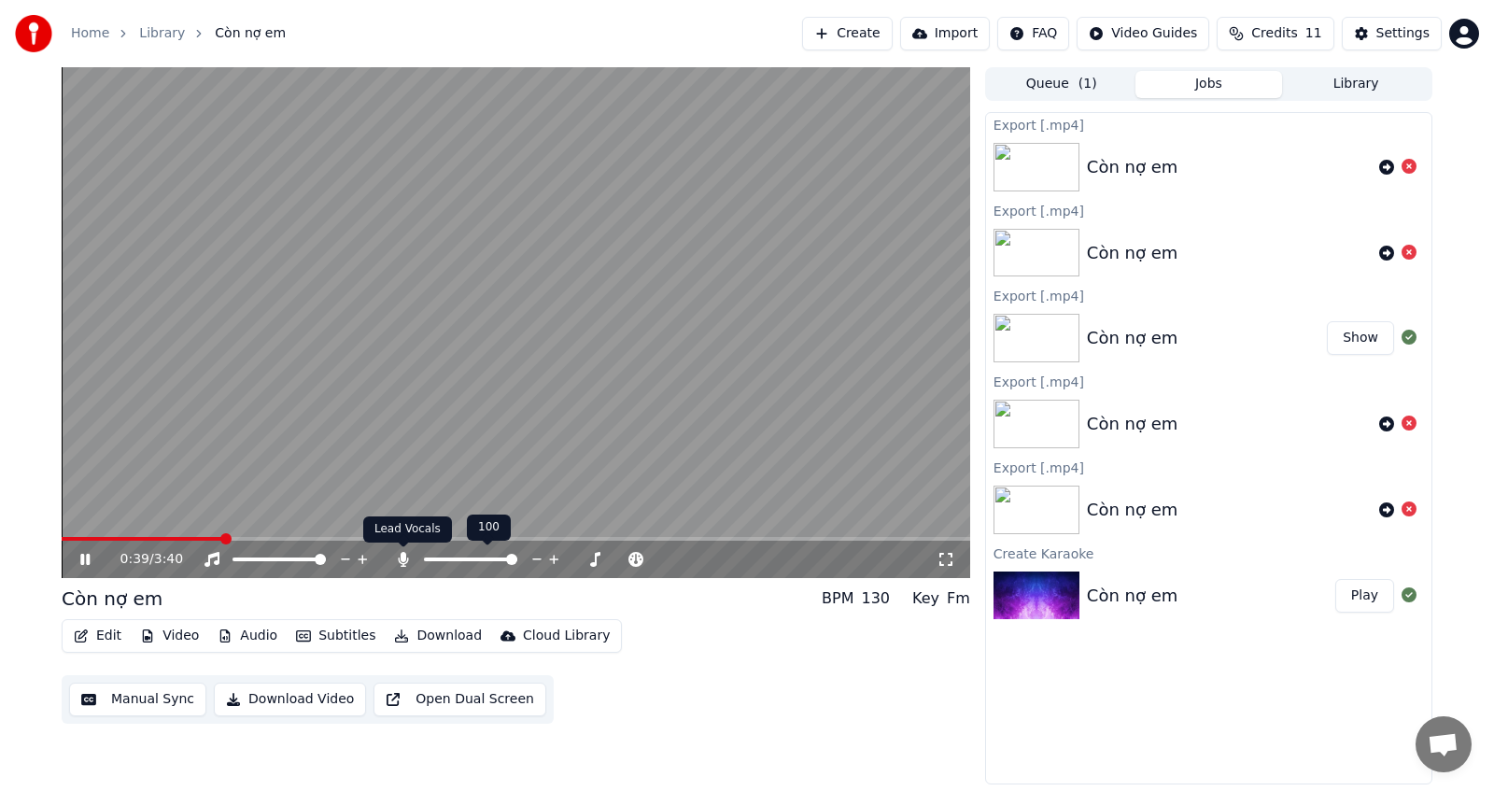
click at [399, 559] on icon at bounding box center [403, 559] width 10 height 15
click at [553, 565] on span at bounding box center [552, 559] width 11 height 11
click at [400, 564] on icon at bounding box center [403, 559] width 19 height 15
click at [404, 563] on icon at bounding box center [403, 559] width 19 height 15
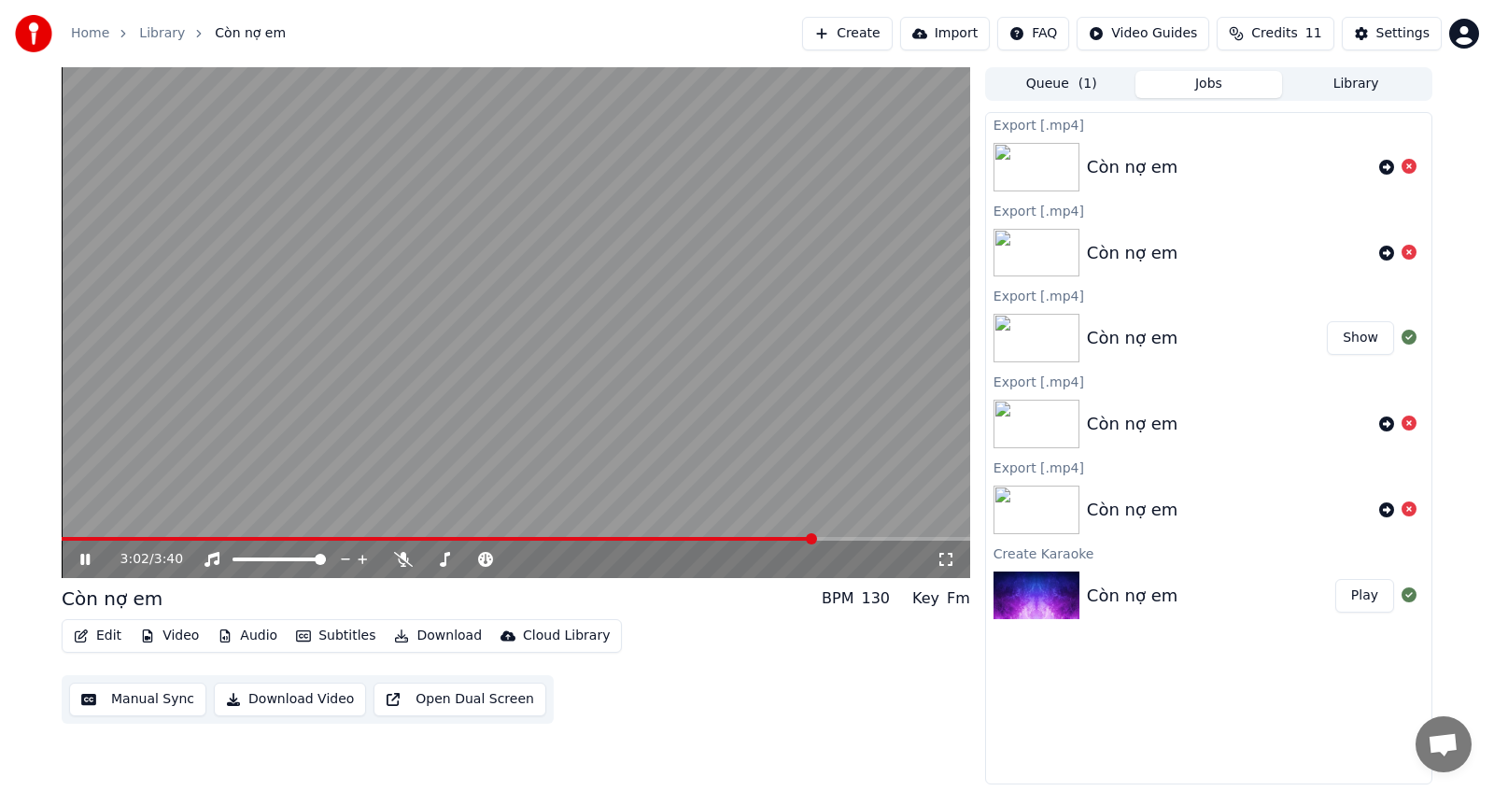
click at [788, 626] on div "Edit Video Audio Subtitles Download Cloud Library Manual Sync Download Video Op…" at bounding box center [516, 671] width 909 height 105
click at [577, 333] on video at bounding box center [516, 322] width 909 height 511
